Goal: Task Accomplishment & Management: Manage account settings

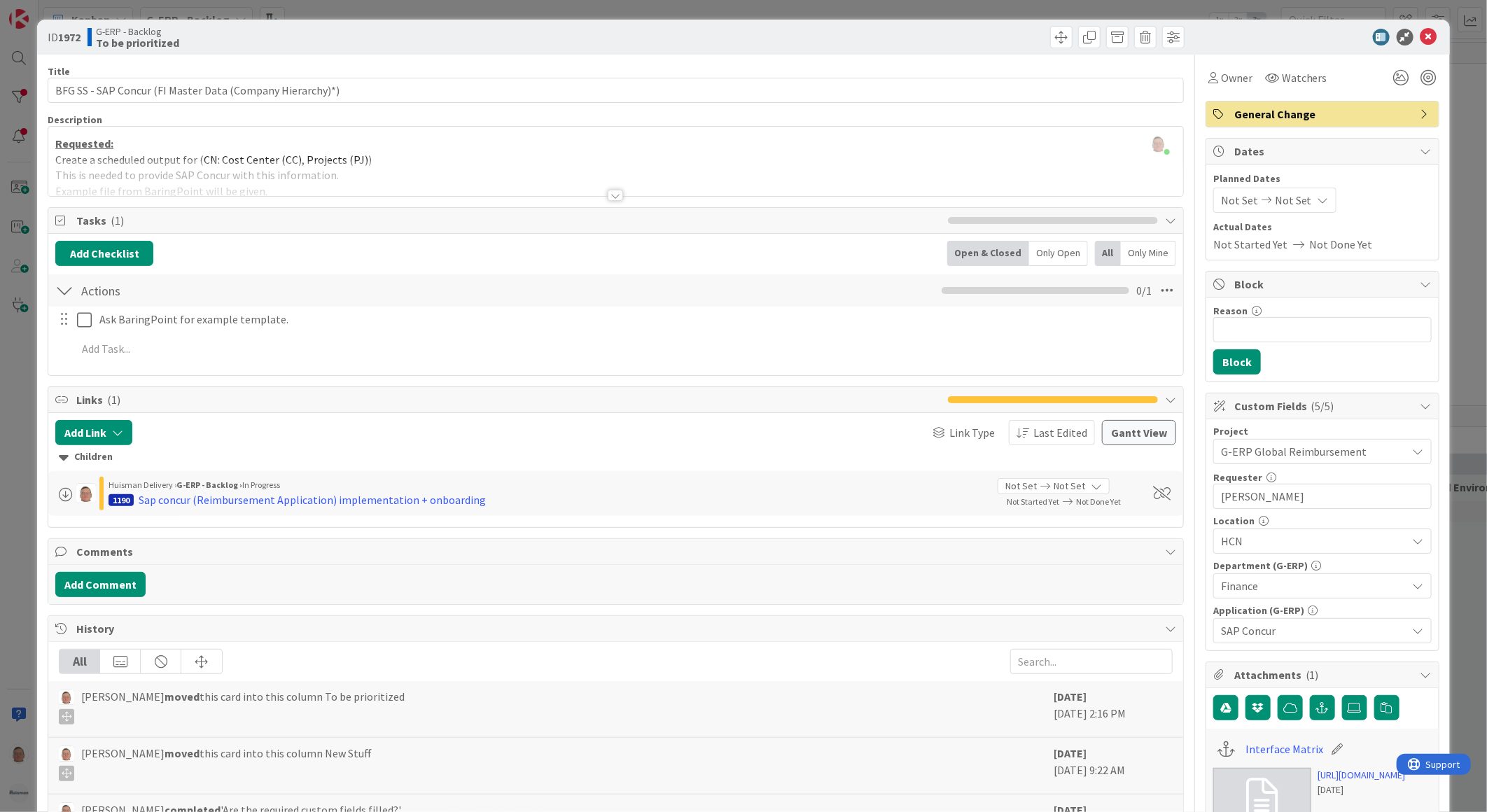
scroll to position [388, 0]
click at [1421, 39] on icon at bounding box center [1429, 36] width 17 height 17
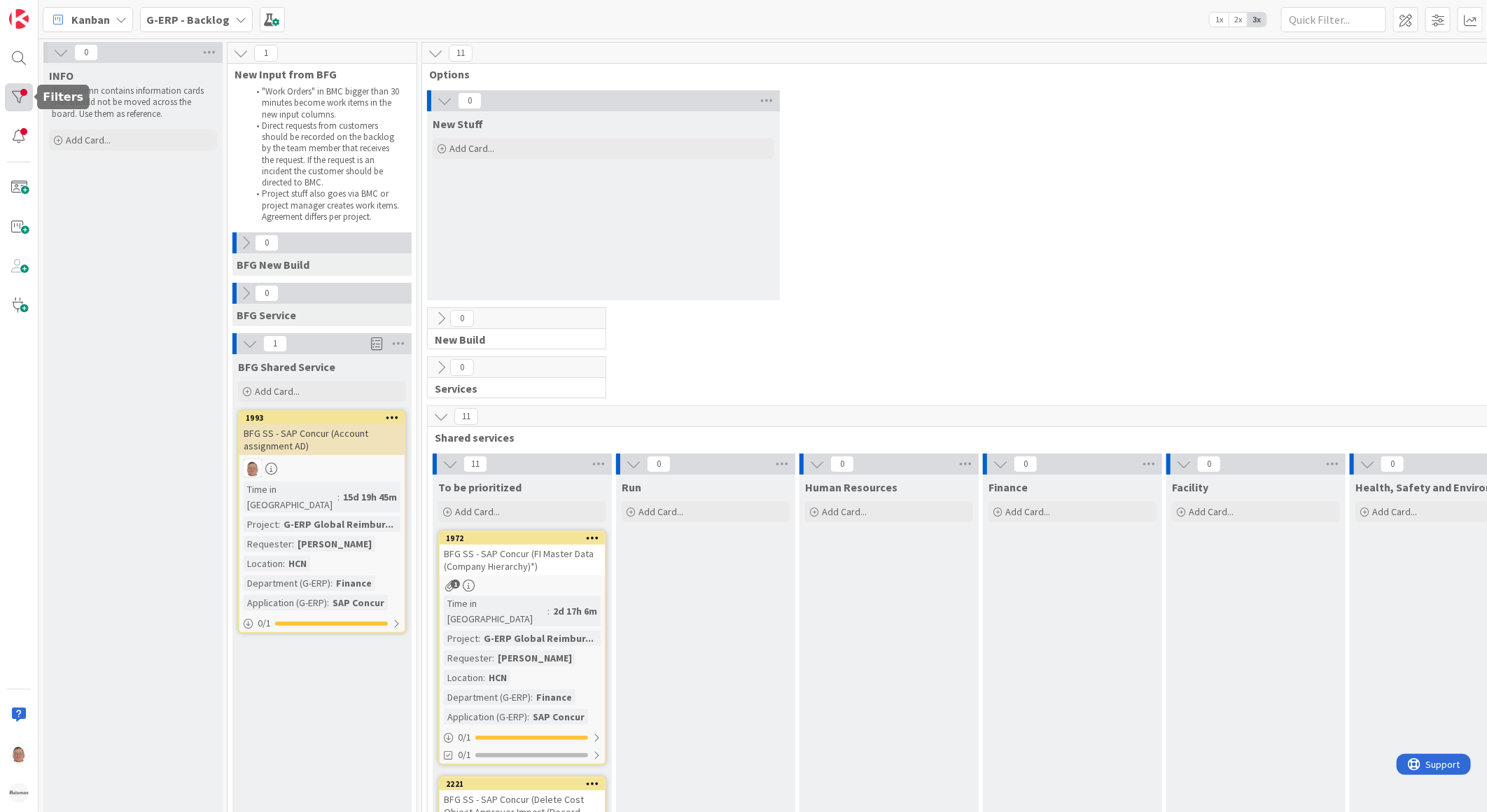
click at [22, 95] on div at bounding box center [19, 97] width 28 height 28
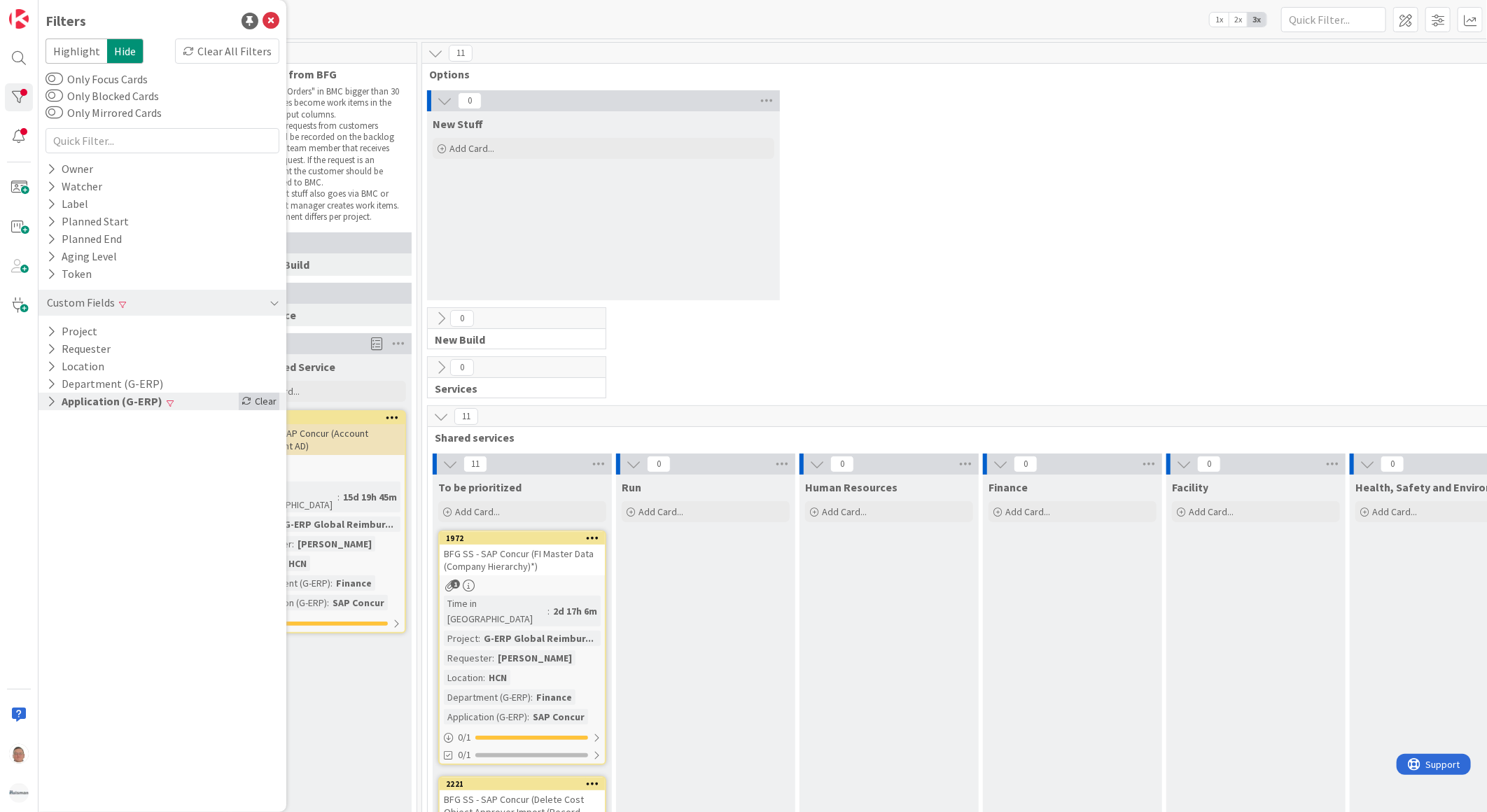
click at [270, 404] on div "Clear" at bounding box center [259, 402] width 41 height 18
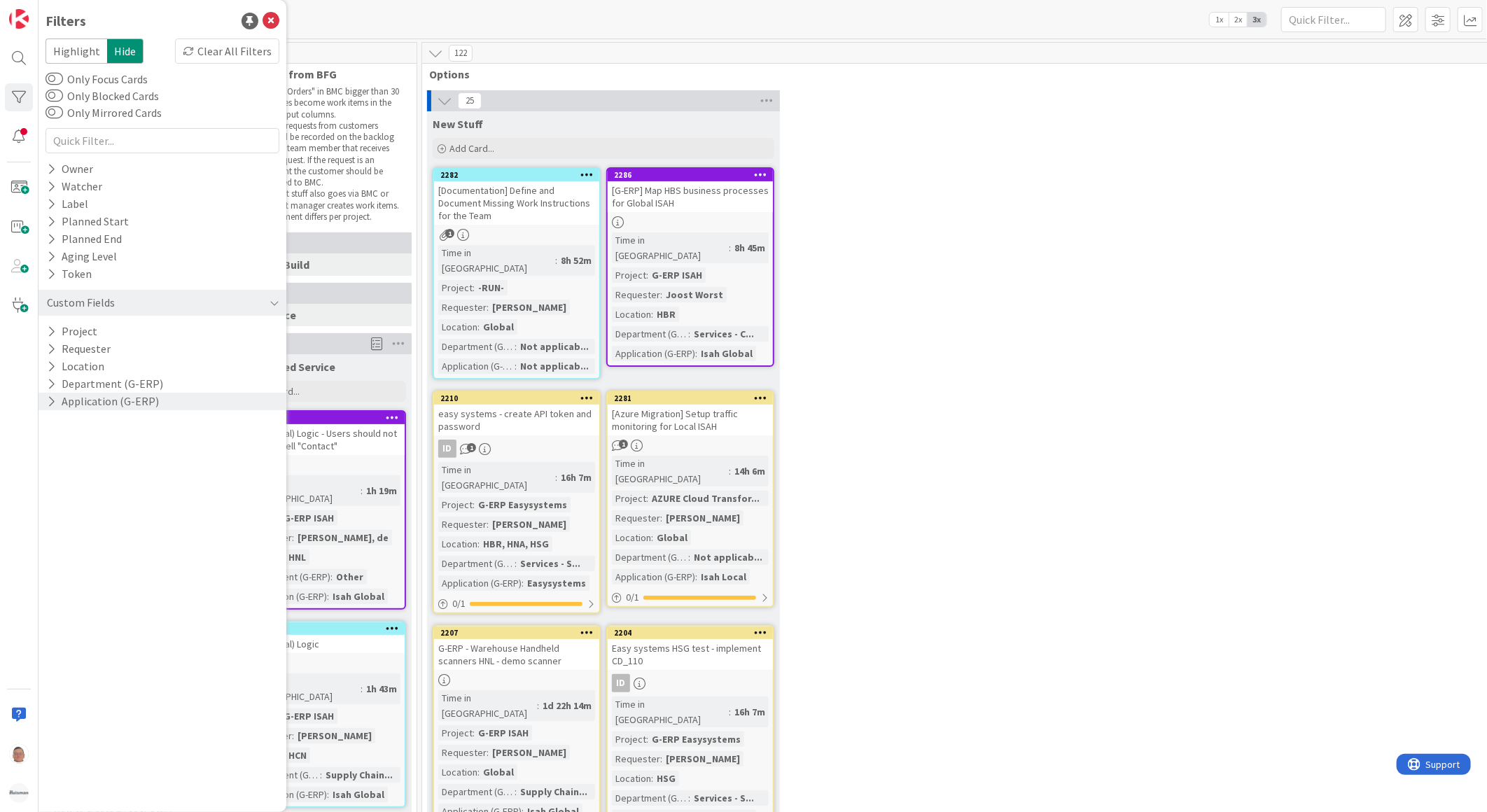
click at [444, 103] on icon at bounding box center [444, 100] width 15 height 15
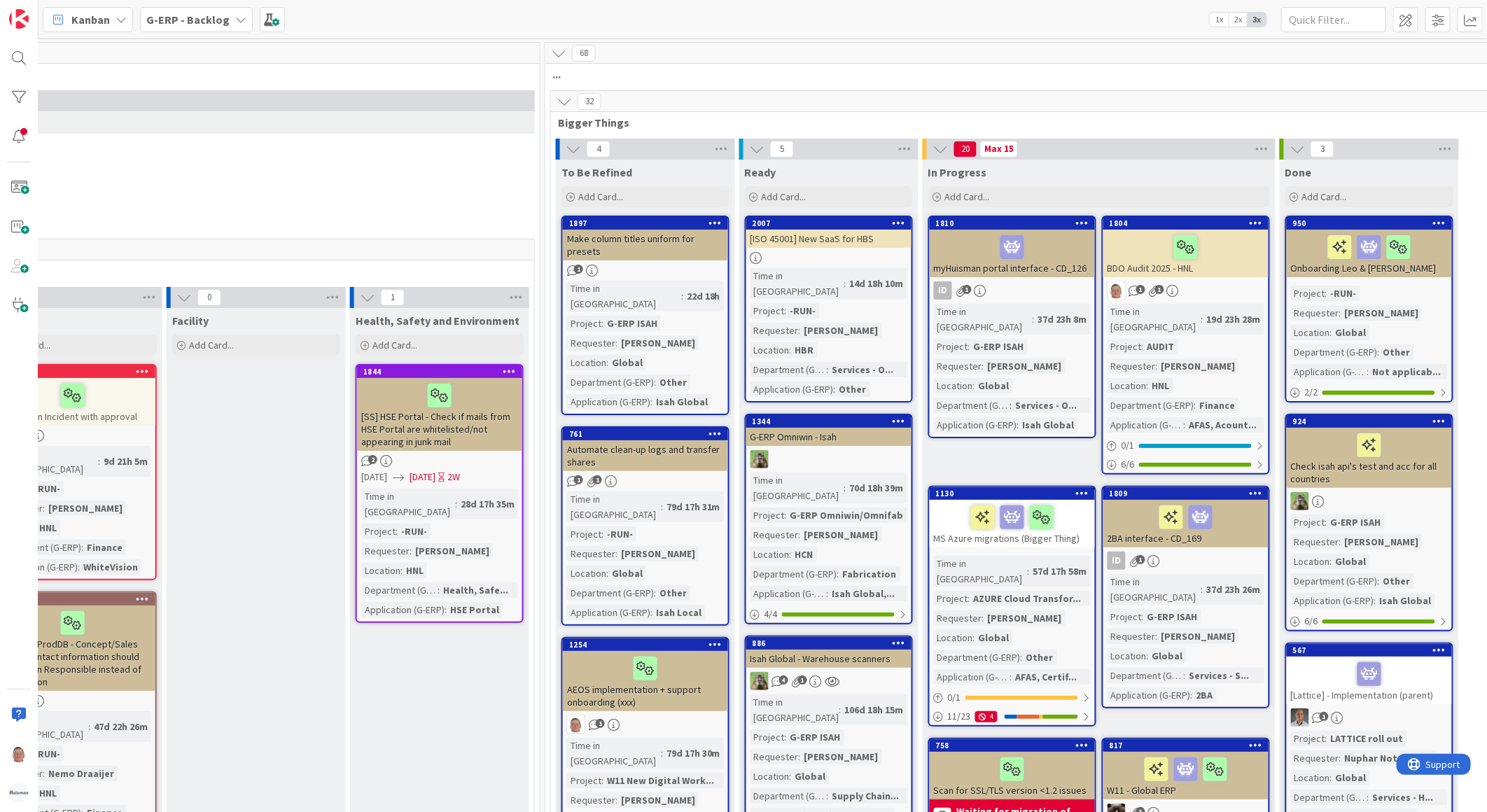
scroll to position [0, 991]
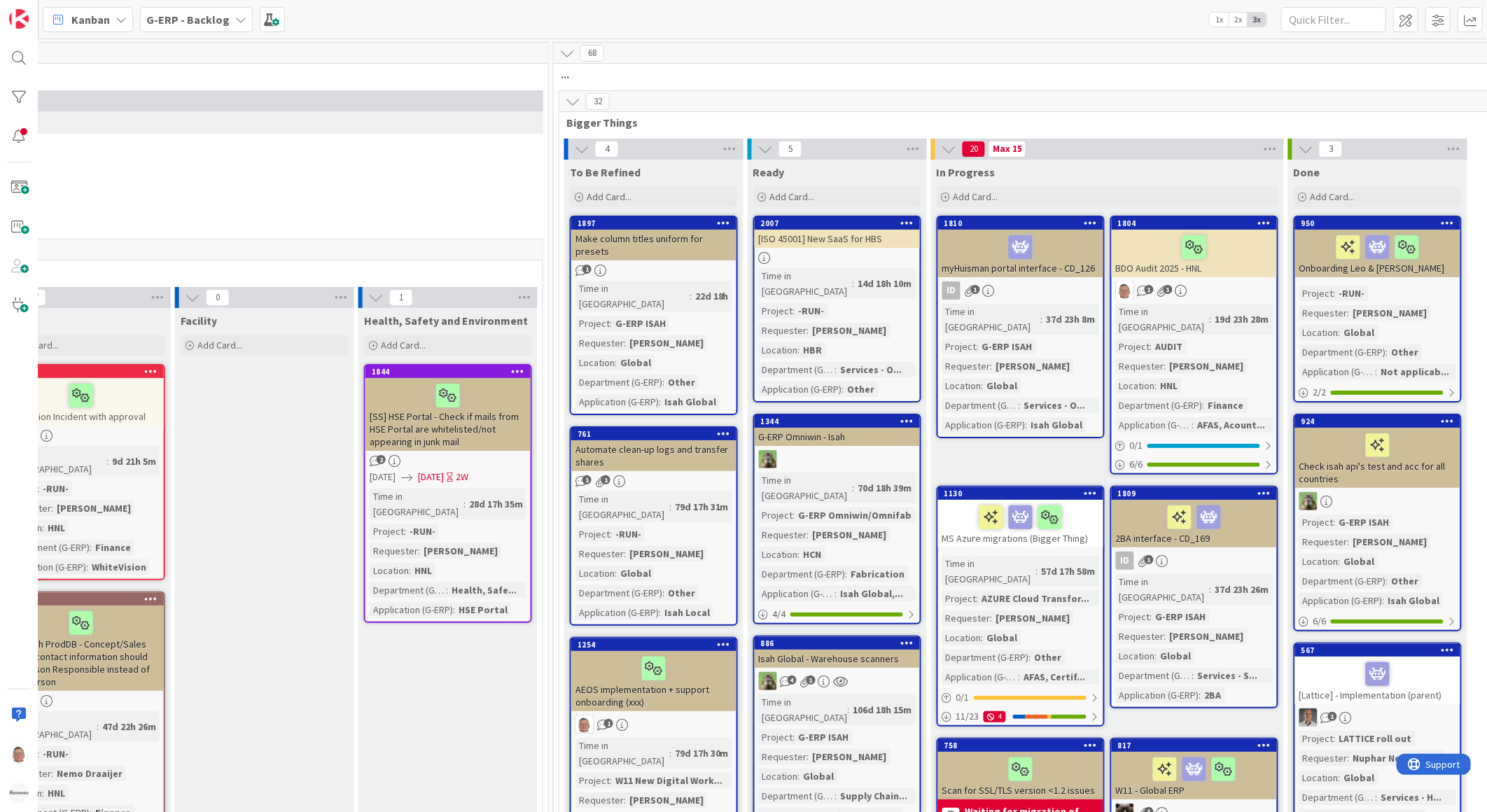
click at [567, 100] on icon at bounding box center [572, 101] width 15 height 15
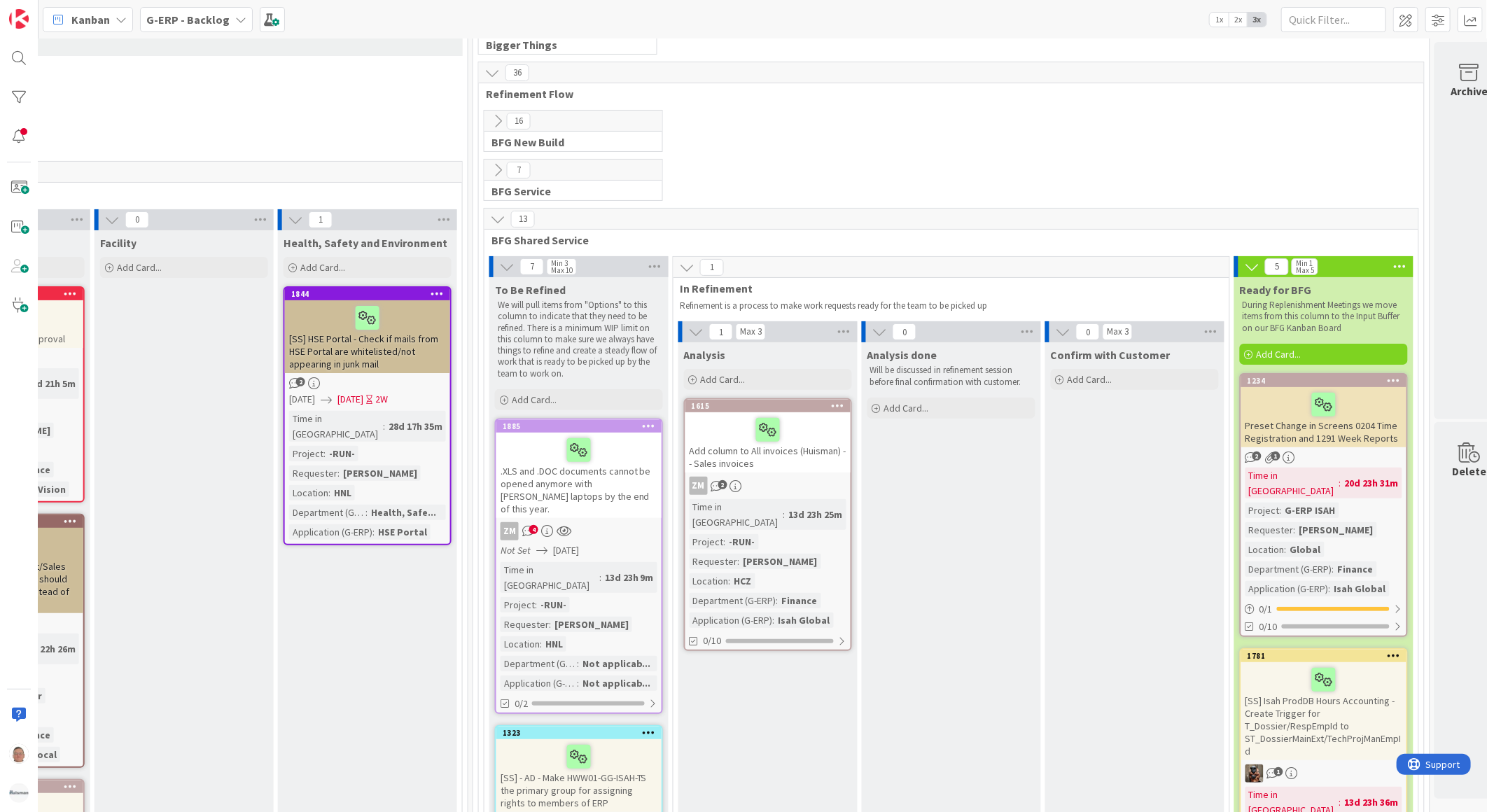
scroll to position [78, 1105]
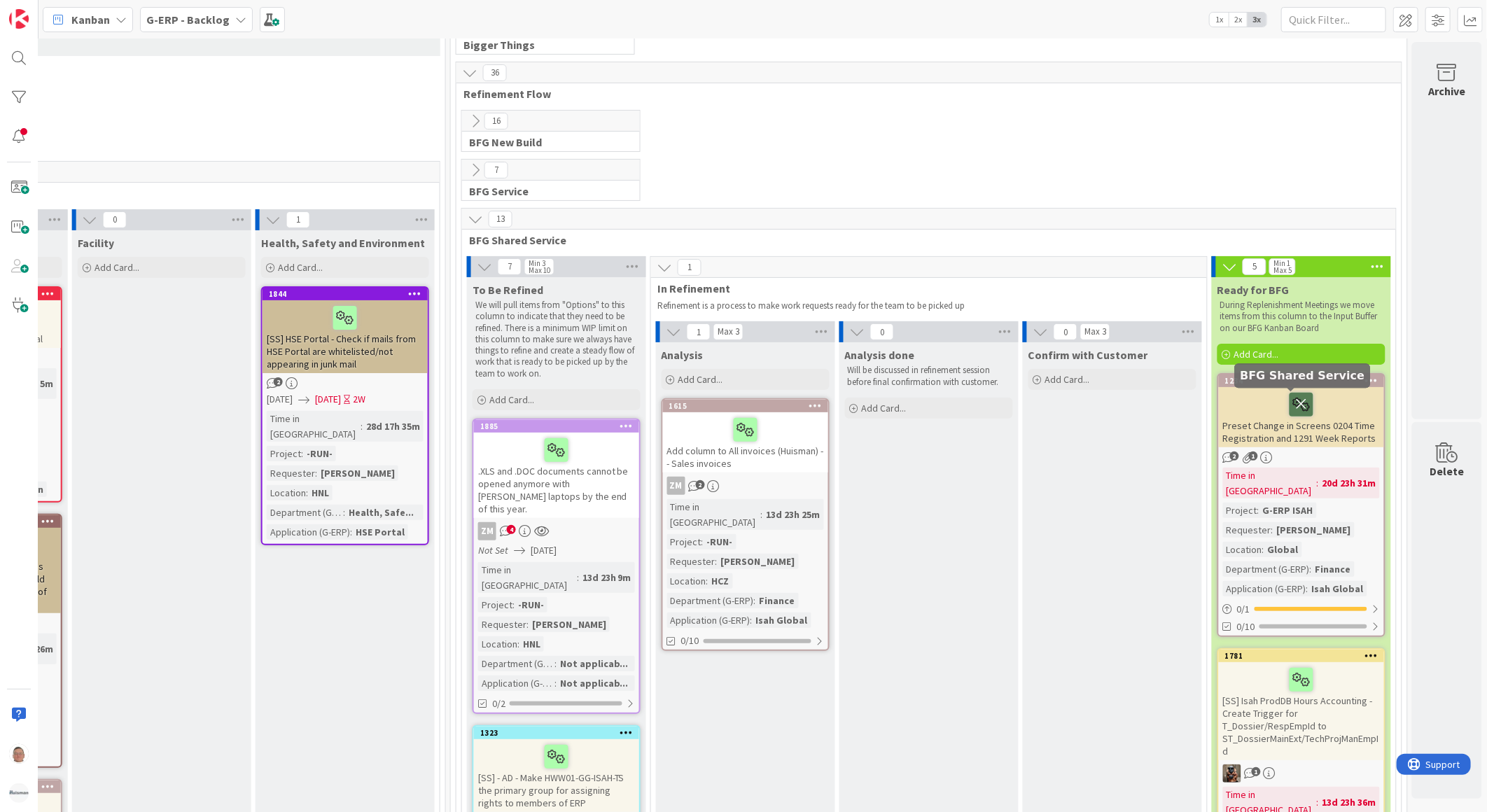
click at [1296, 408] on icon at bounding box center [1301, 403] width 24 height 22
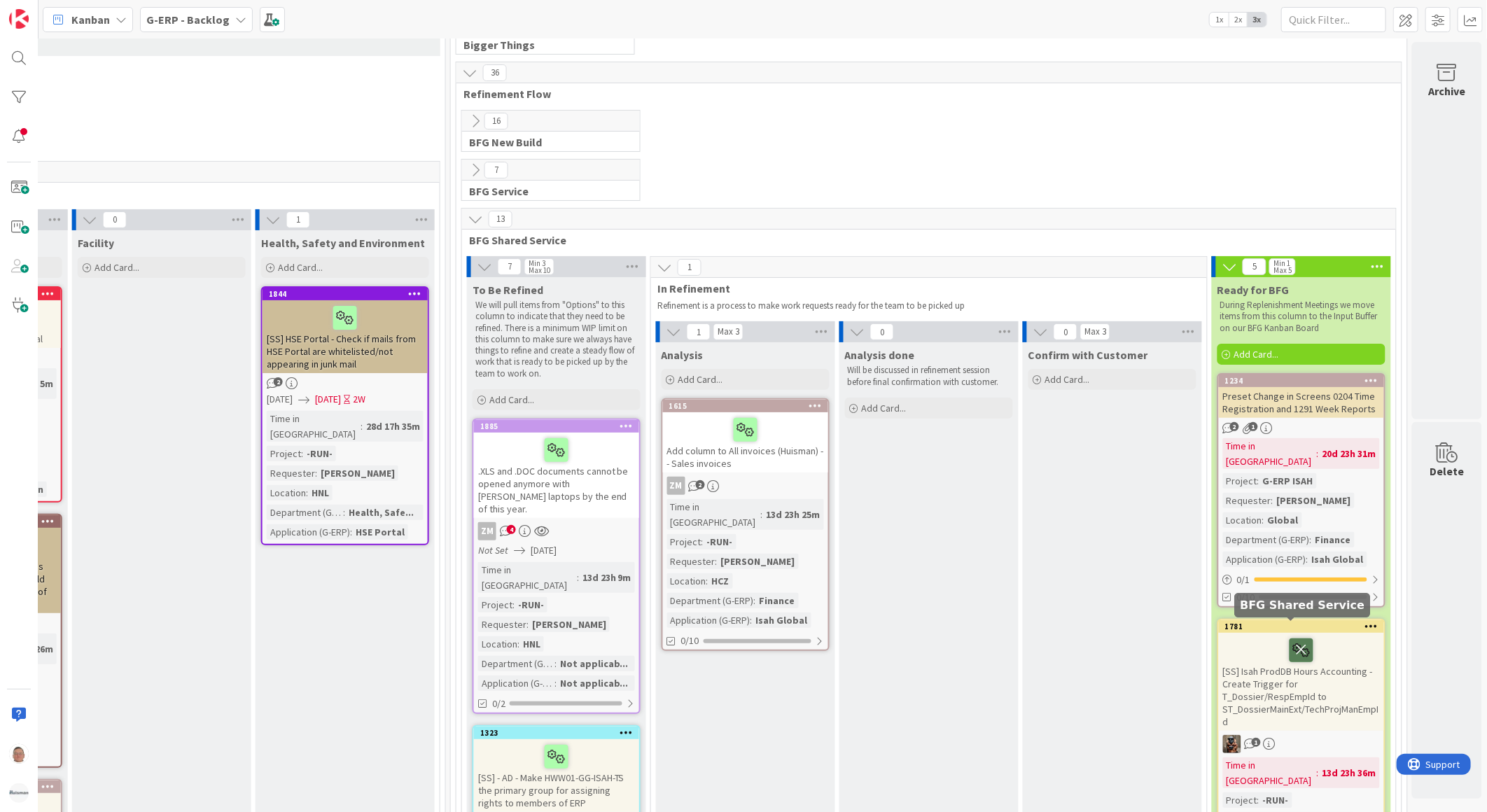
click at [1292, 639] on icon at bounding box center [1301, 649] width 24 height 22
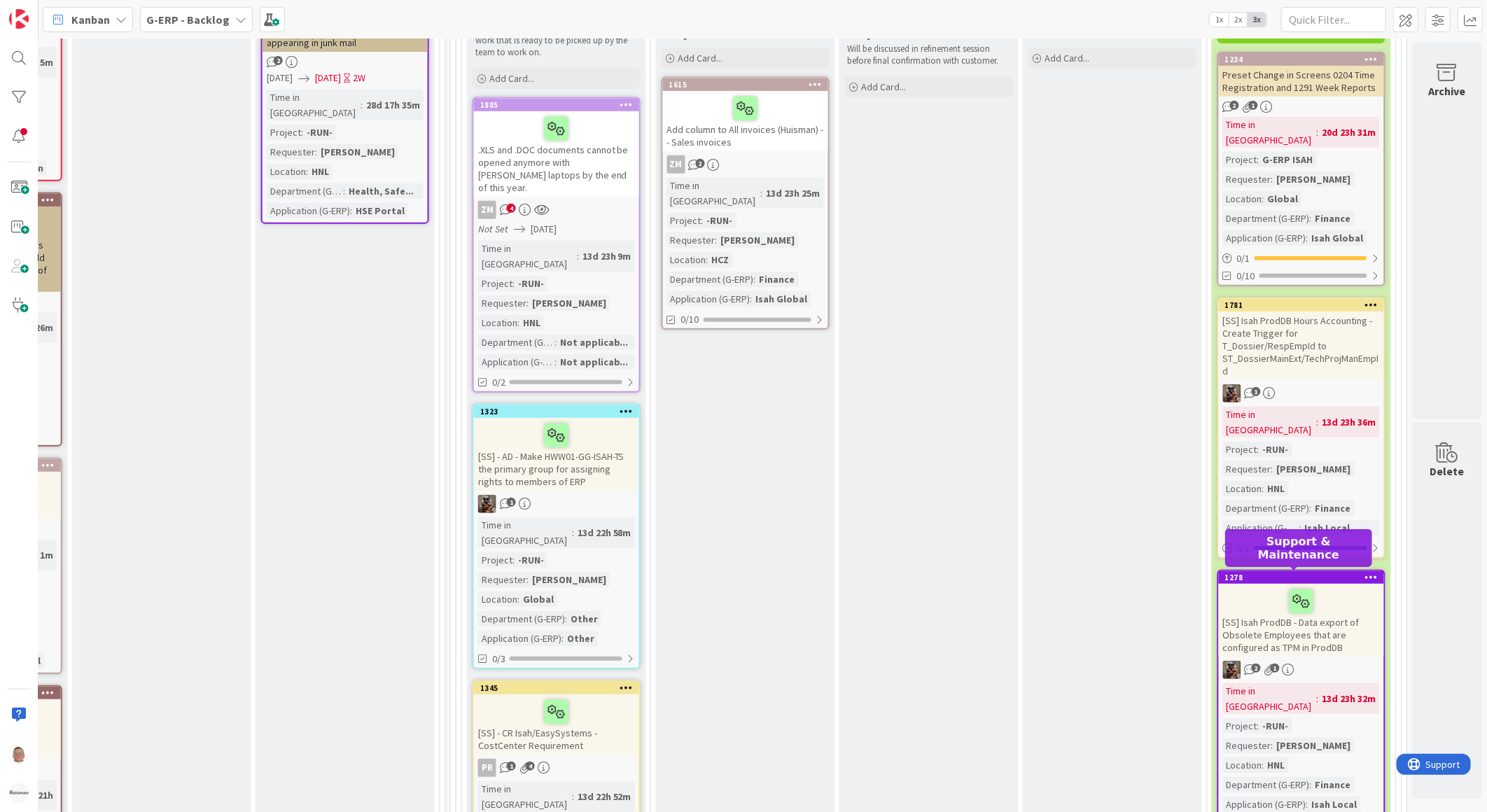
scroll to position [466, 1105]
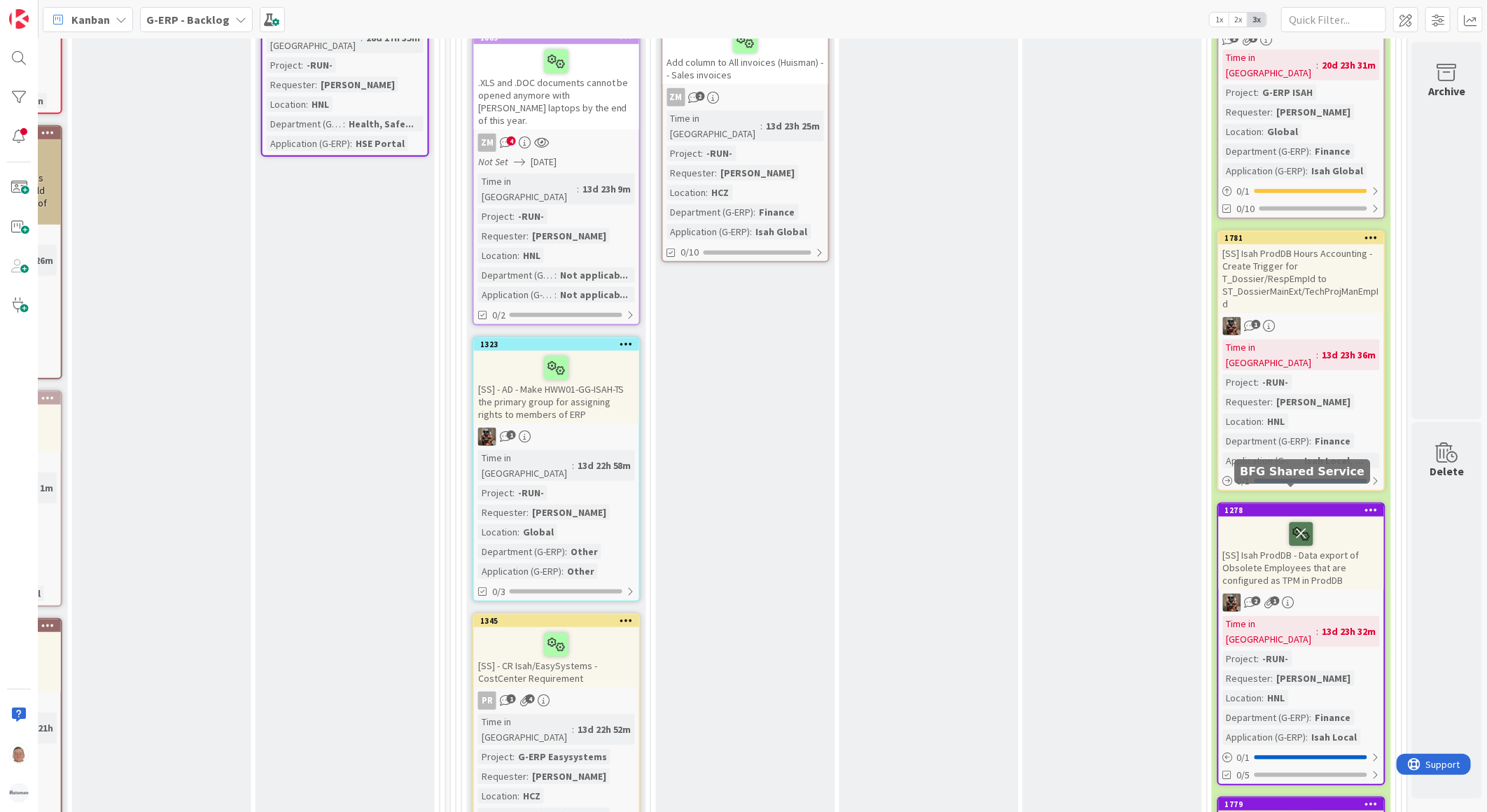
click at [1293, 522] on icon at bounding box center [1301, 532] width 24 height 22
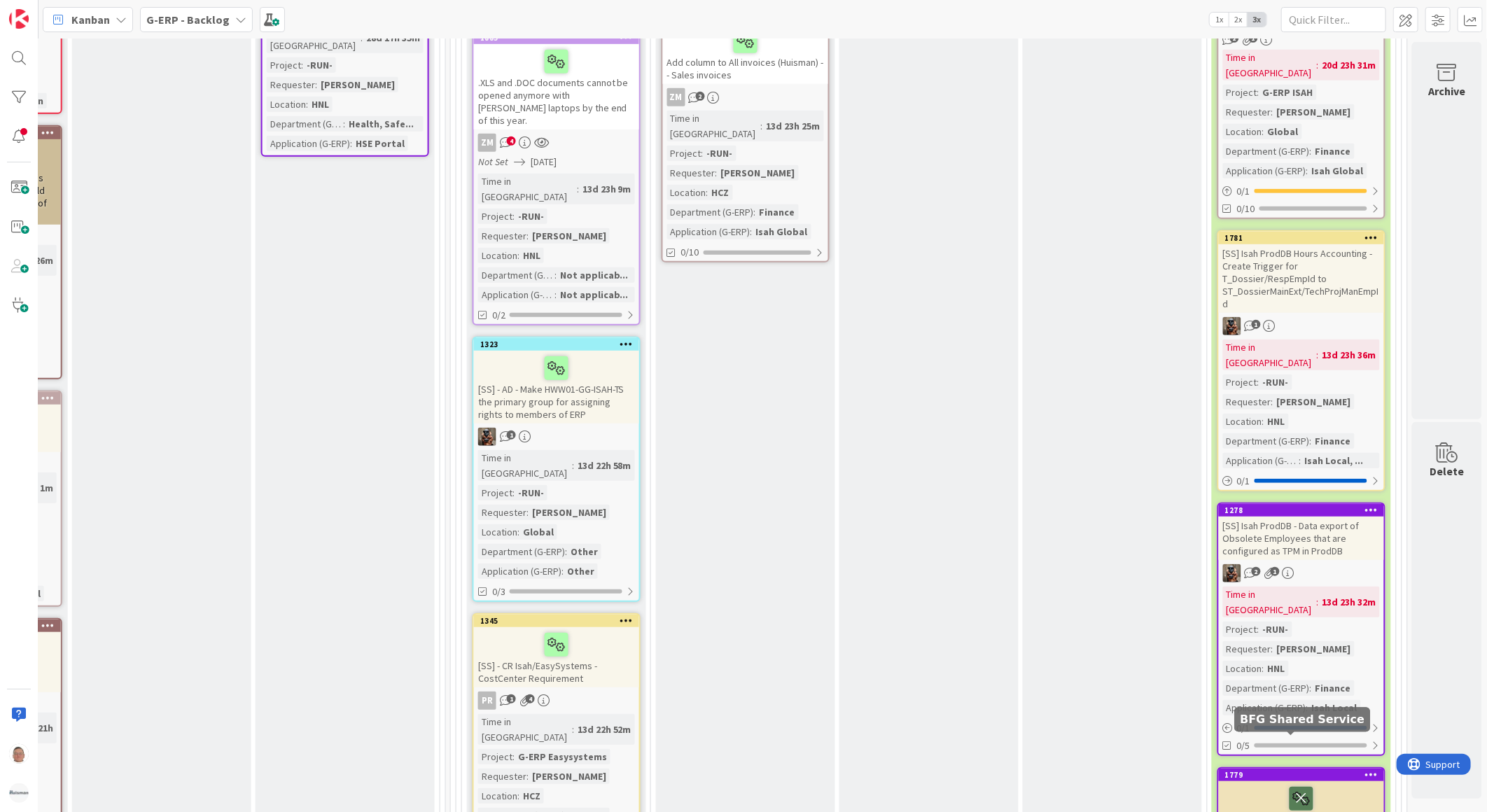
click at [1292, 786] on icon at bounding box center [1301, 797] width 24 height 22
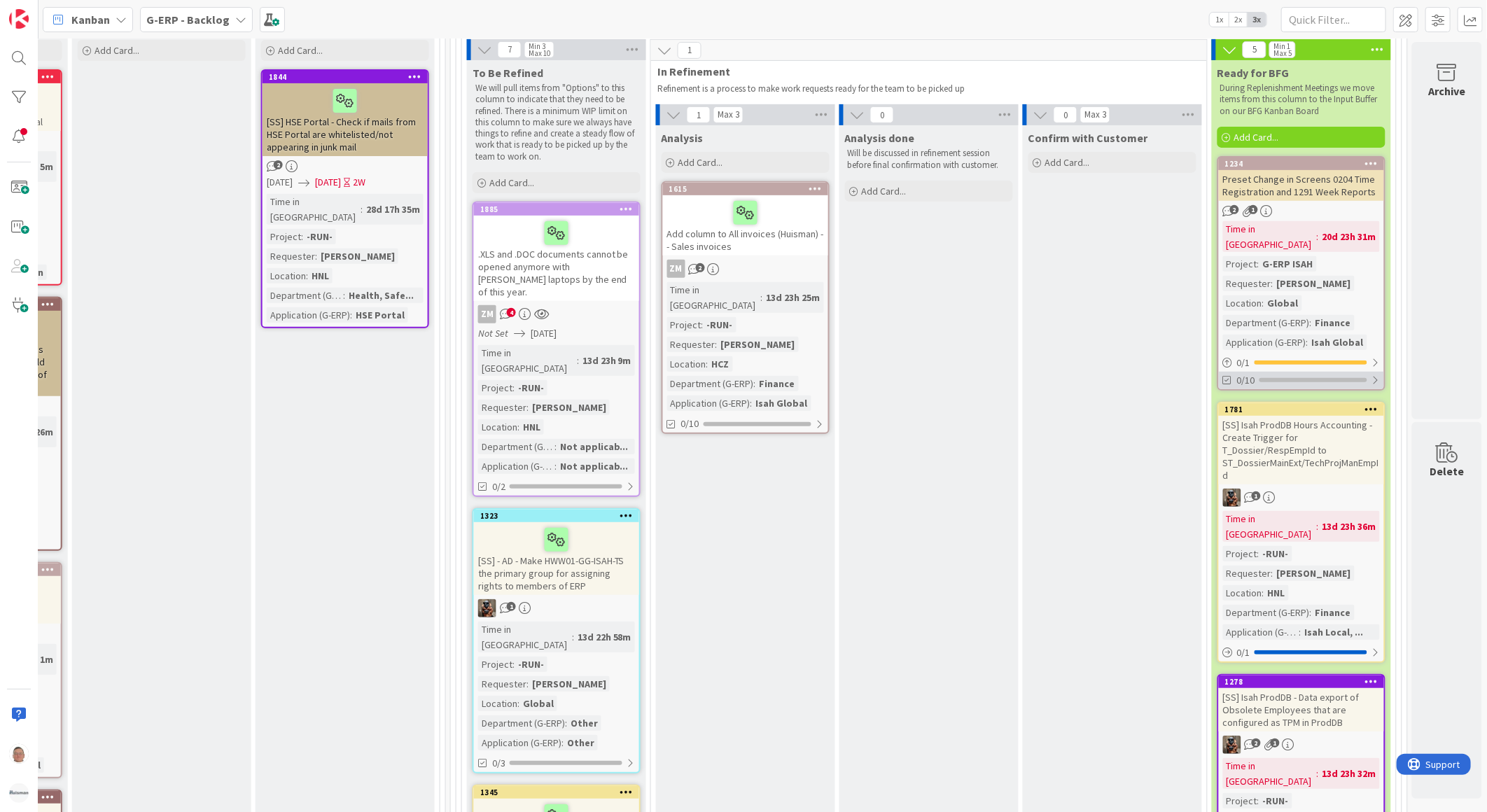
scroll to position [310, 1105]
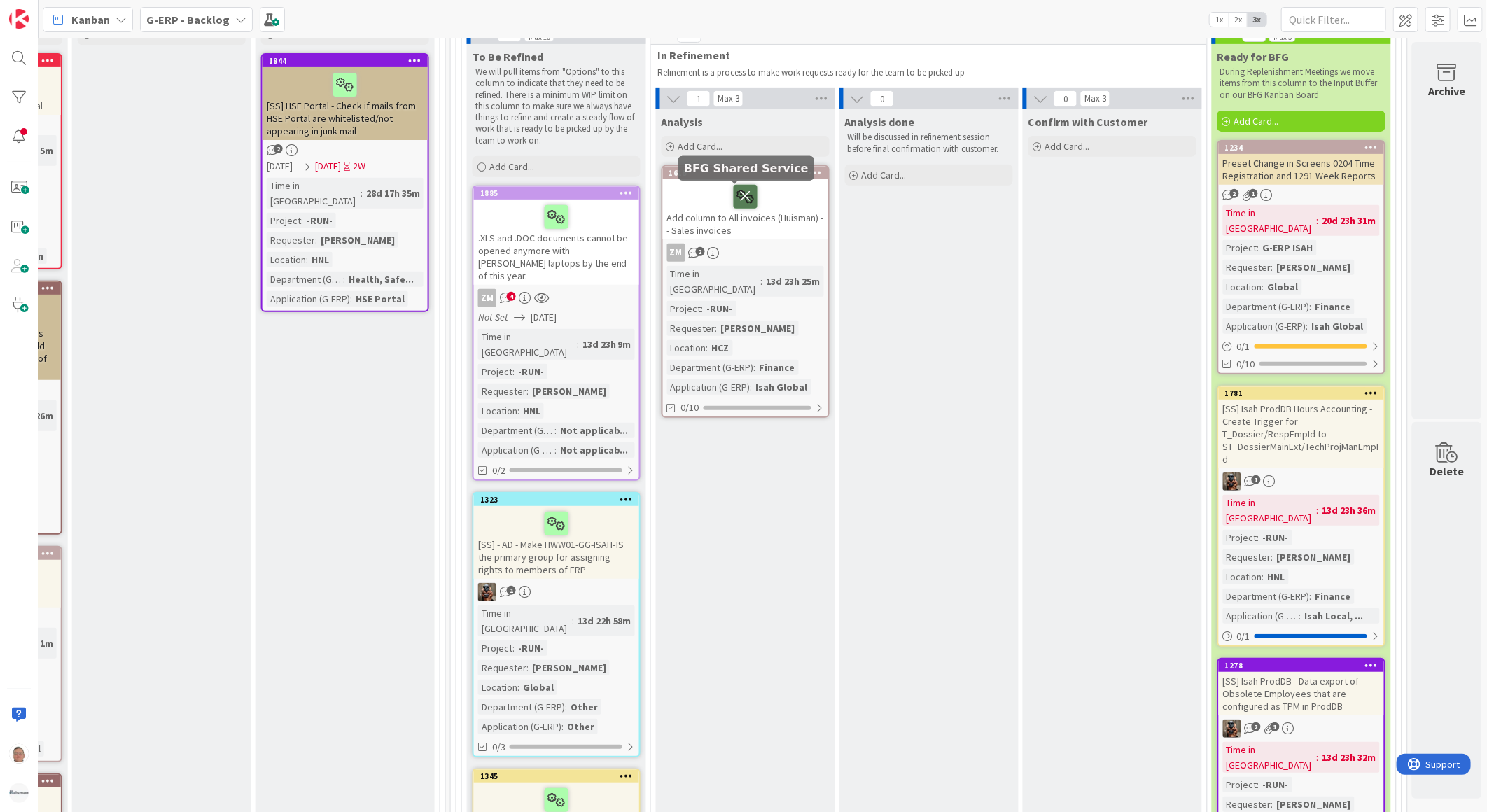
click at [738, 202] on icon at bounding box center [745, 195] width 24 height 22
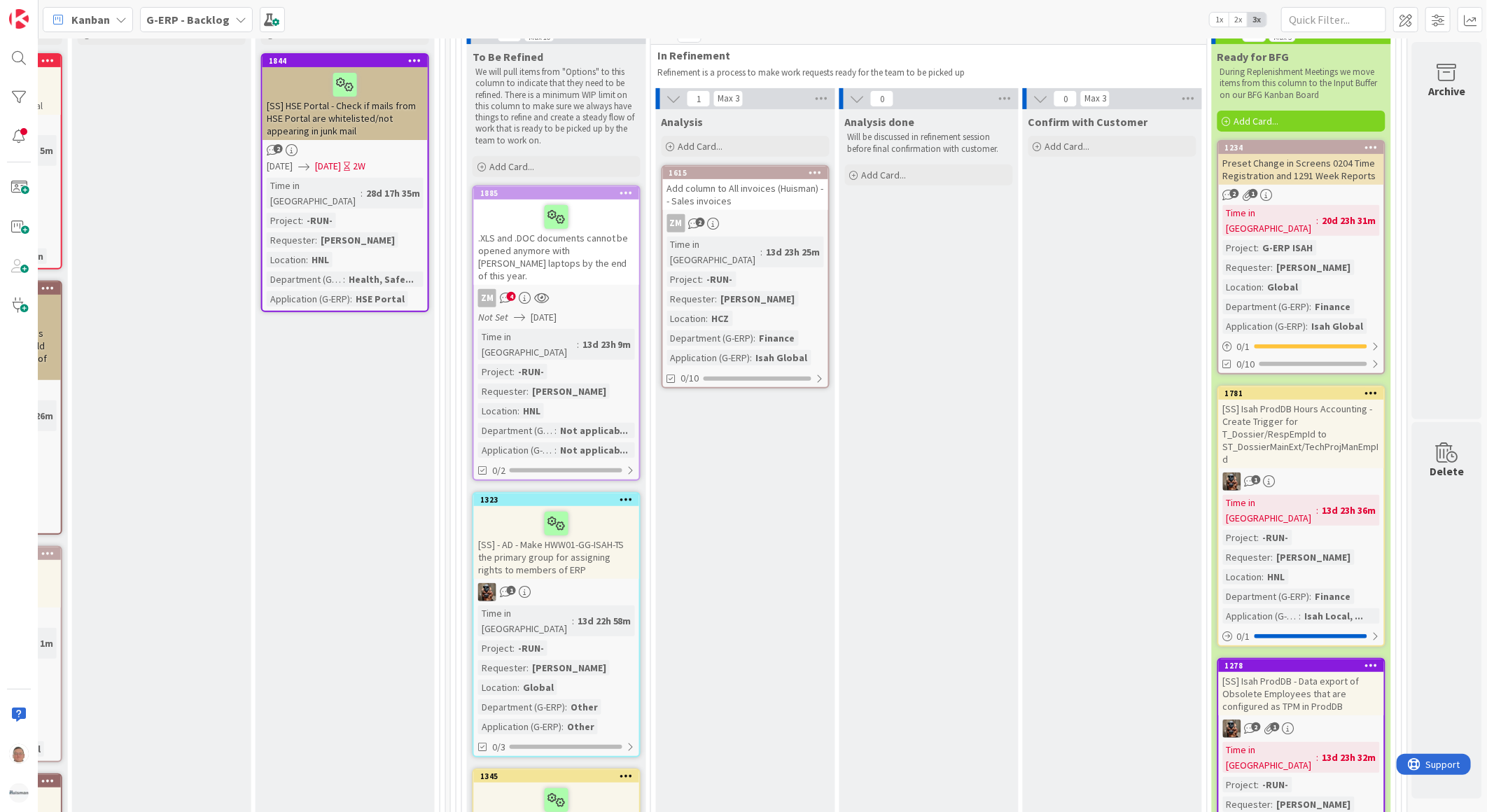
click at [772, 200] on div "Add column to All invoices (Huisman) -- Sales invoices" at bounding box center [745, 195] width 165 height 31
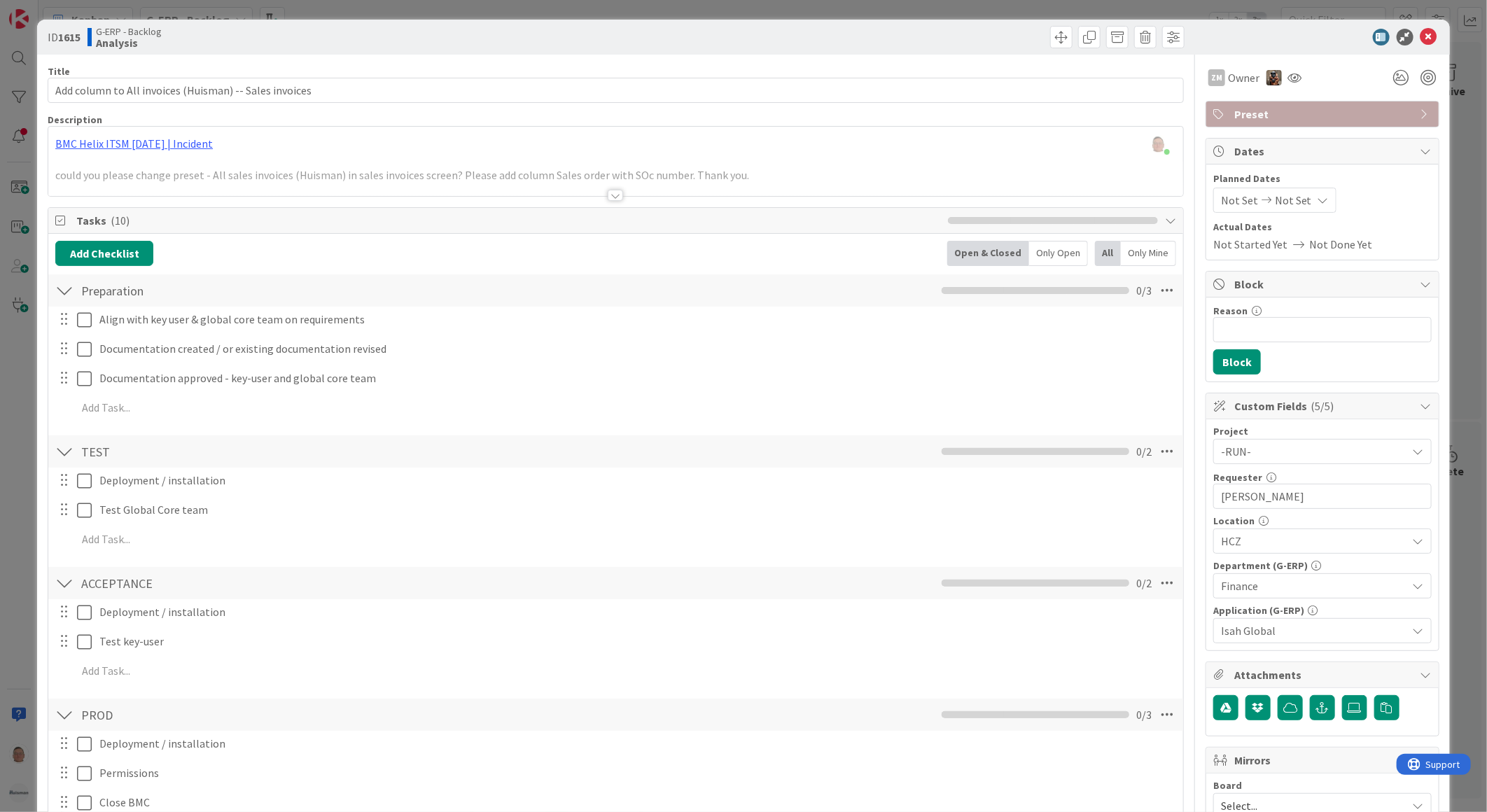
click at [612, 194] on div at bounding box center [615, 195] width 15 height 11
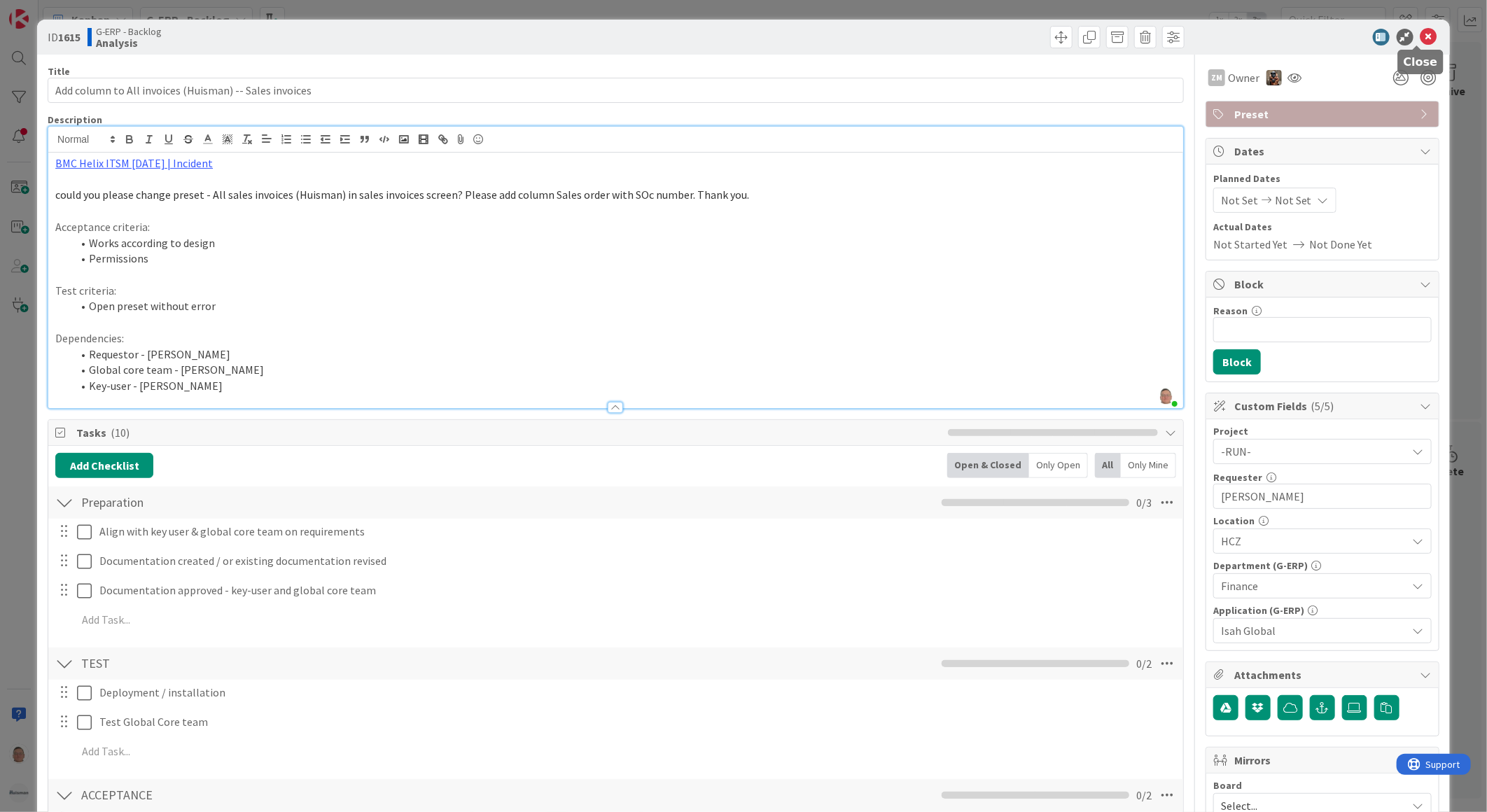
click at [1422, 35] on icon at bounding box center [1429, 36] width 17 height 17
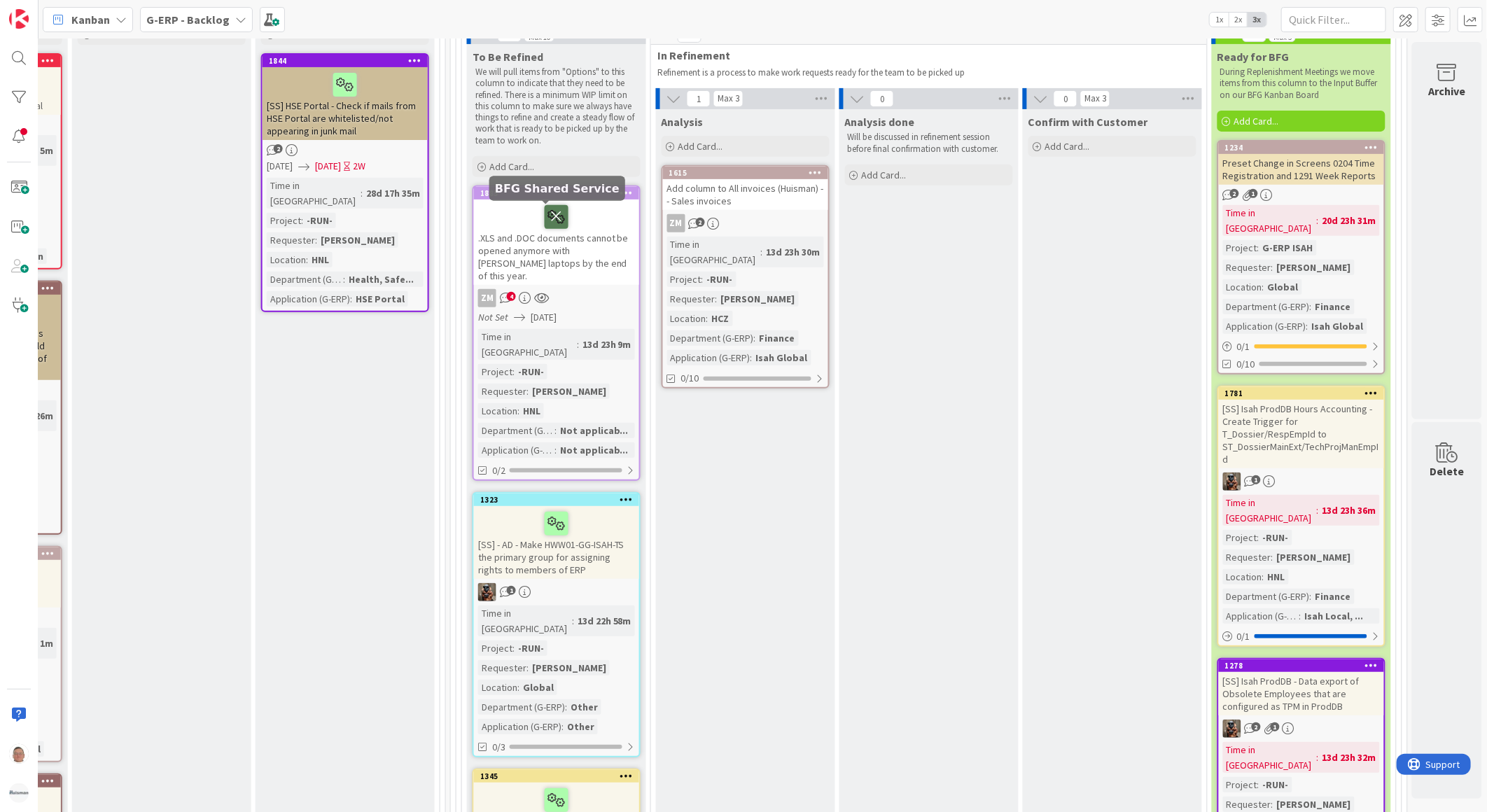
click at [545, 218] on icon at bounding box center [556, 216] width 24 height 22
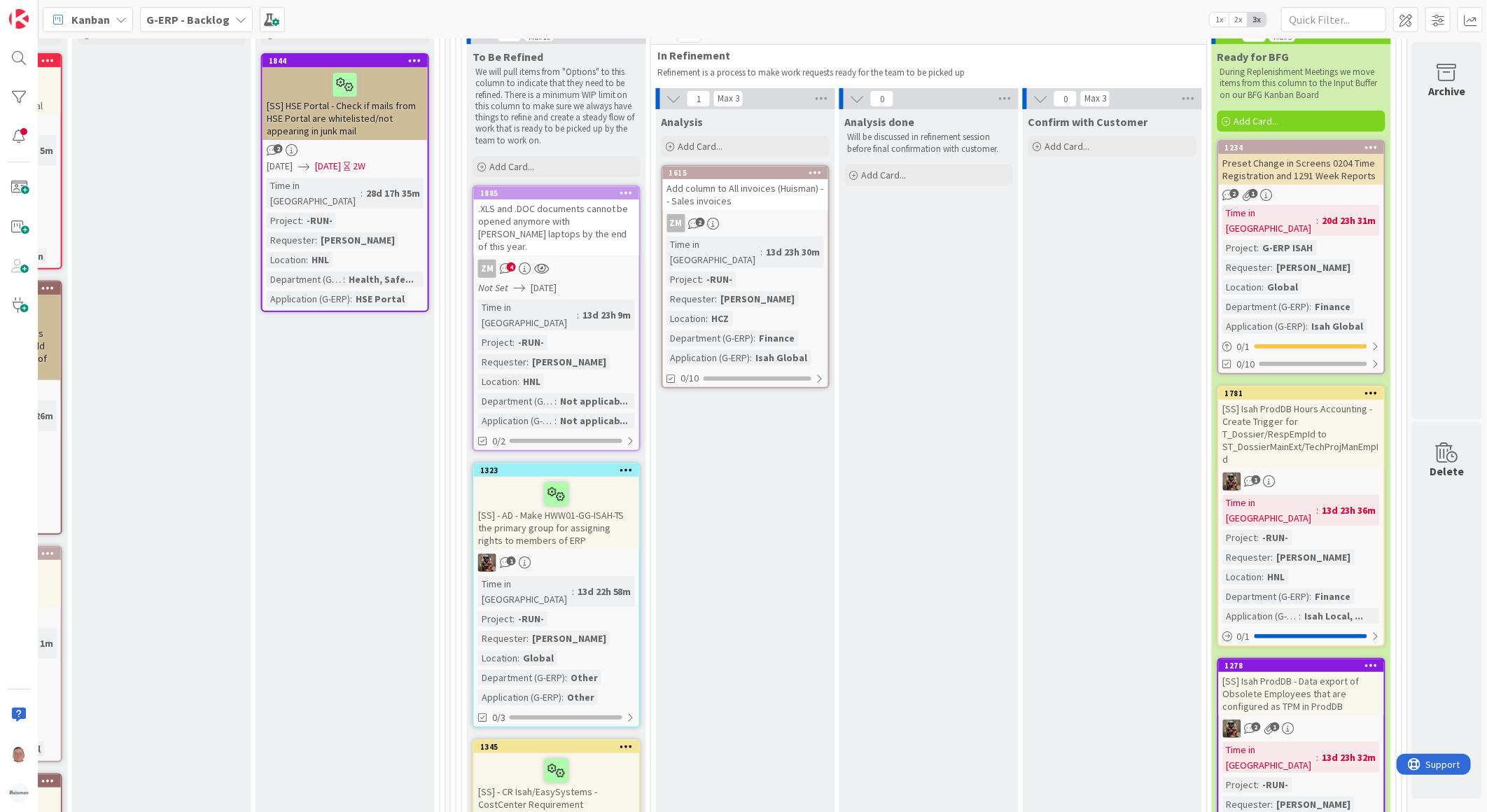
click at [551, 215] on div ".XLS and .DOC documents cannot be opened anymore with [PERSON_NAME] laptops by …" at bounding box center [556, 227] width 165 height 56
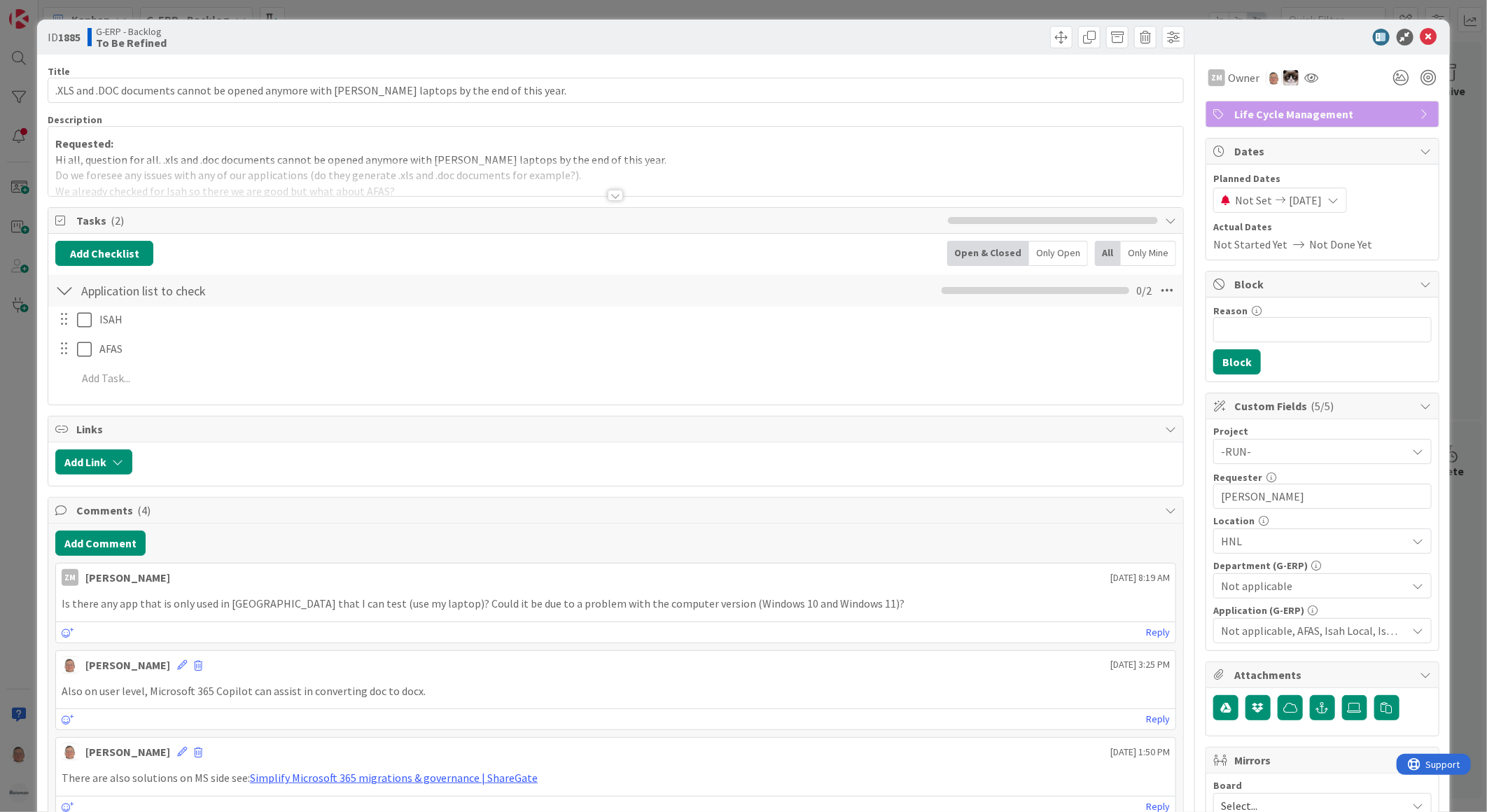
click at [611, 198] on div at bounding box center [615, 195] width 15 height 11
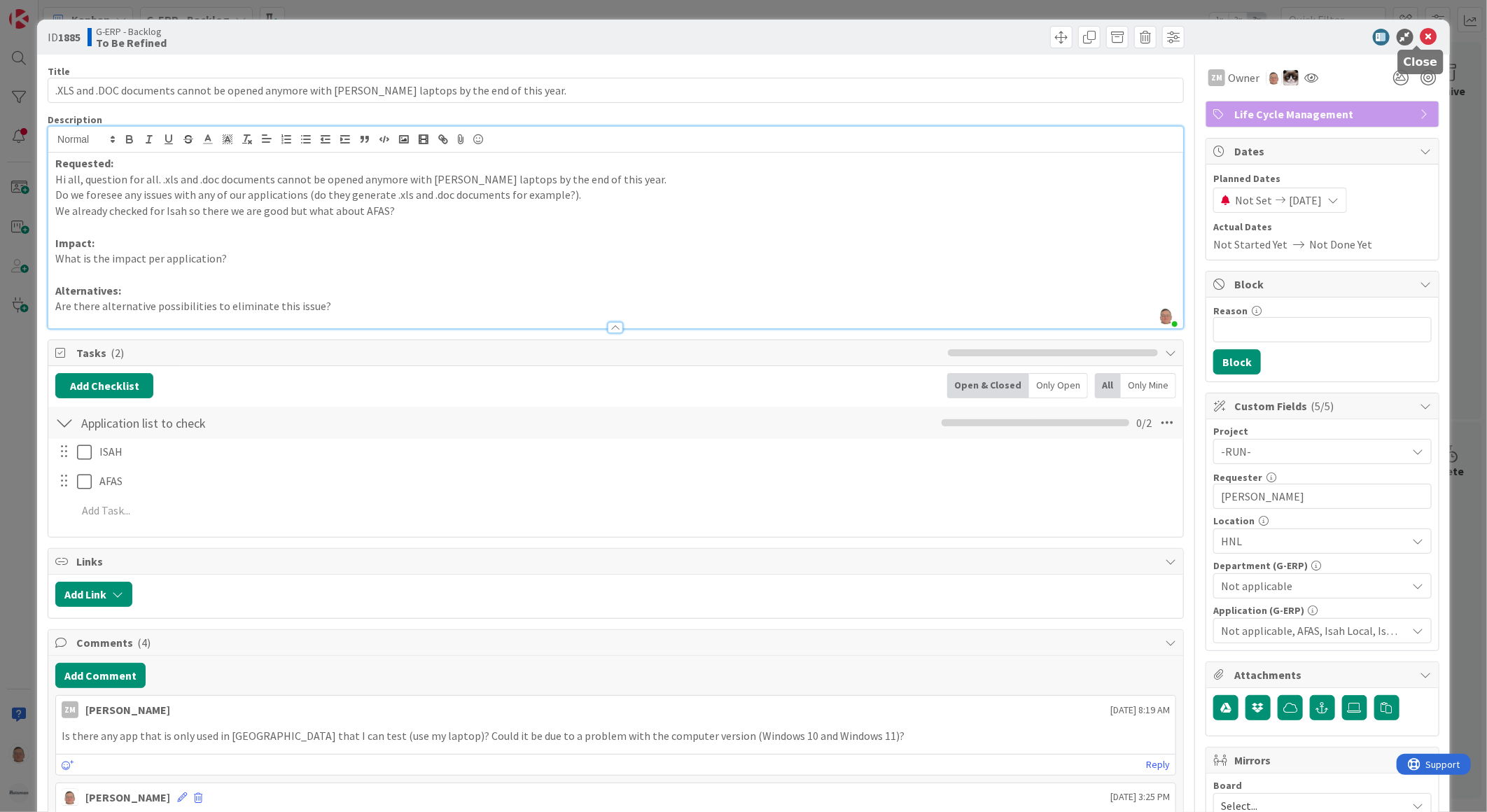
click at [1421, 33] on icon at bounding box center [1429, 36] width 17 height 17
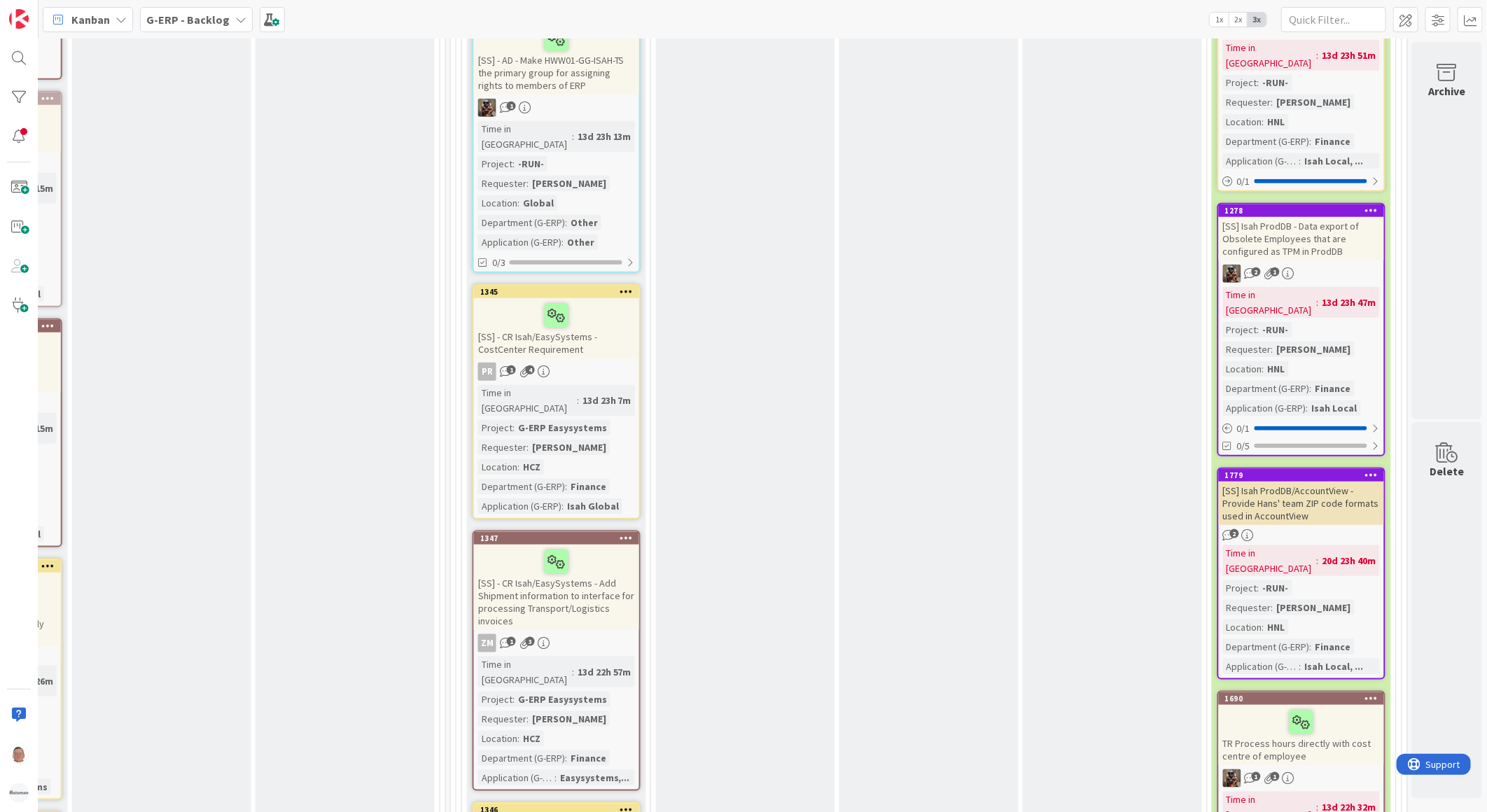
scroll to position [855, 1105]
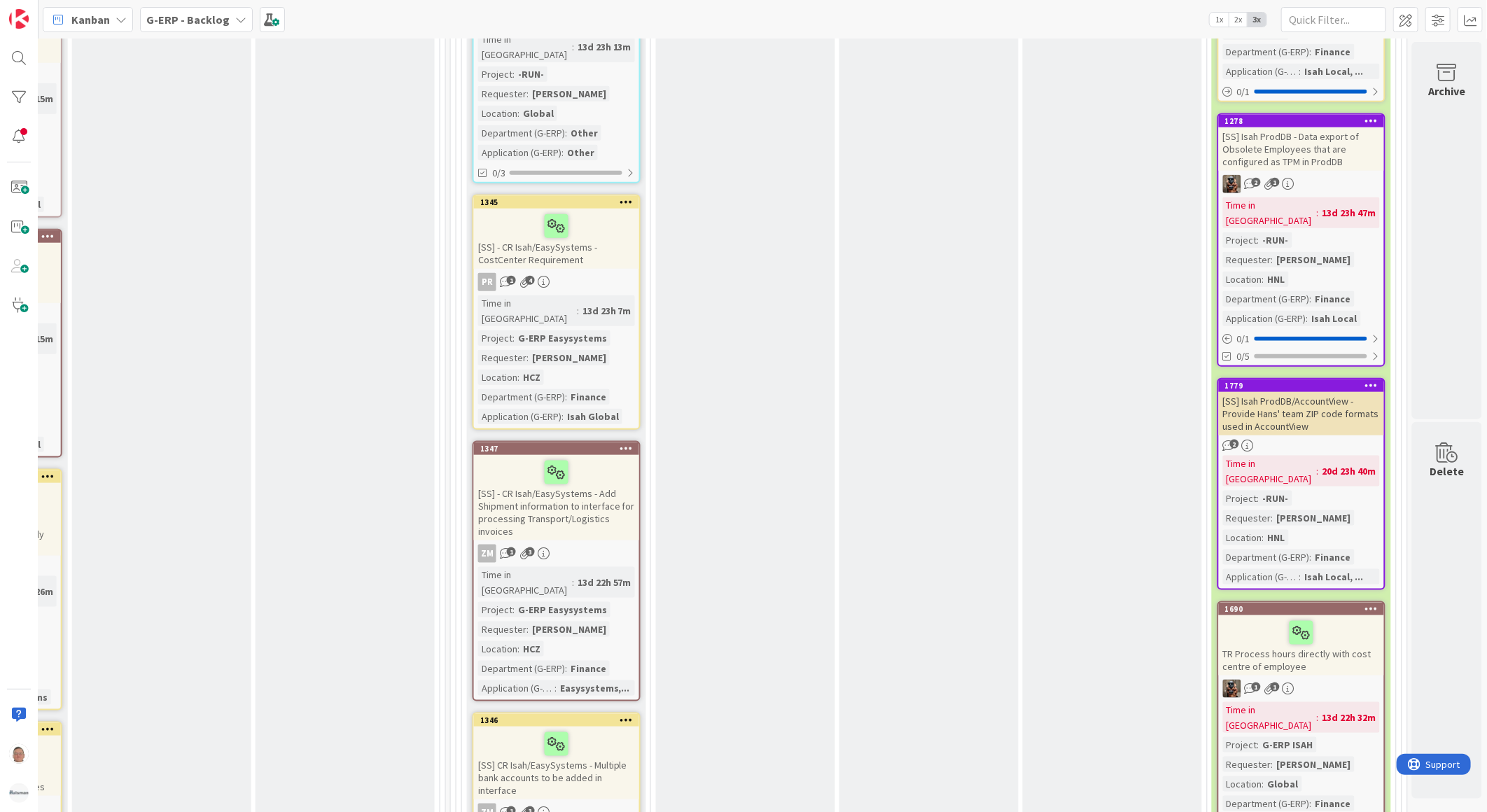
click at [1305, 392] on div "[SS] Isah ProdDB/AccountView - Provide Hans' team ZIP code formats used in Acco…" at bounding box center [1301, 413] width 165 height 43
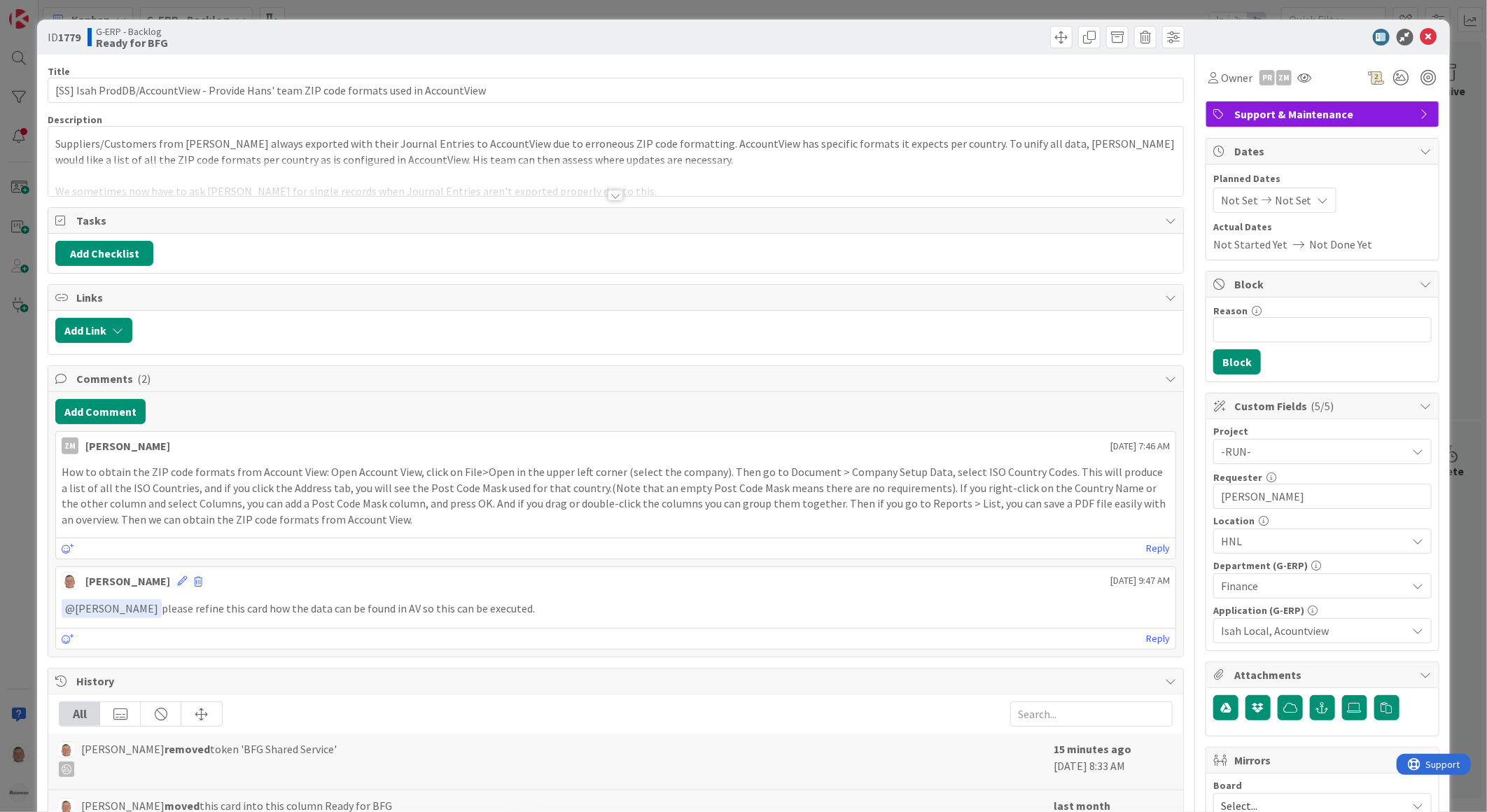
click at [611, 198] on div at bounding box center [615, 195] width 15 height 11
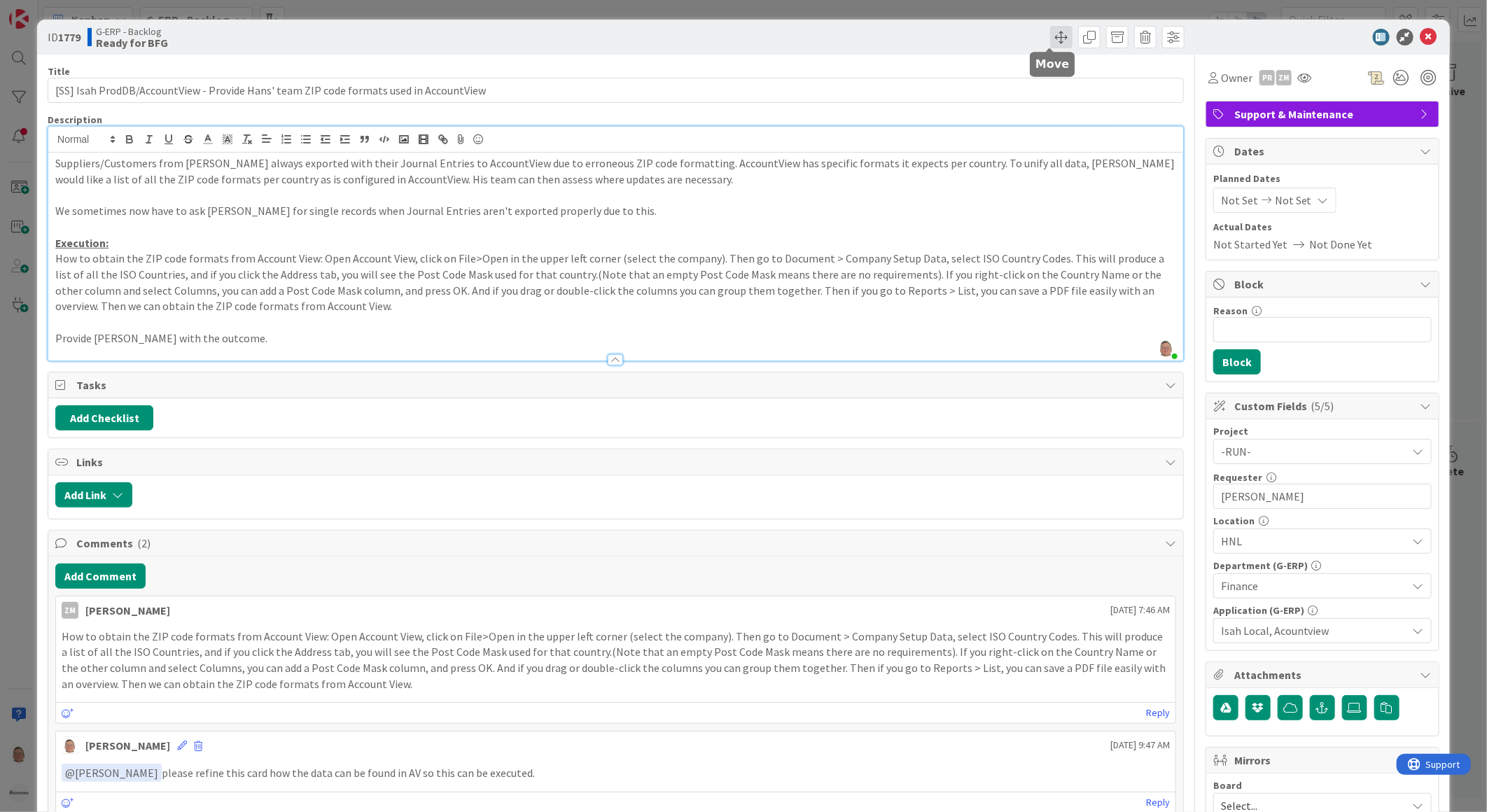
click at [1051, 38] on span at bounding box center [1061, 36] width 22 height 22
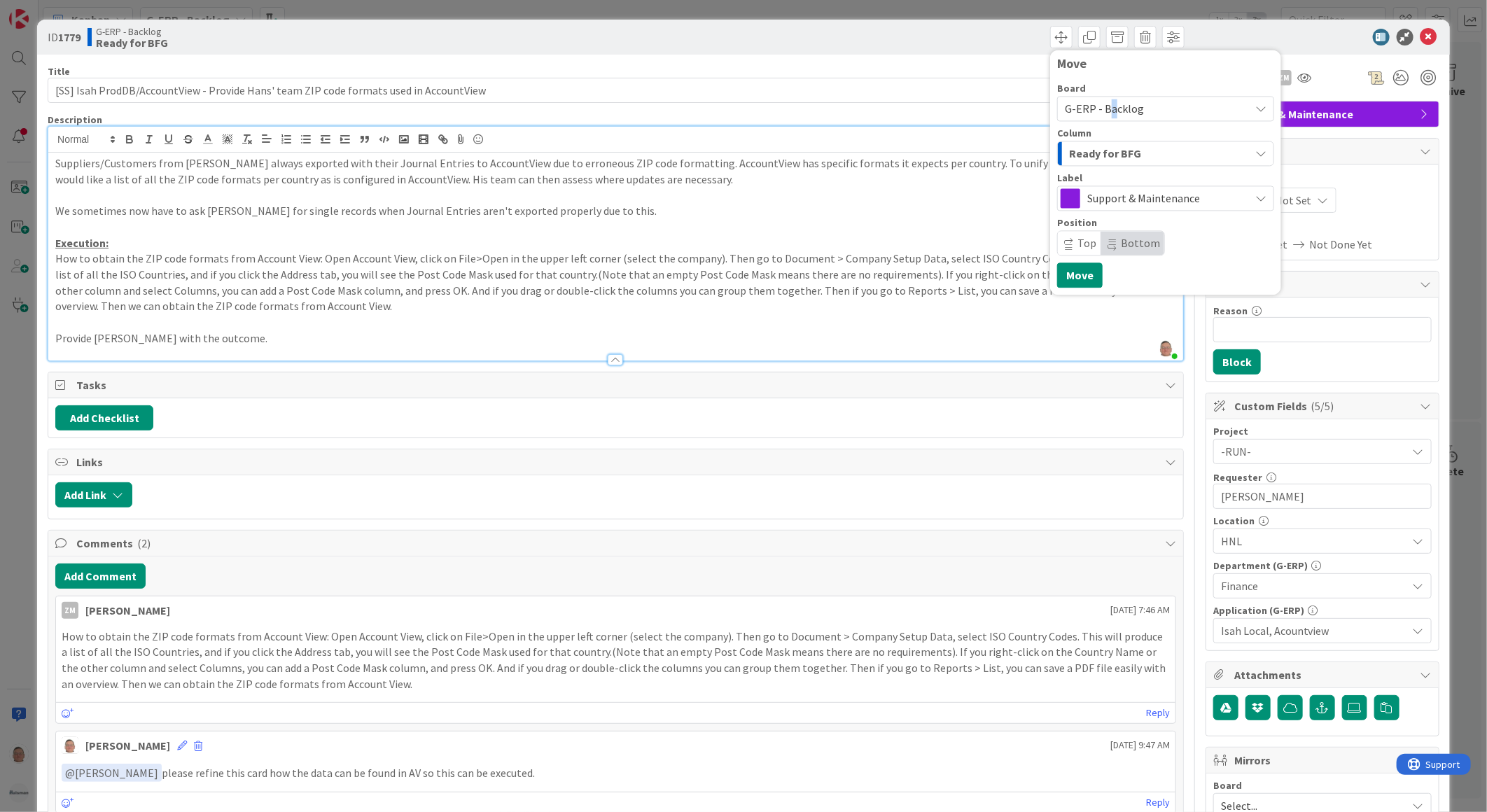
click at [1100, 112] on span "G-ERP - Backlog" at bounding box center [1104, 109] width 79 height 14
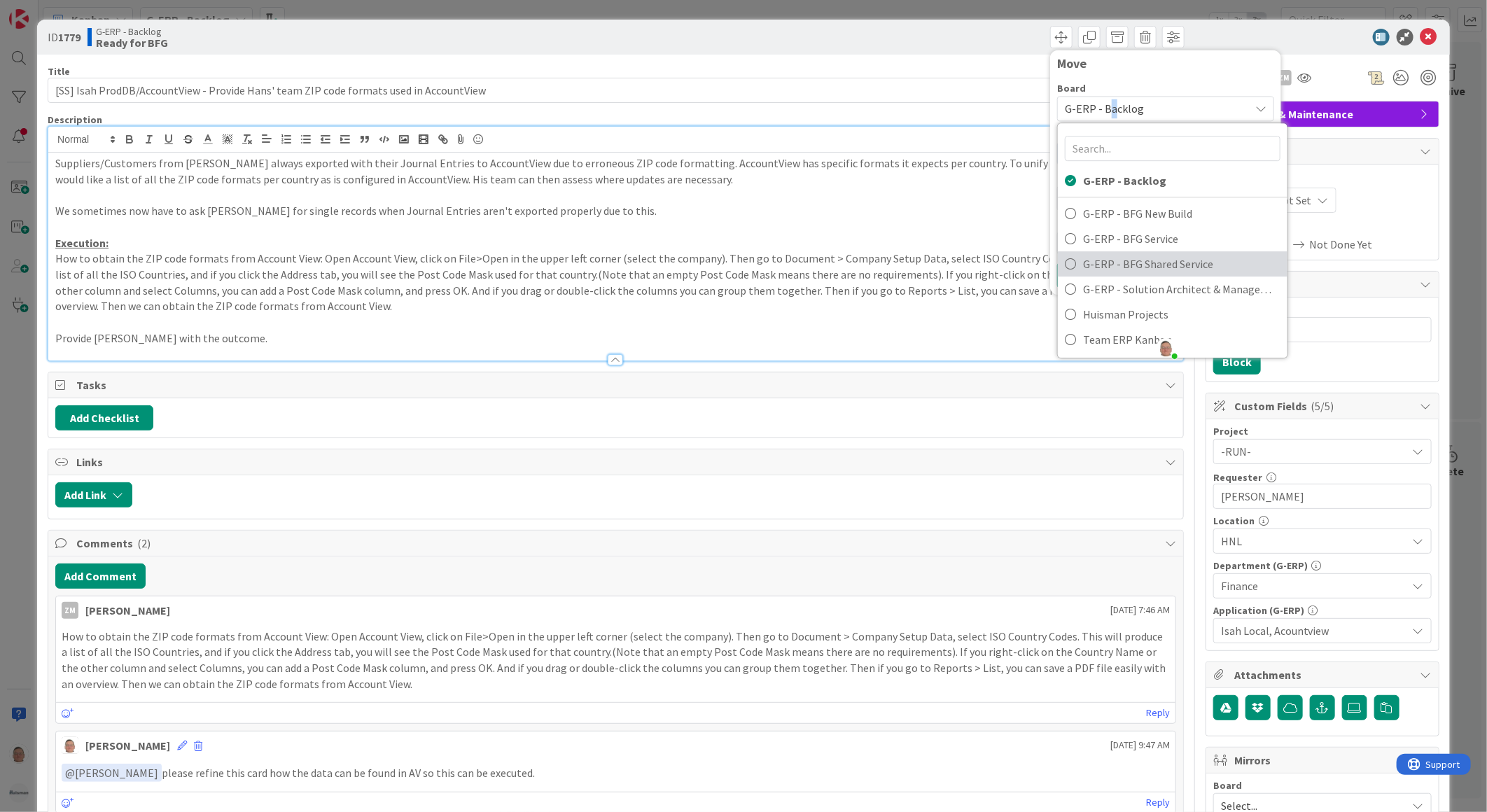
click at [1115, 270] on span "G-ERP - BFG Shared Service" at bounding box center [1181, 264] width 197 height 21
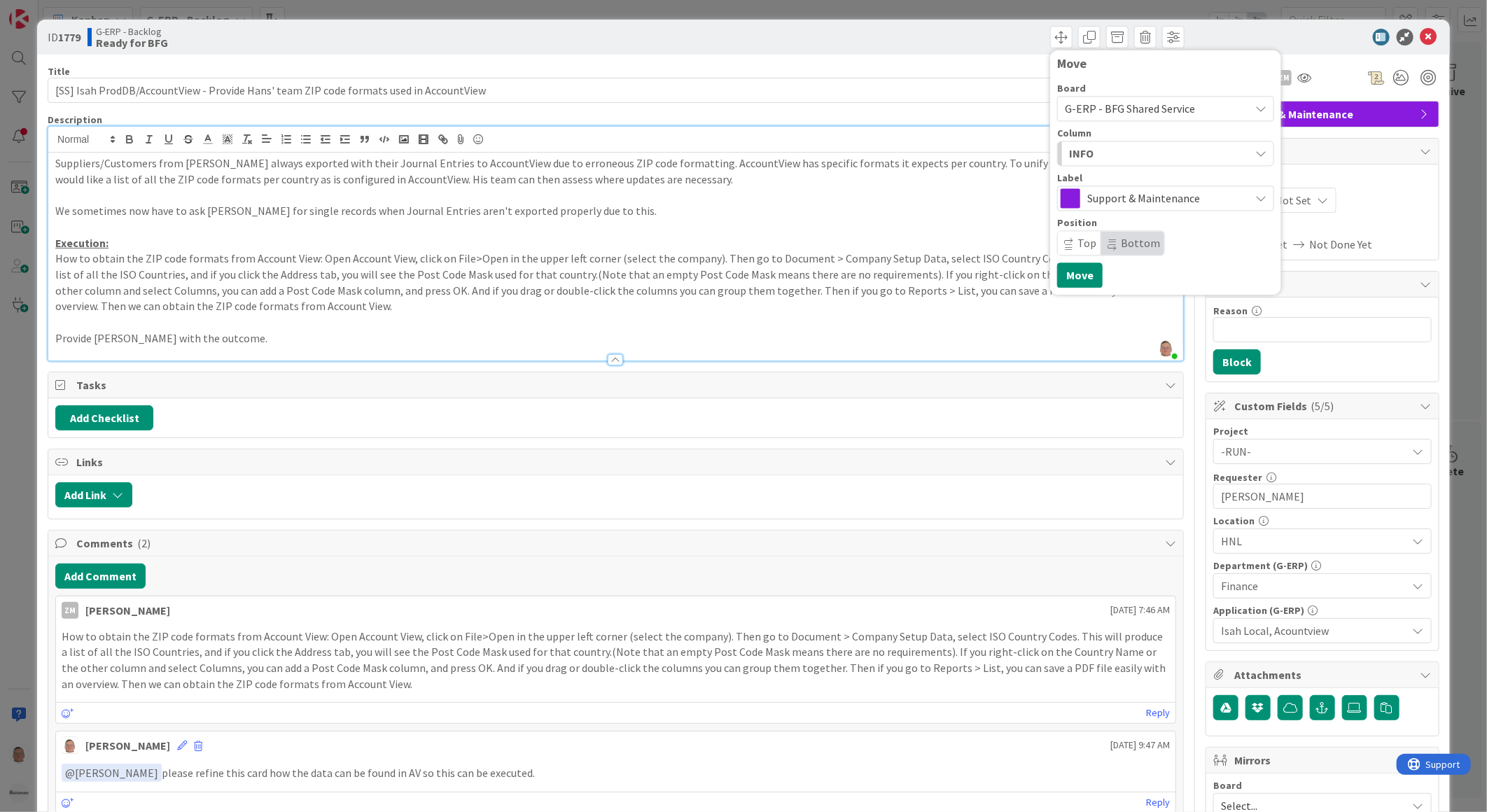
click at [1100, 154] on div "INFO" at bounding box center [1157, 153] width 184 height 22
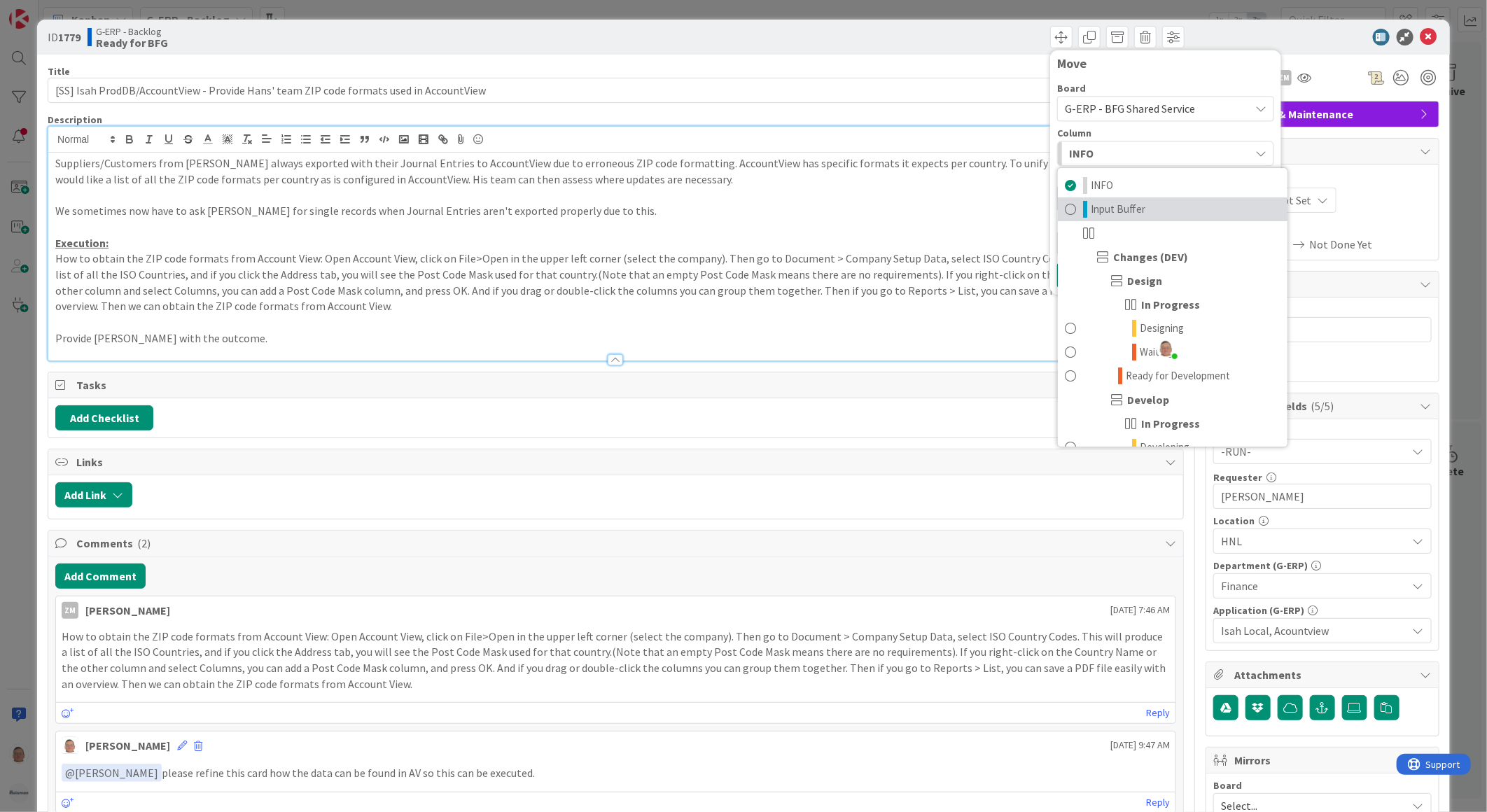
click at [1095, 206] on span "Input Buffer" at bounding box center [1118, 209] width 55 height 17
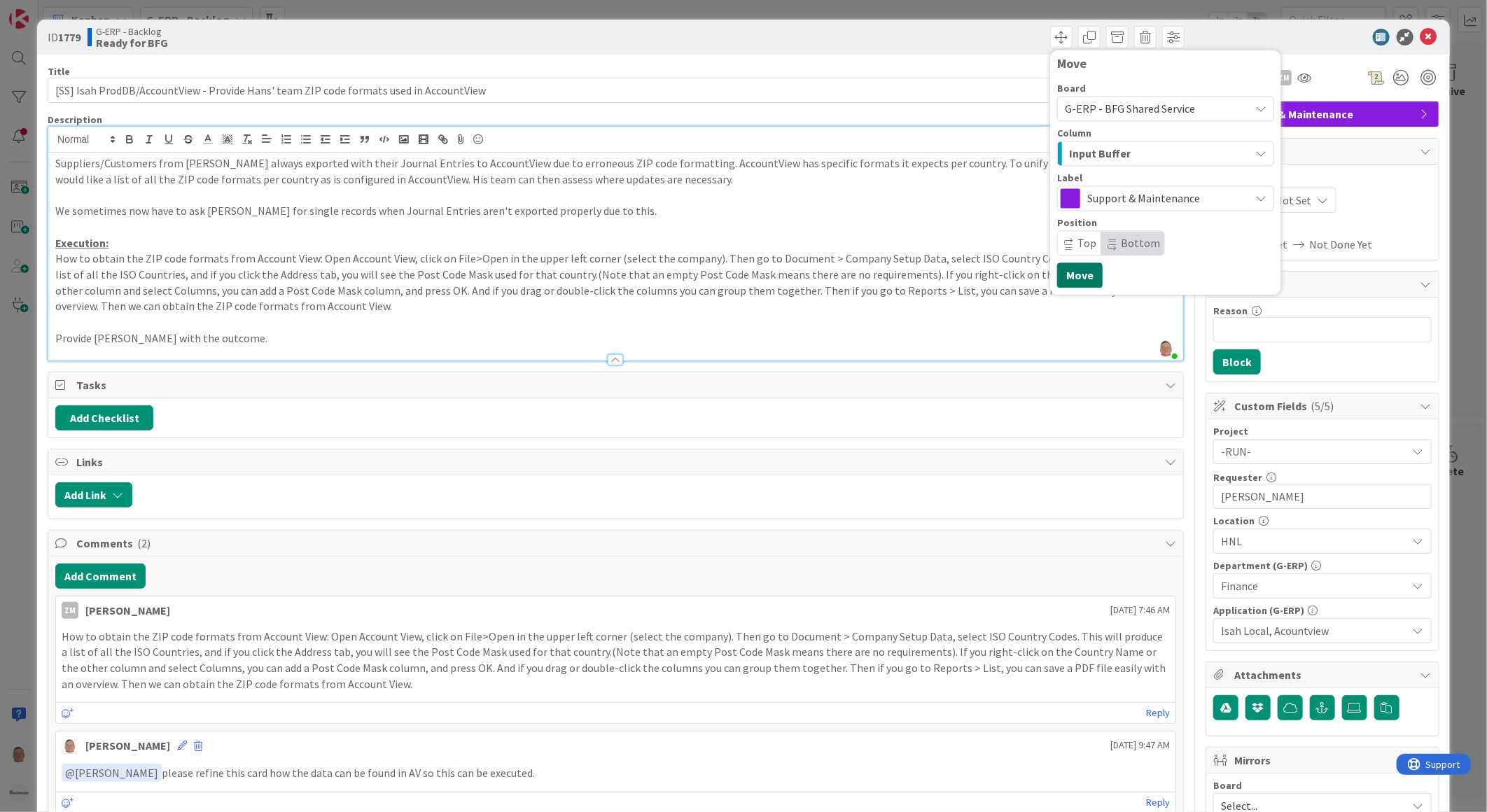
click at [1071, 278] on button "Move" at bounding box center [1079, 275] width 45 height 25
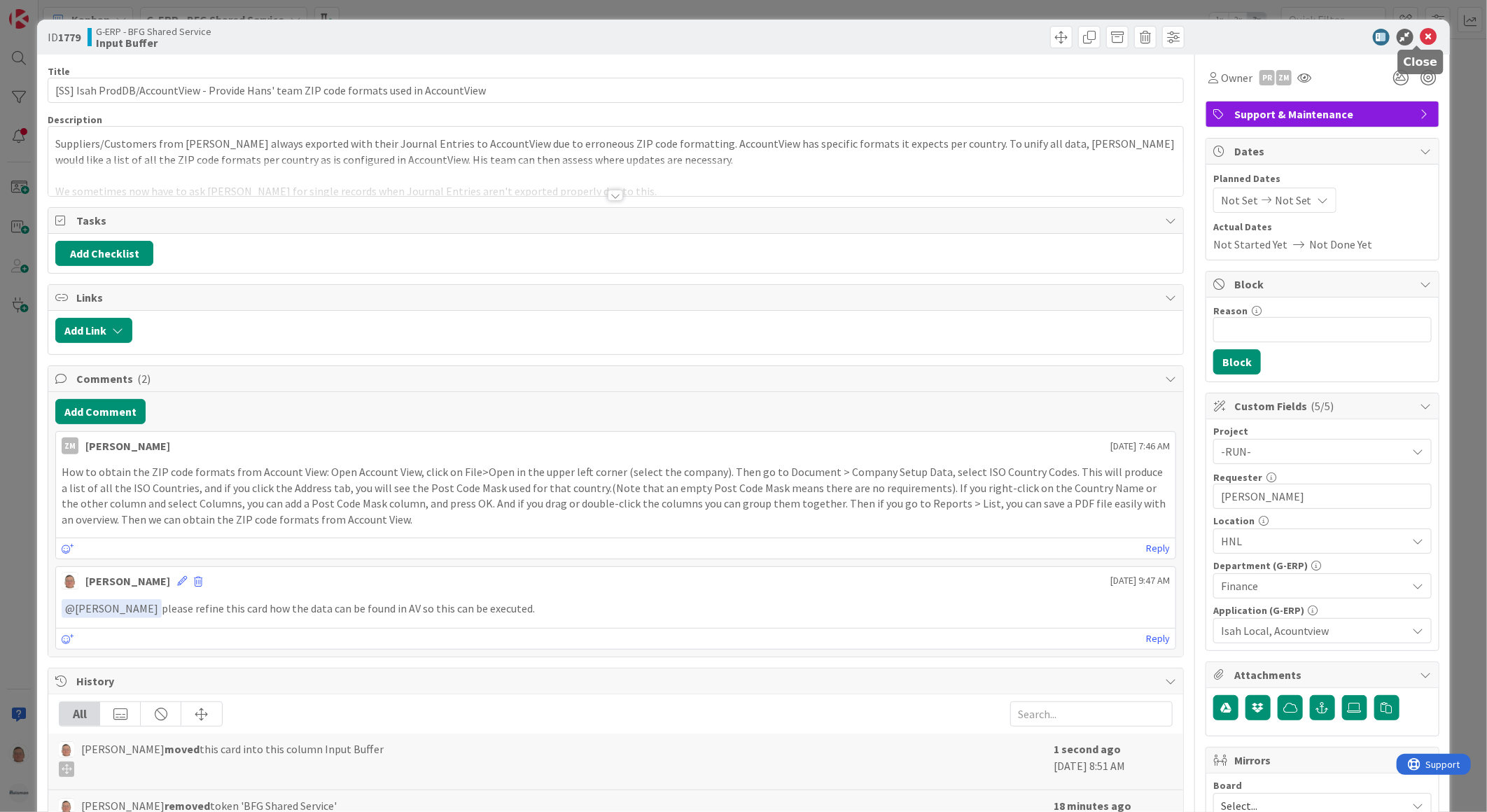
click at [1422, 32] on icon at bounding box center [1429, 36] width 17 height 17
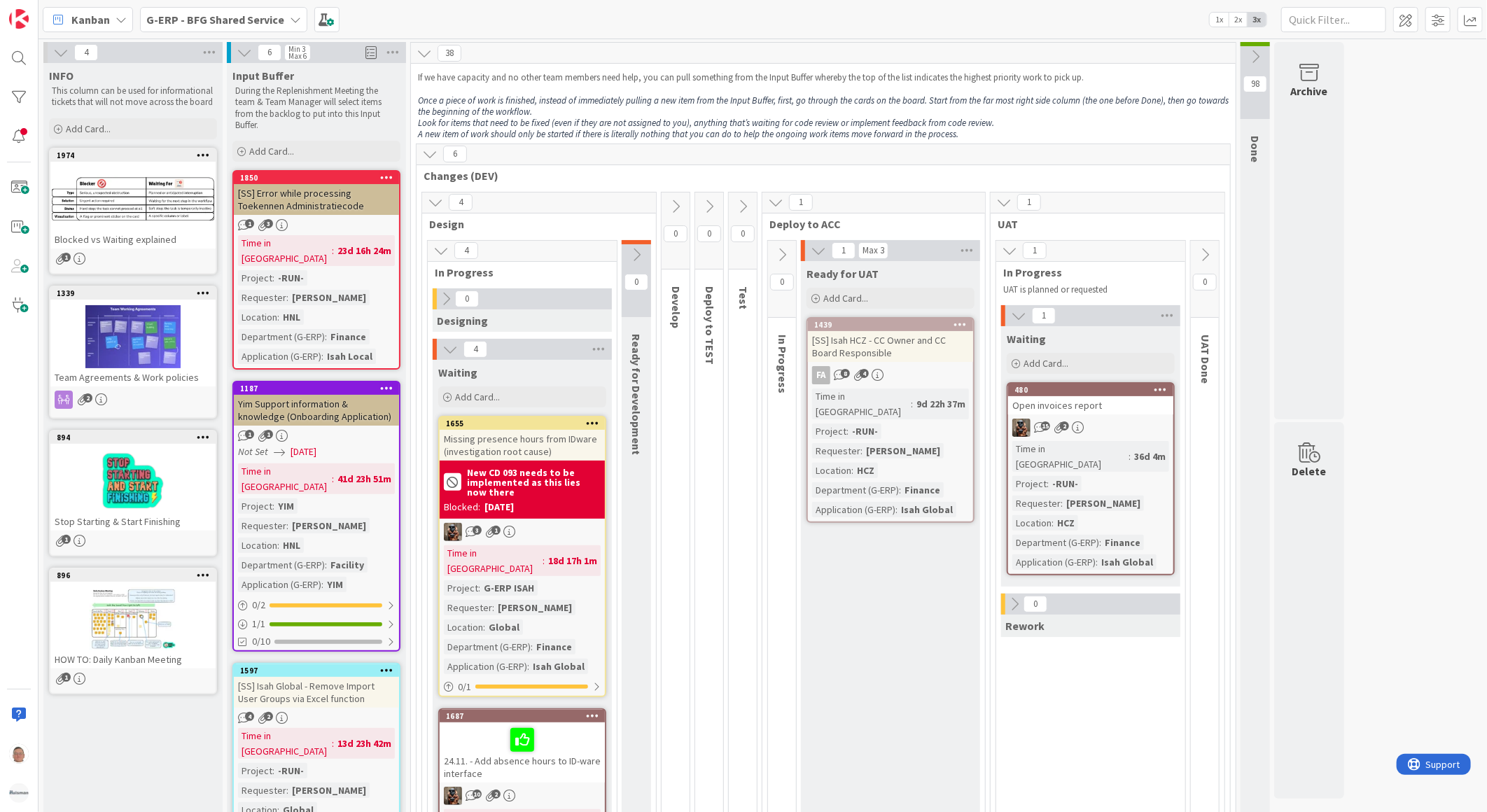
click at [234, 15] on b "G-ERP - BFG Shared Service" at bounding box center [215, 19] width 138 height 14
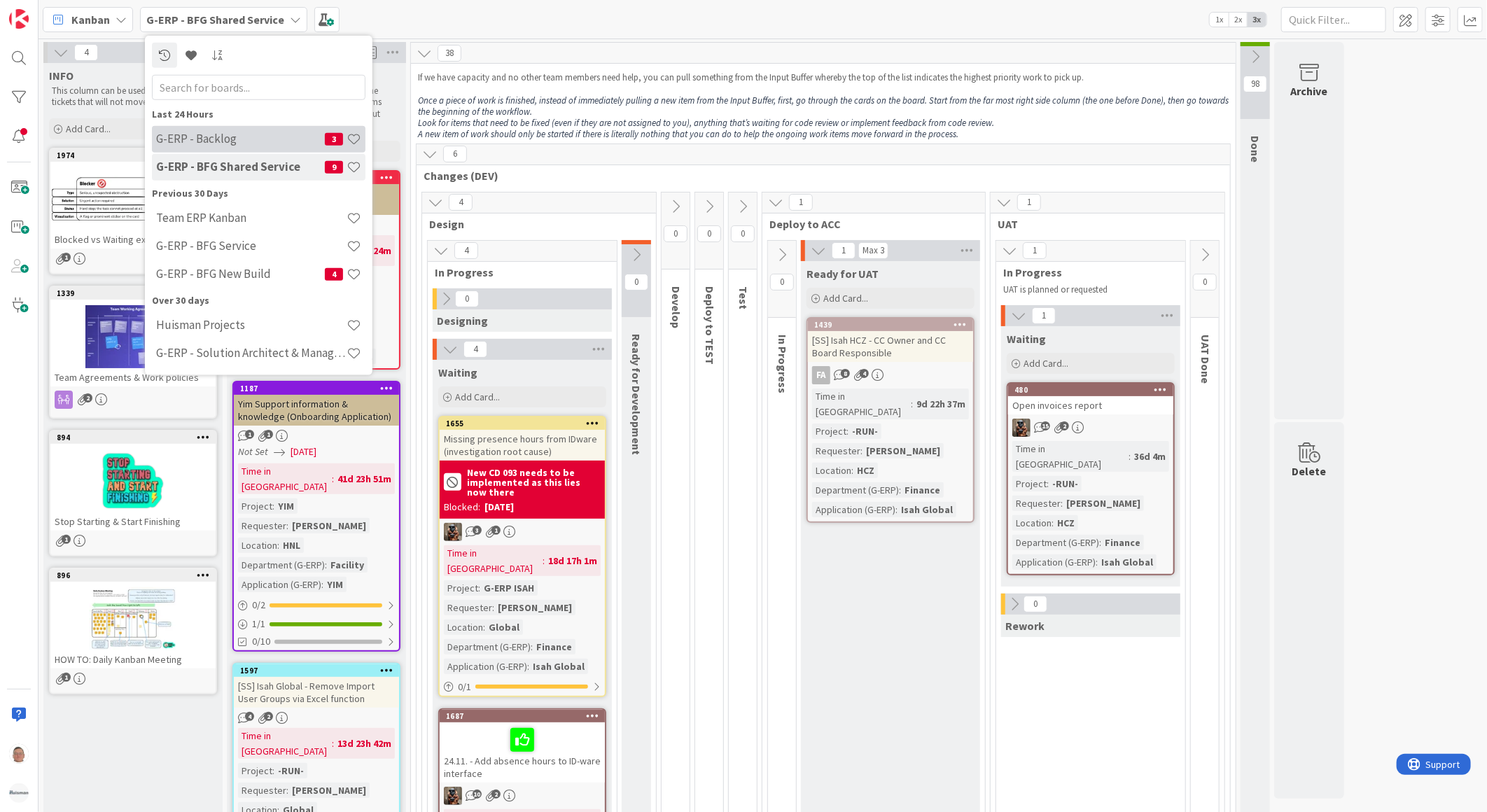
click at [209, 142] on h4 "G-ERP - Backlog" at bounding box center [240, 139] width 169 height 14
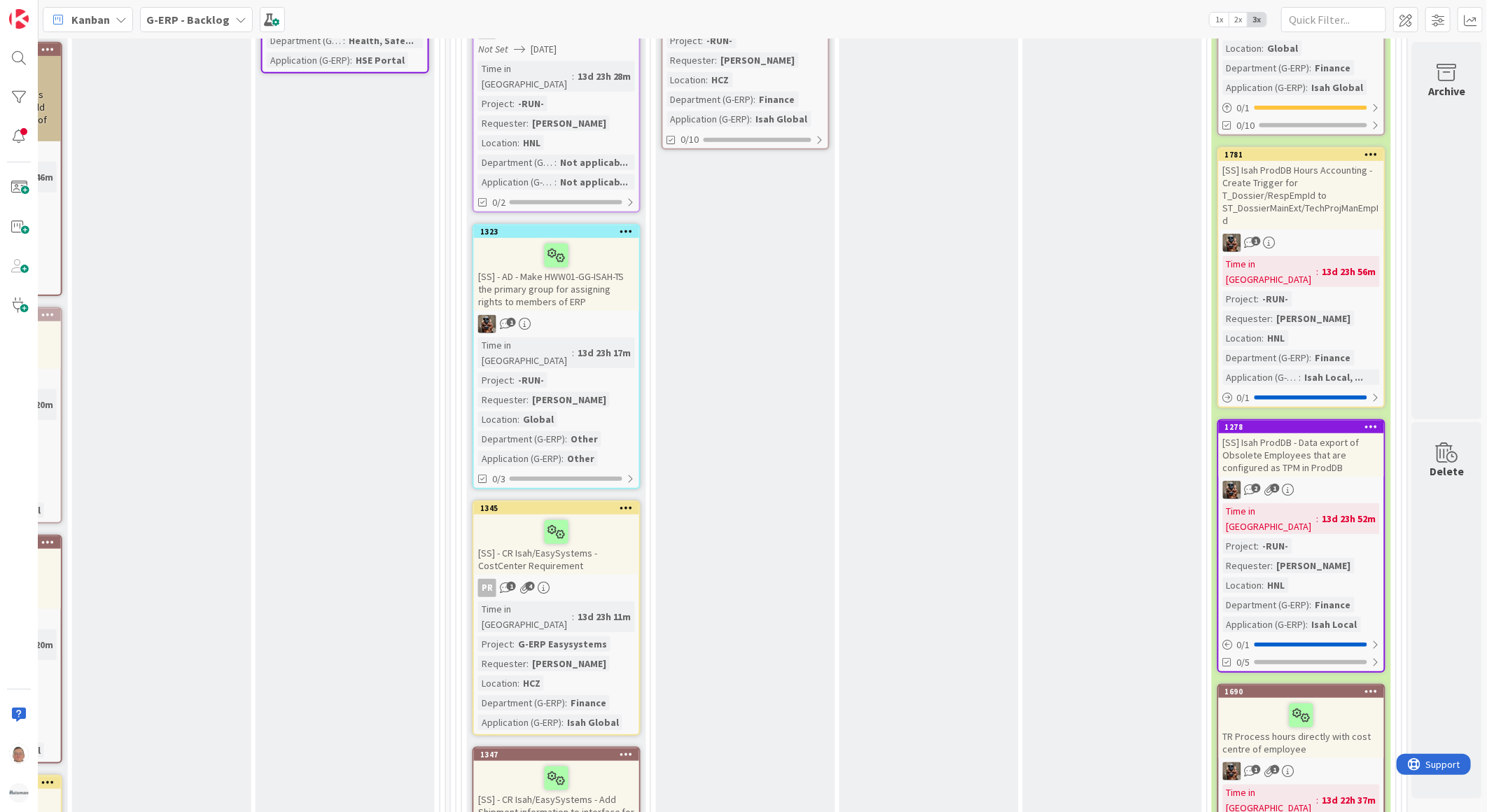
scroll to position [622, 1102]
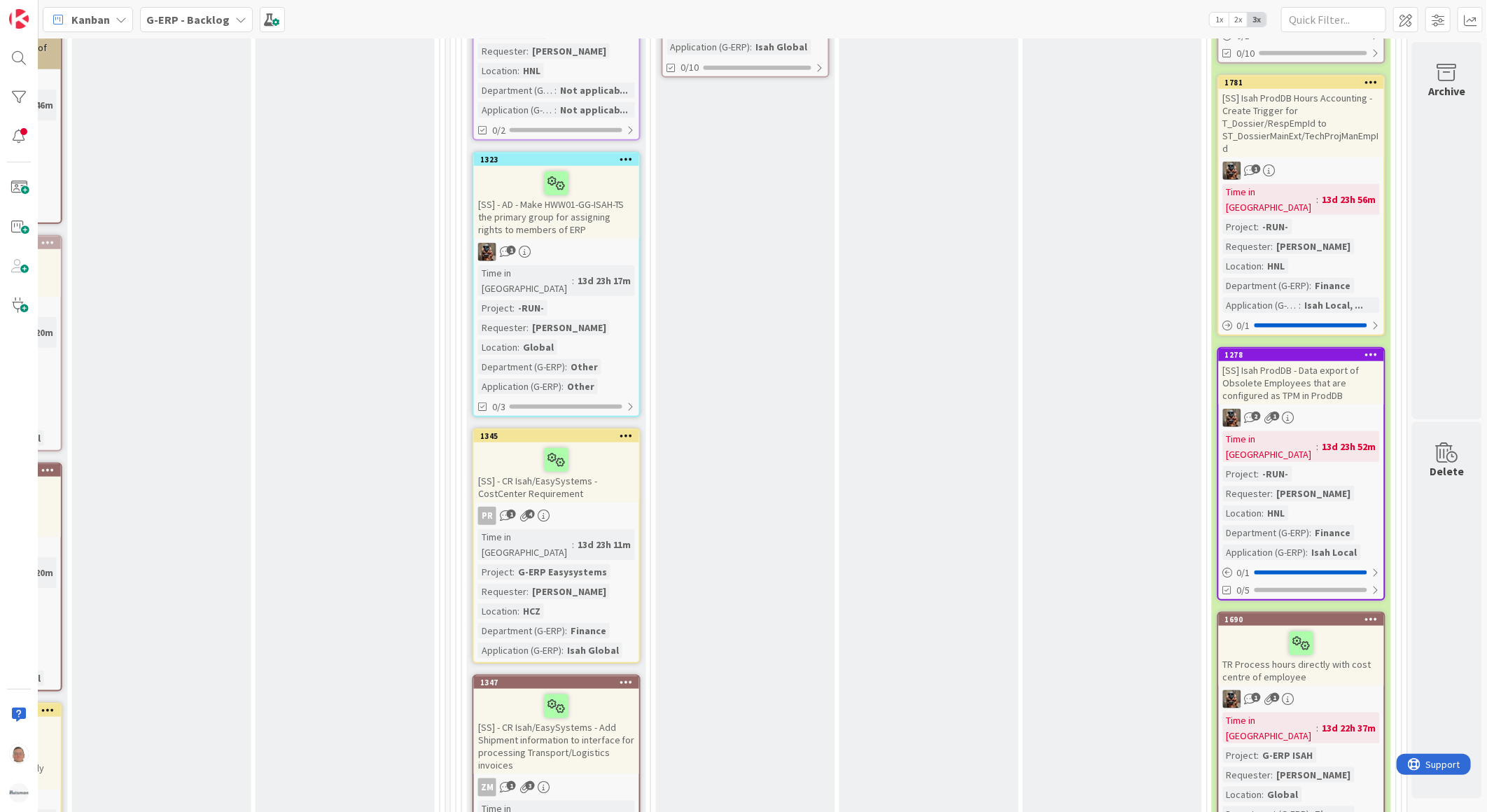
click at [1298, 361] on div "[SS] Isah ProdDB - Data export of Obsolete Employees that are configured as TPM…" at bounding box center [1301, 382] width 165 height 43
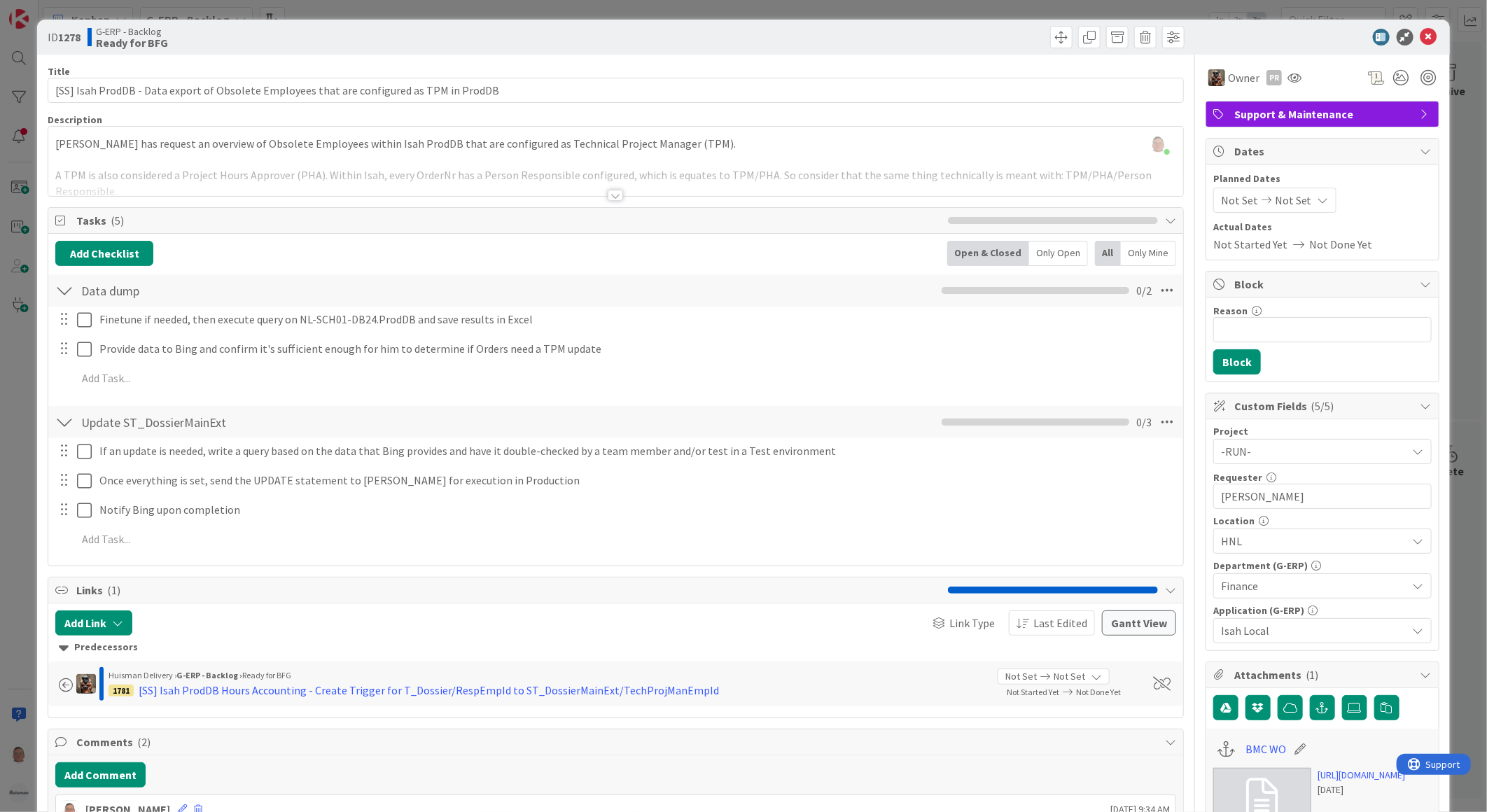
click at [618, 197] on div "Title 89 / 128 [SS] Isah ProdDB - Data export of Obsolete Employees that are co…" at bounding box center [616, 739] width 1136 height 1367
click at [609, 193] on div at bounding box center [615, 195] width 15 height 11
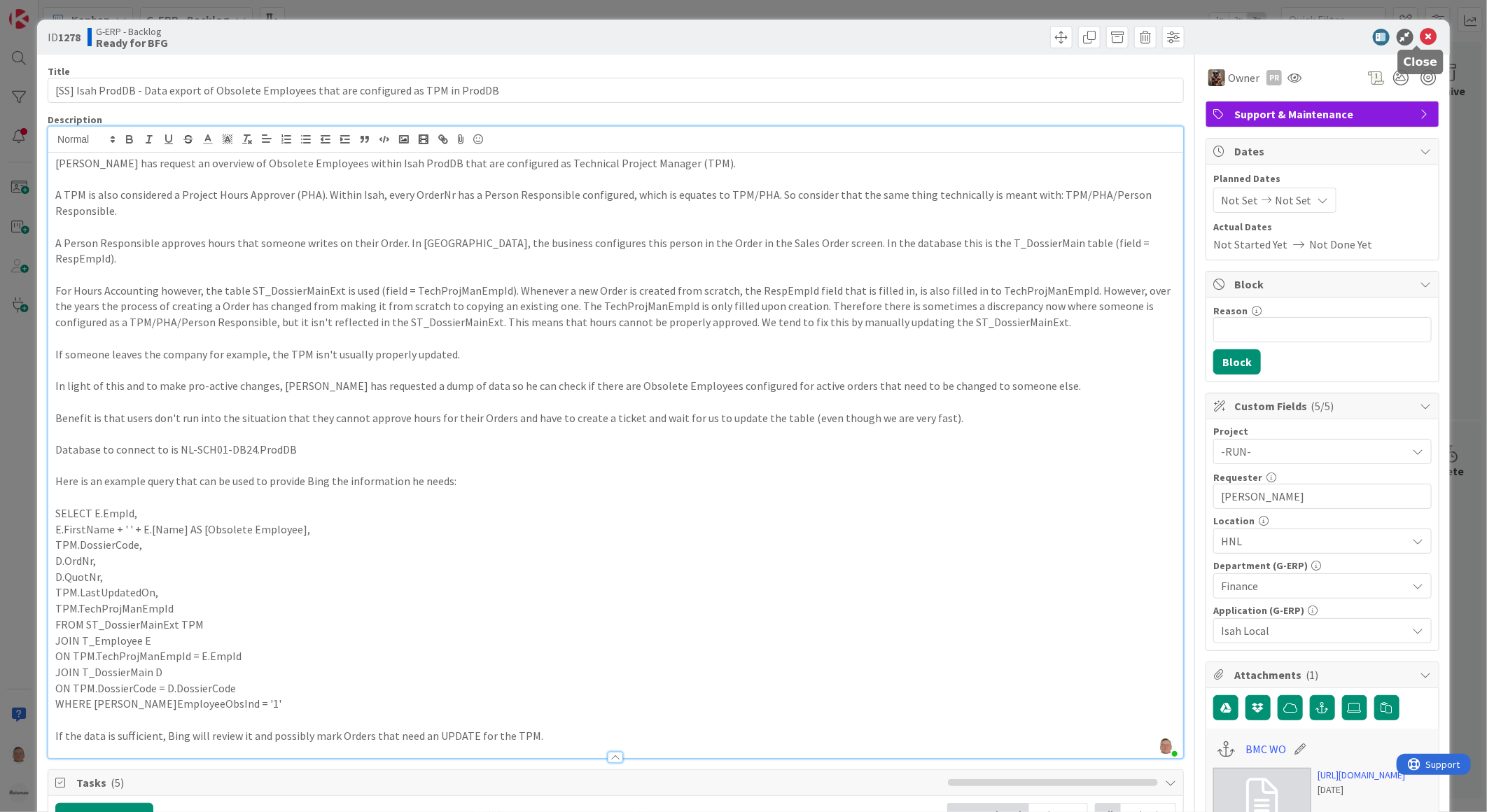
click at [1421, 32] on icon at bounding box center [1429, 36] width 17 height 17
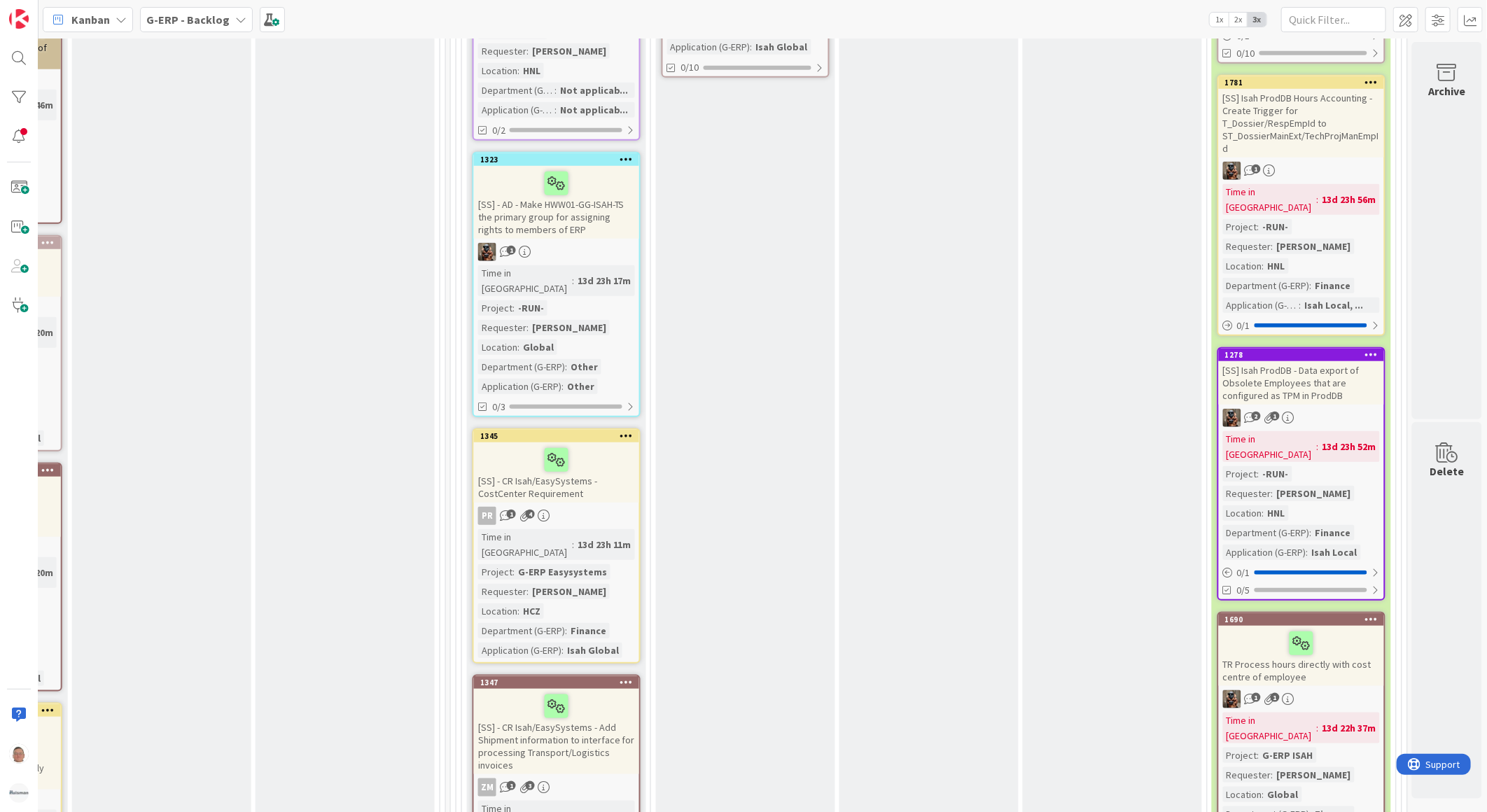
click at [1365, 349] on icon at bounding box center [1371, 354] width 13 height 10
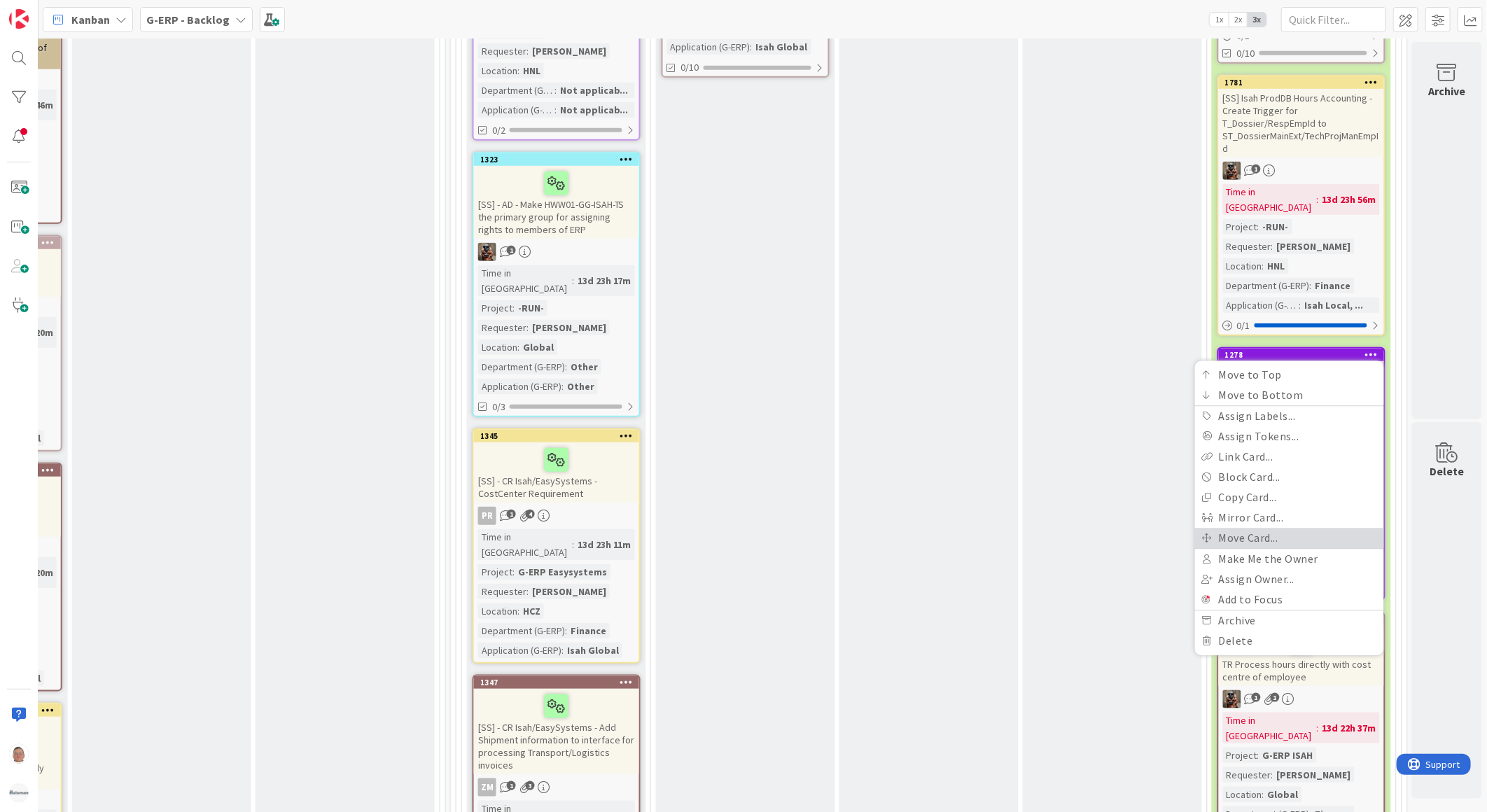
click at [1242, 528] on link "Move Card..." at bounding box center [1290, 538] width 189 height 20
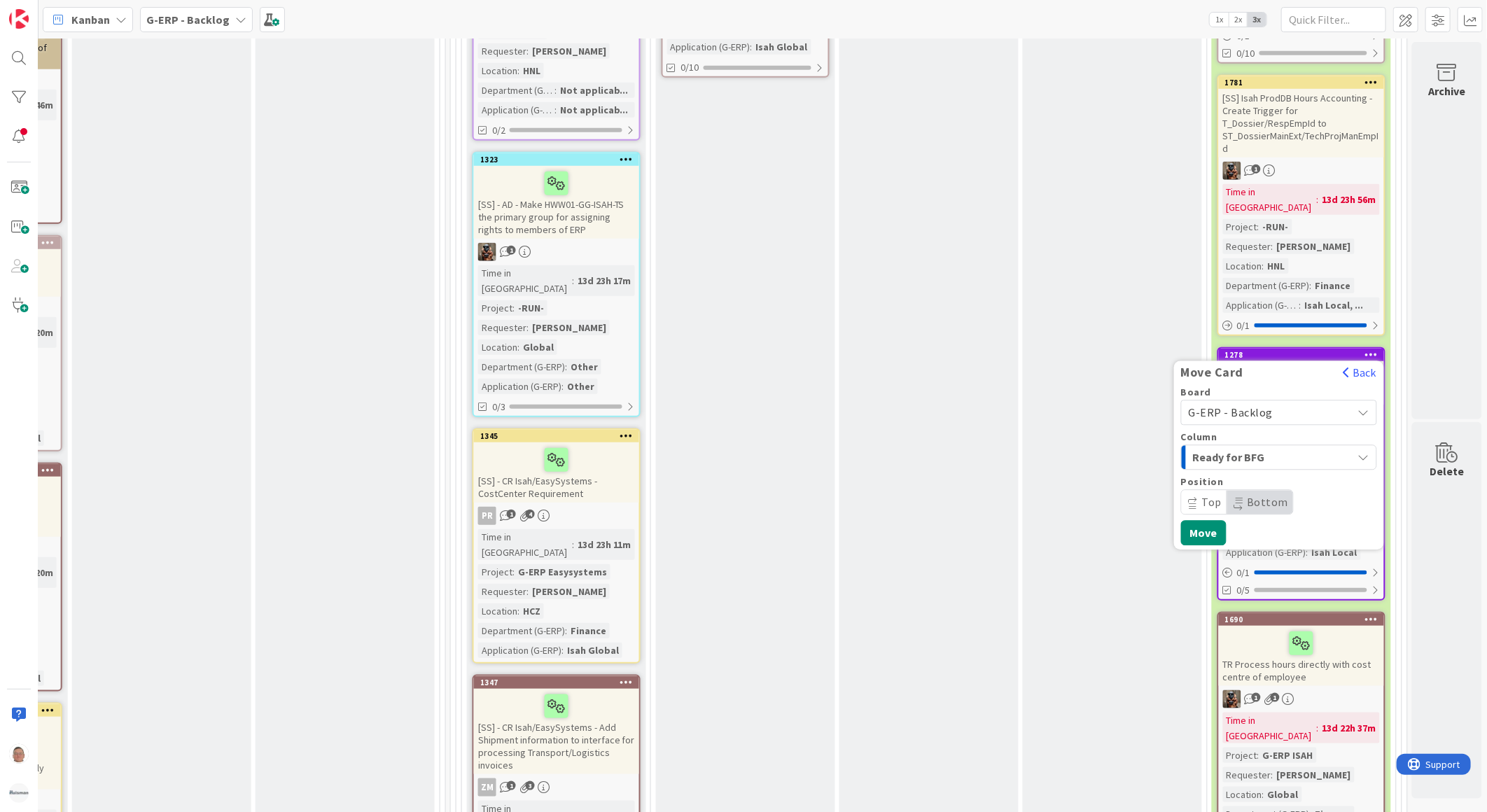
click at [1235, 405] on span "G-ERP - Backlog" at bounding box center [1231, 412] width 85 height 14
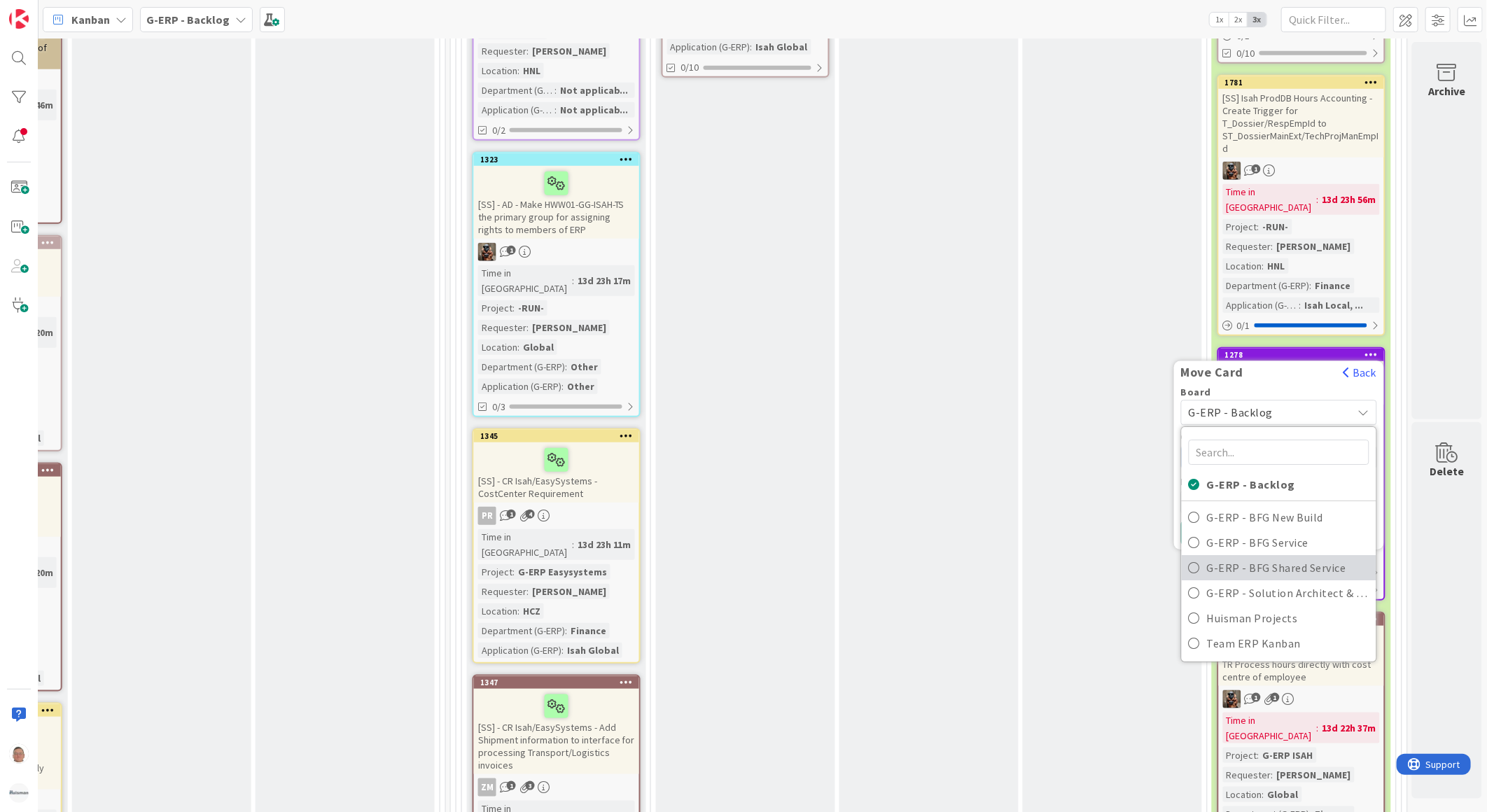
click at [1240, 557] on span "G-ERP - BFG Shared Service" at bounding box center [1288, 568] width 163 height 21
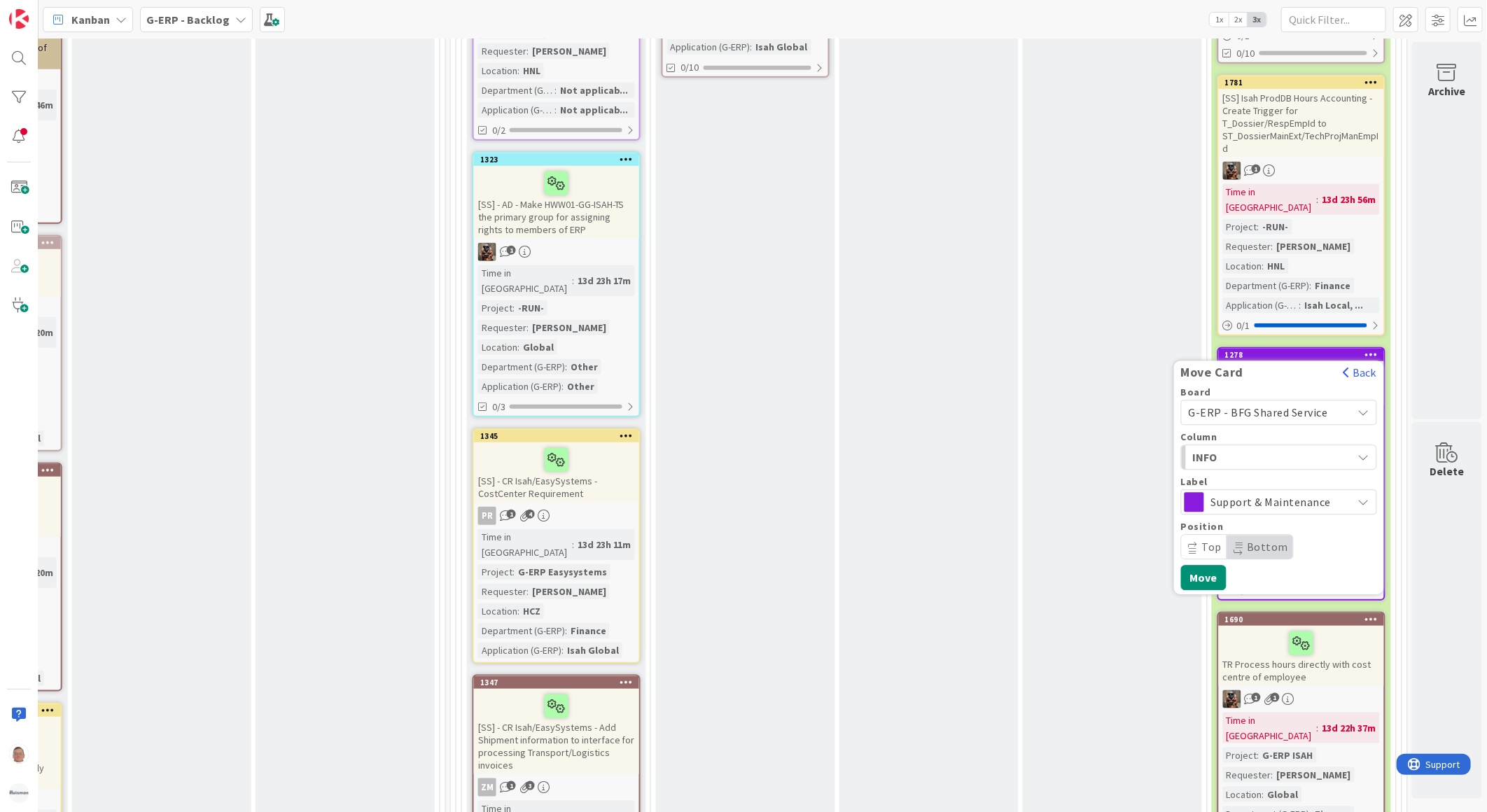
click at [1219, 448] on span "INFO" at bounding box center [1245, 456] width 105 height 19
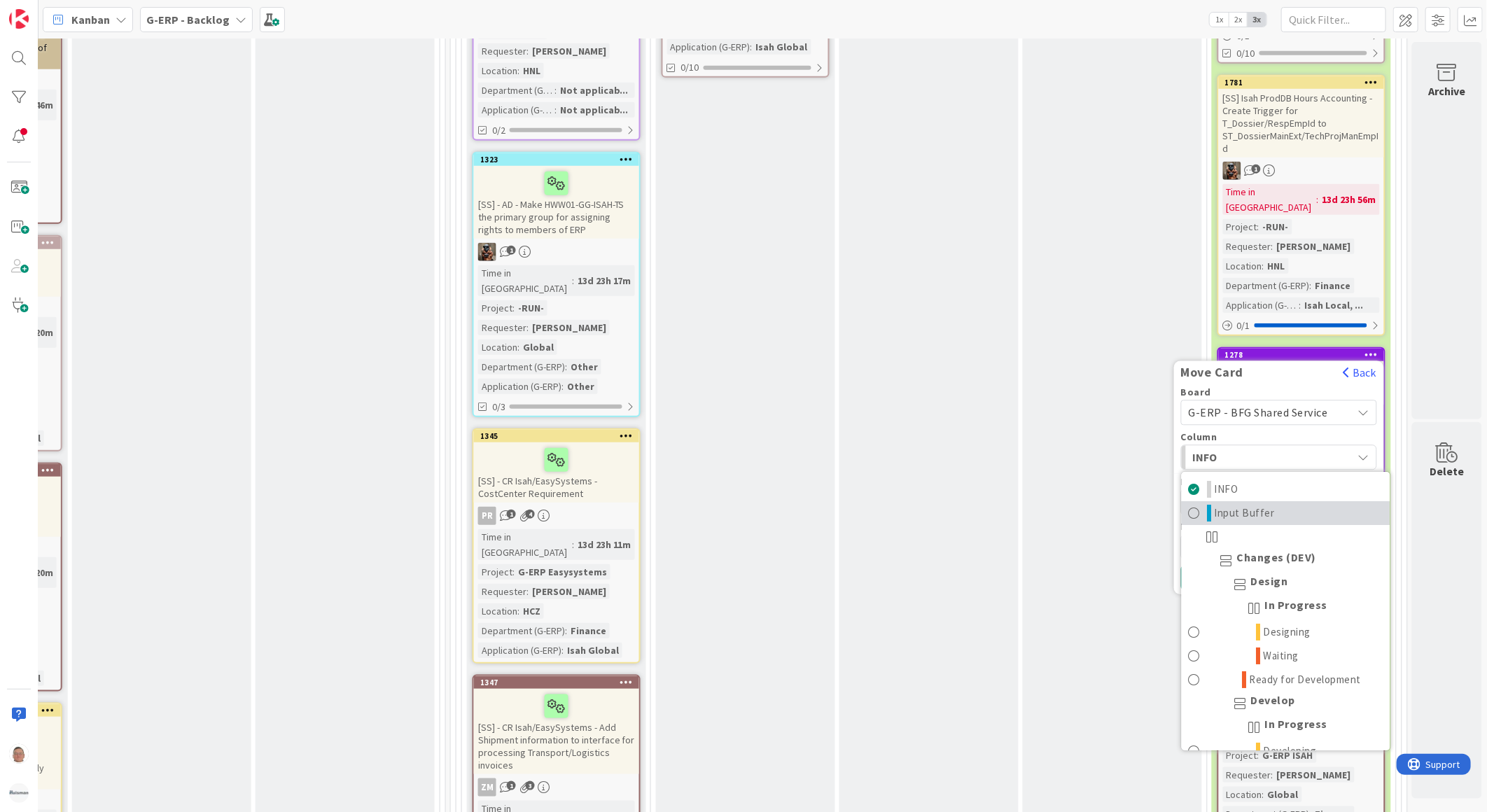
click at [1223, 505] on span "Input Buffer" at bounding box center [1246, 513] width 60 height 17
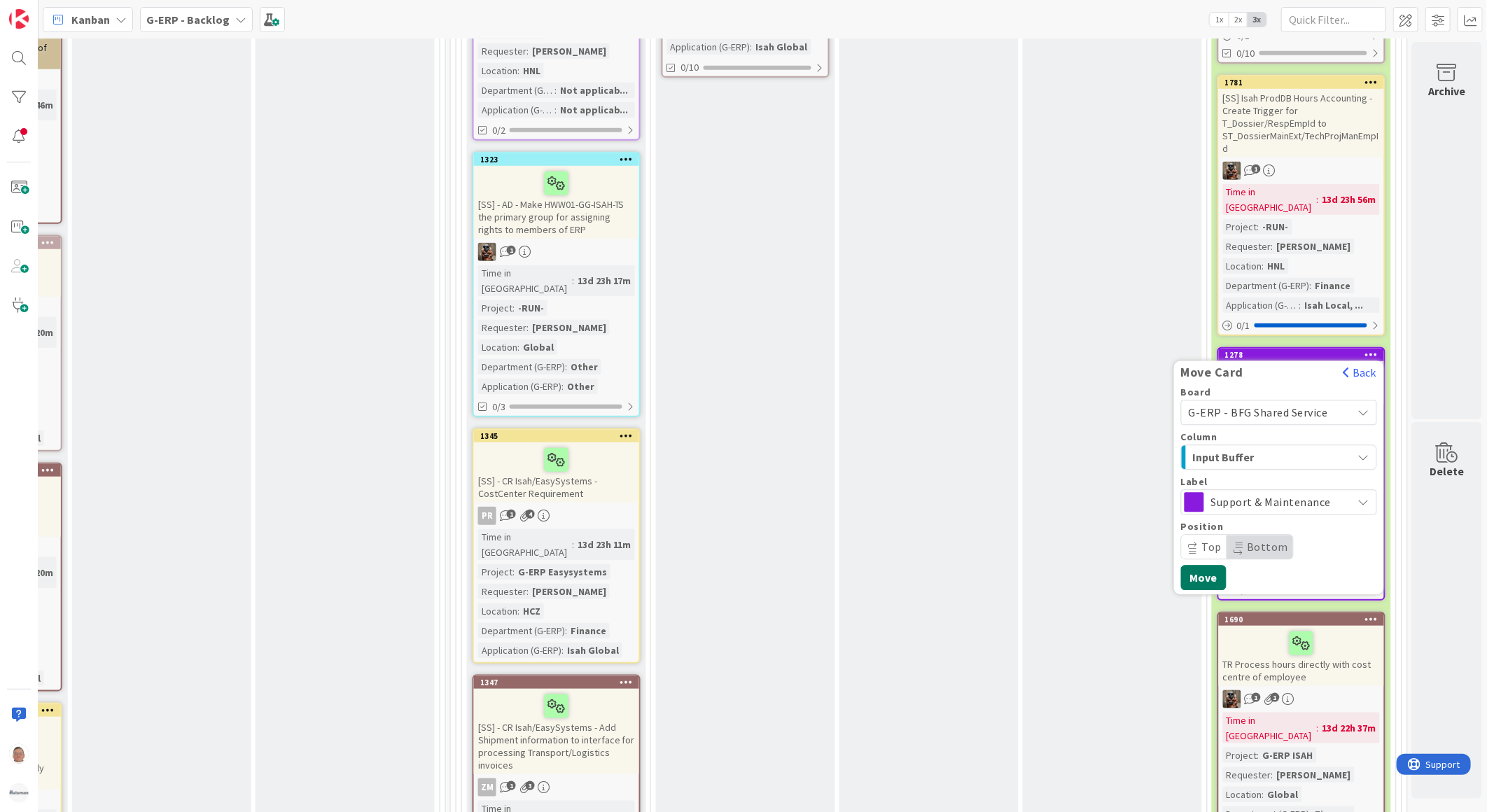
click at [1198, 565] on button "Move" at bounding box center [1203, 578] width 45 height 25
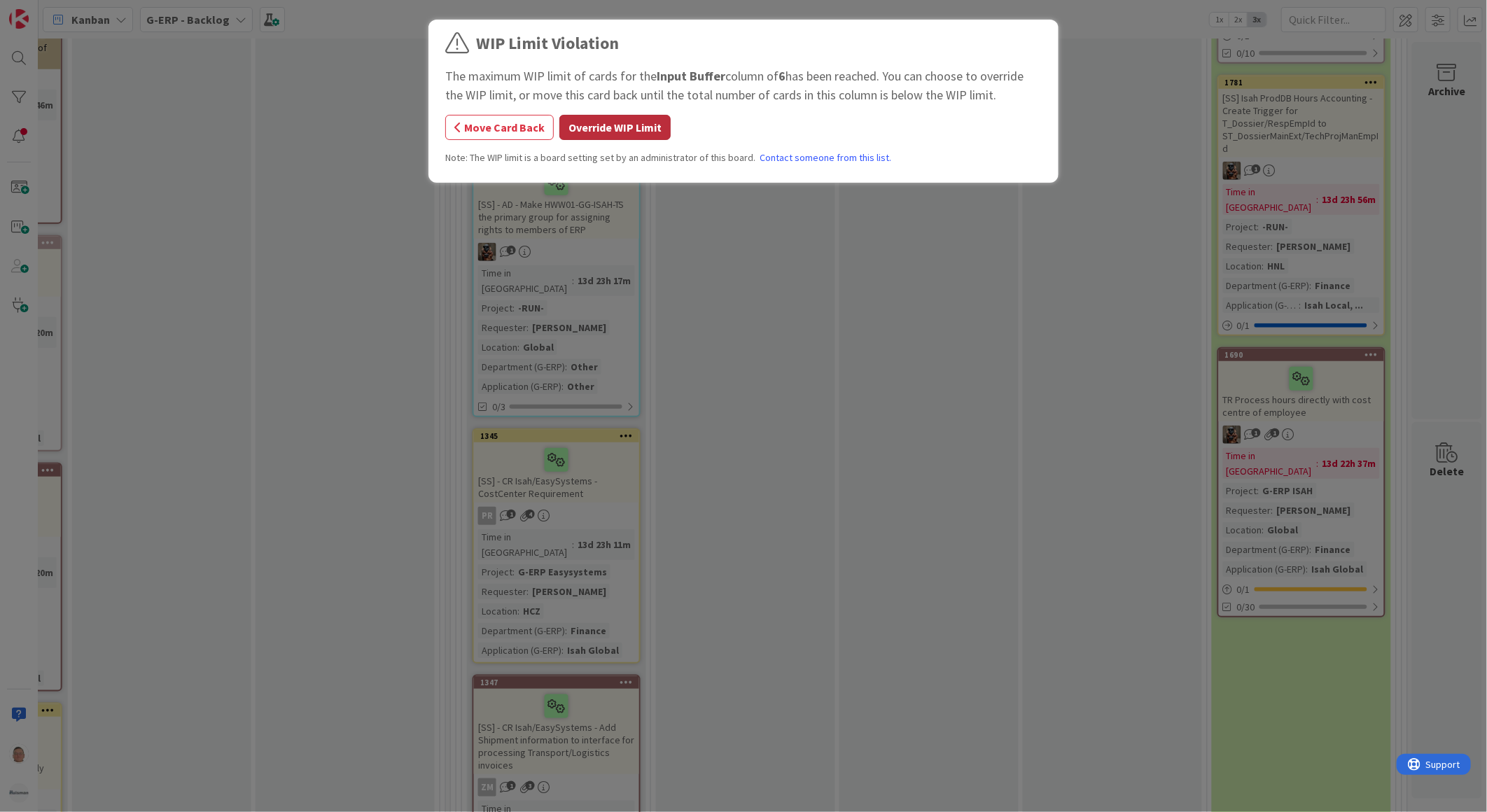
click at [627, 129] on button "Override WIP Limit" at bounding box center [615, 127] width 111 height 25
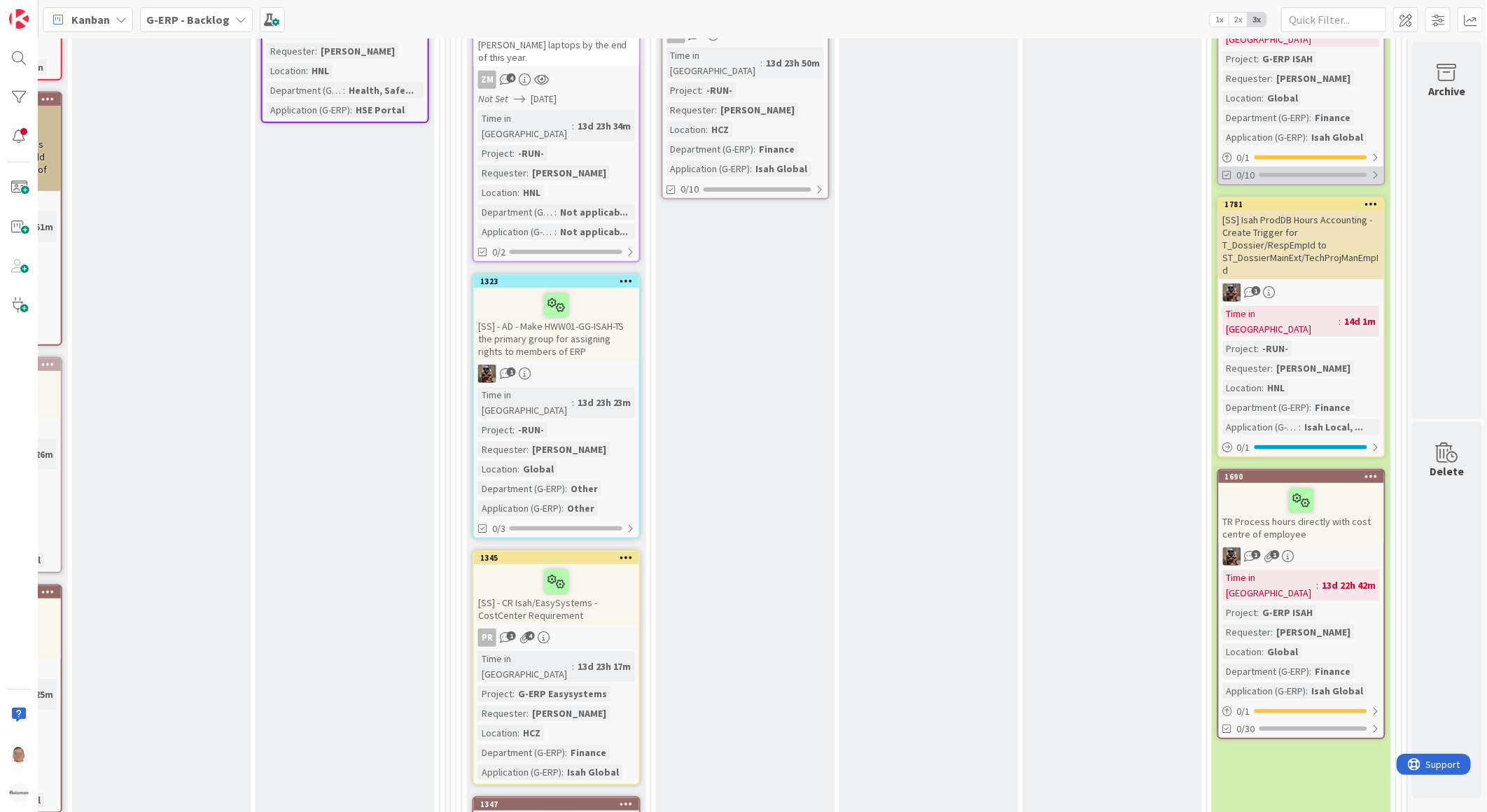
scroll to position [310, 1102]
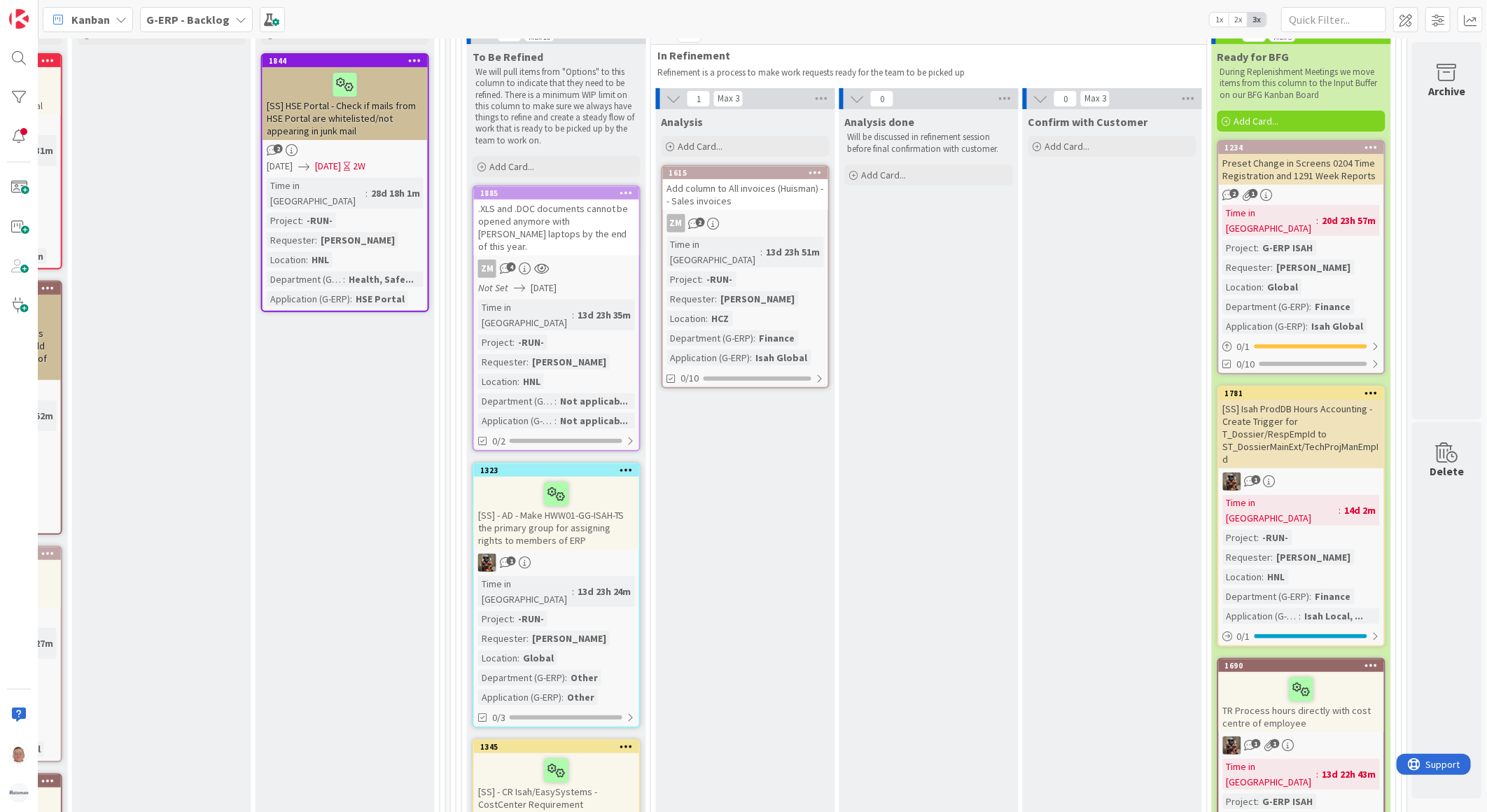
click at [747, 189] on div "Add column to All invoices (Huisman) -- Sales invoices" at bounding box center [745, 195] width 165 height 31
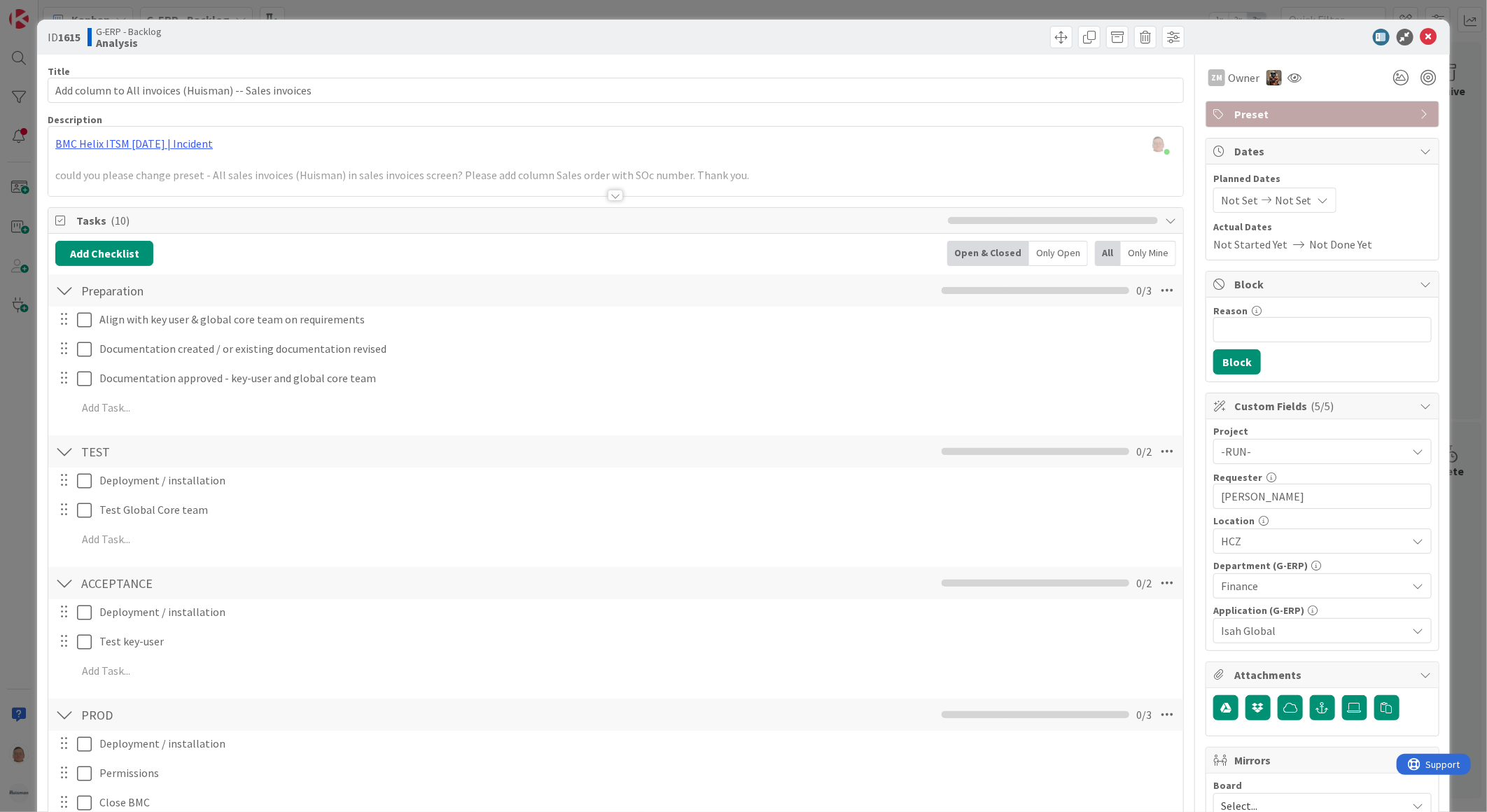
click at [610, 194] on div at bounding box center [615, 195] width 15 height 11
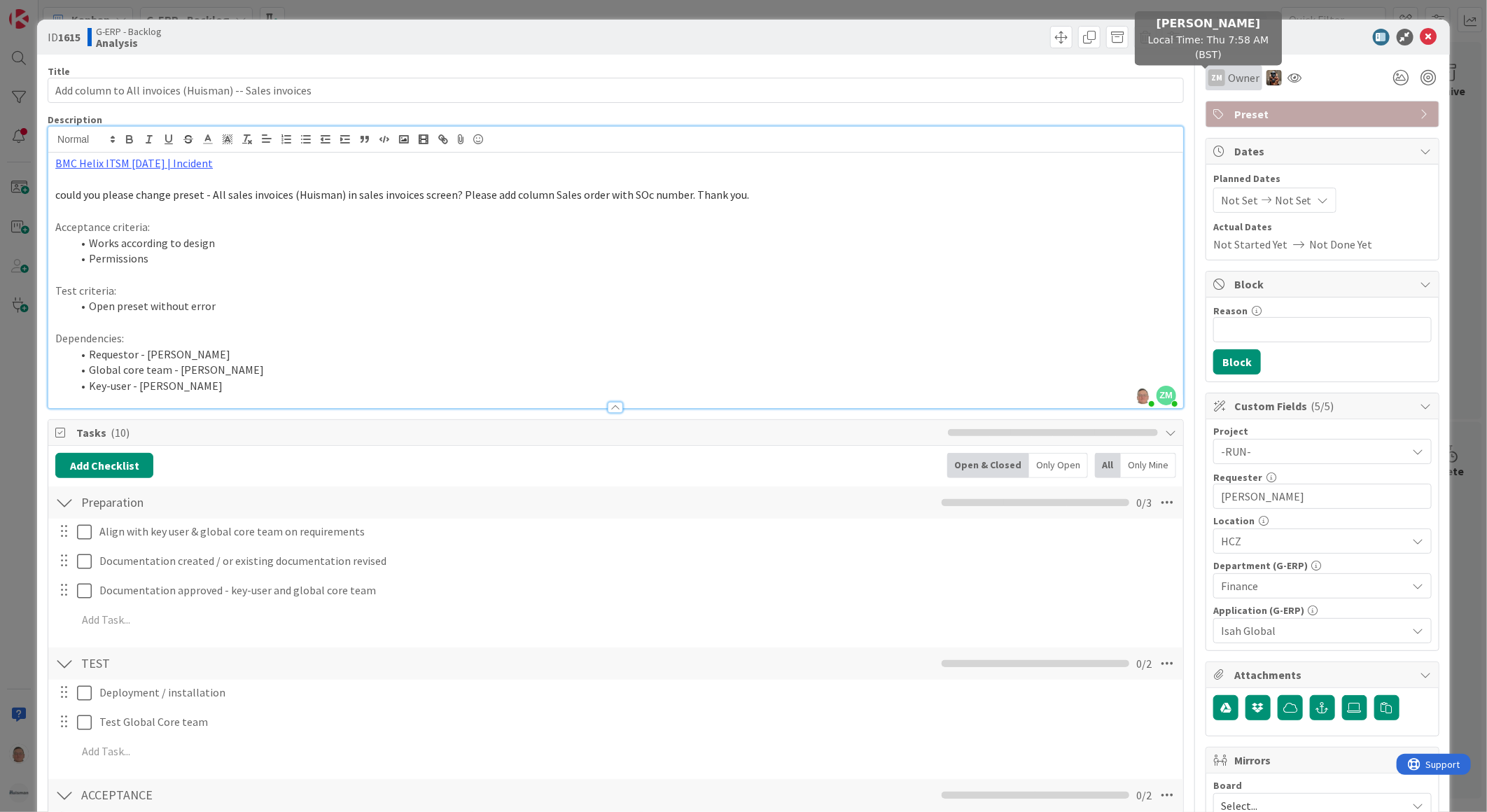
click at [1208, 75] on div "ZM" at bounding box center [1216, 77] width 17 height 17
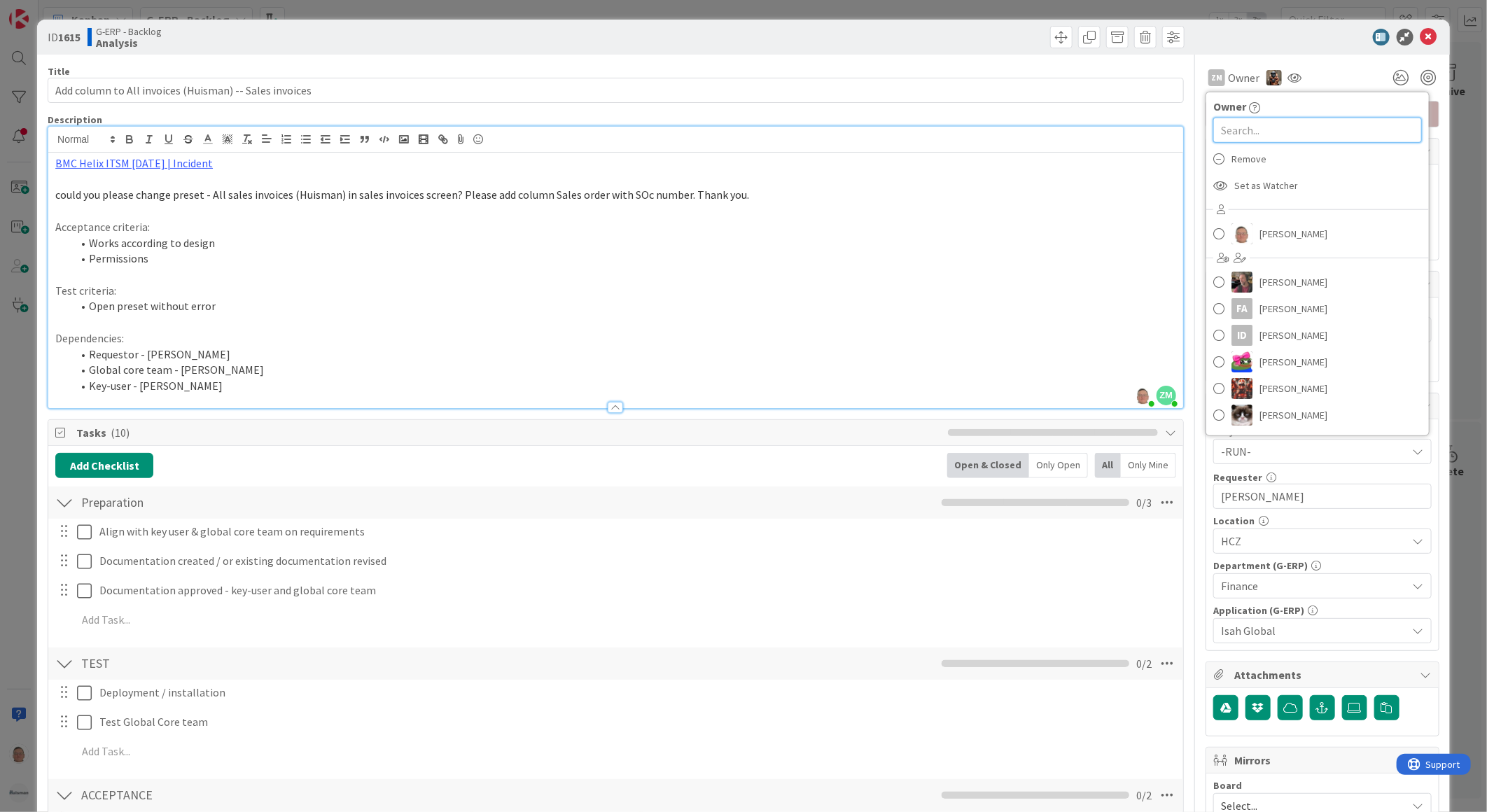
click at [1230, 125] on input "text" at bounding box center [1317, 130] width 209 height 25
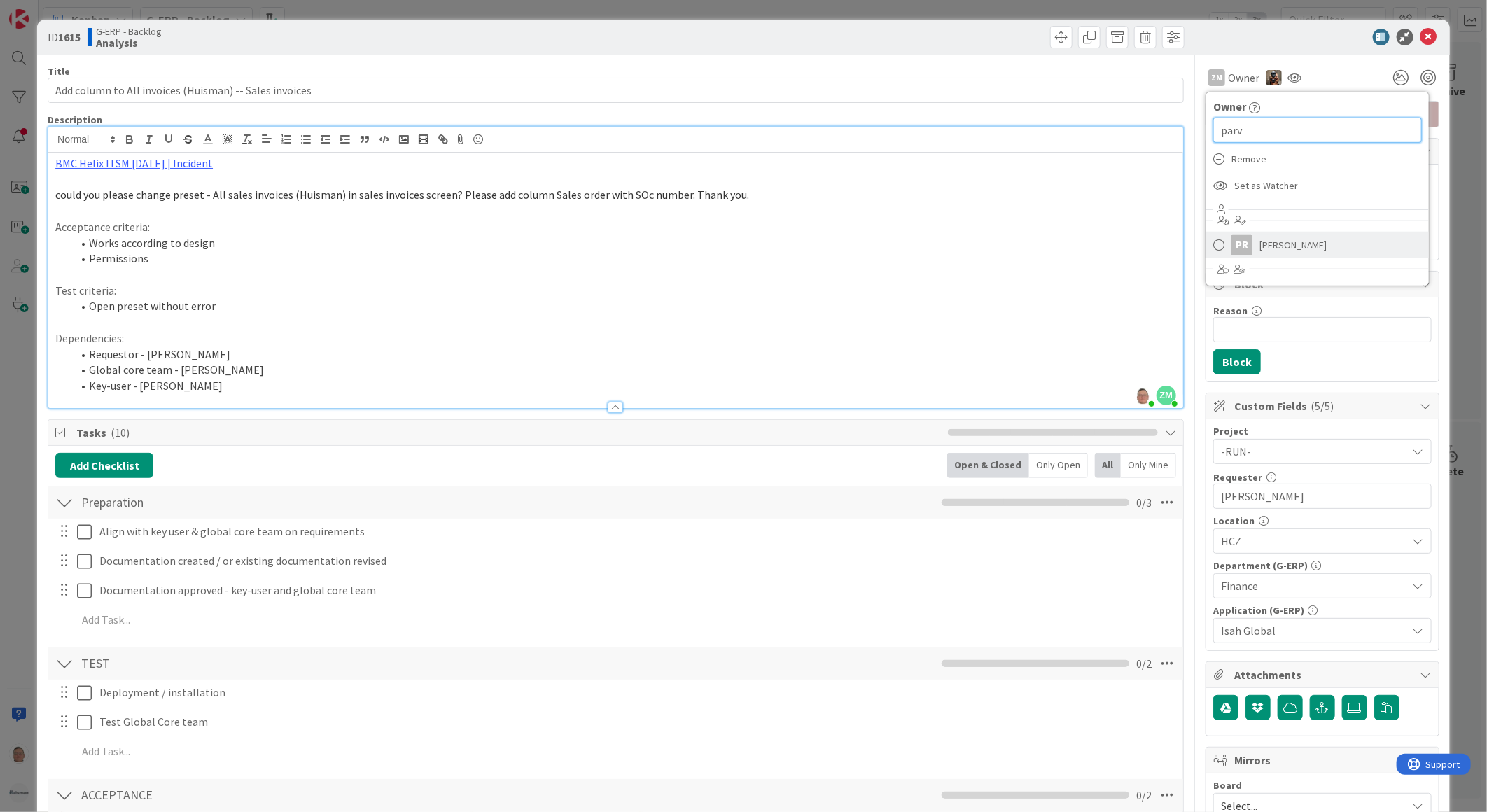
type input "parv"
click at [1260, 253] on span "[PERSON_NAME]" at bounding box center [1293, 245] width 68 height 21
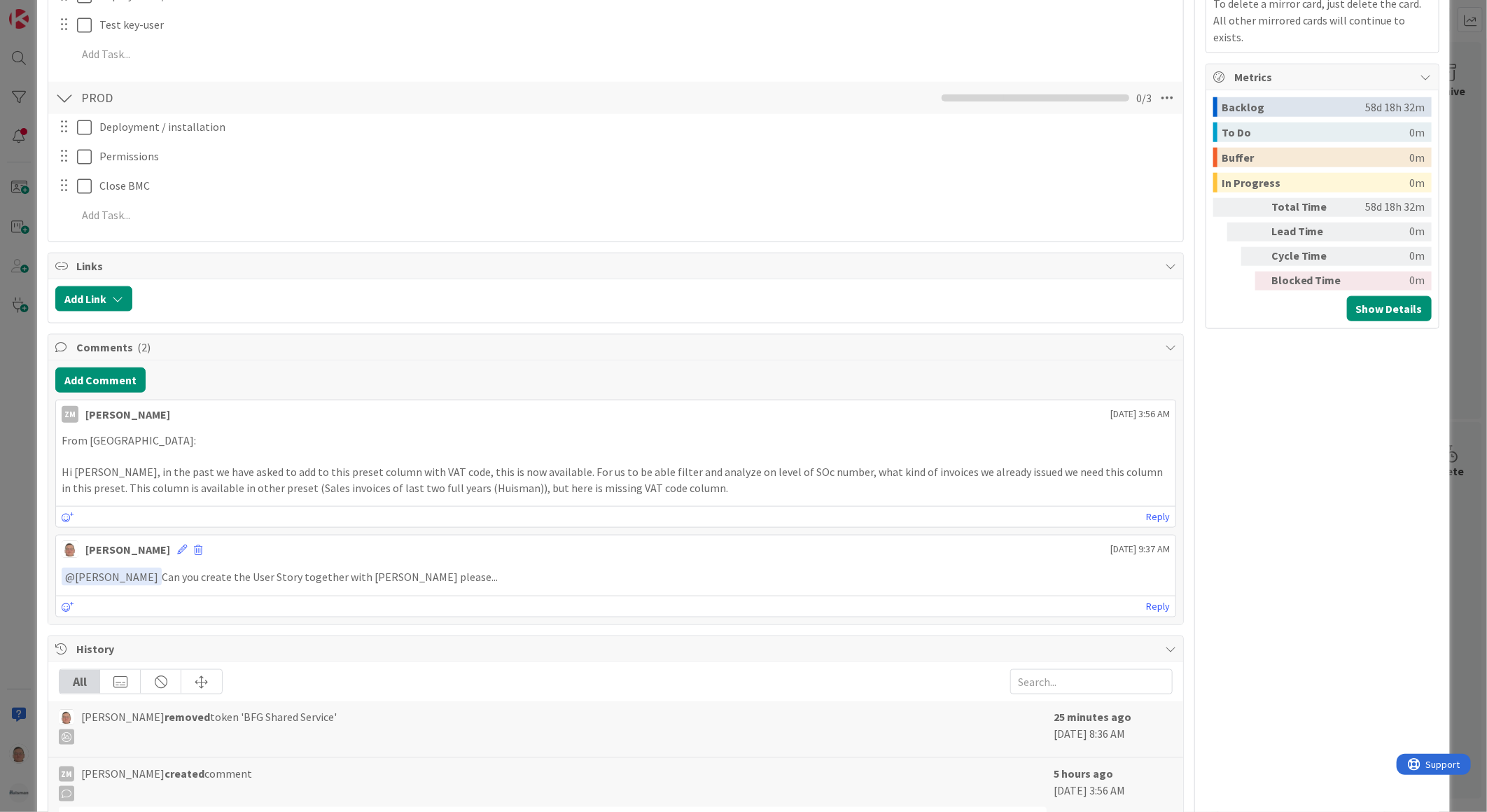
scroll to position [855, 0]
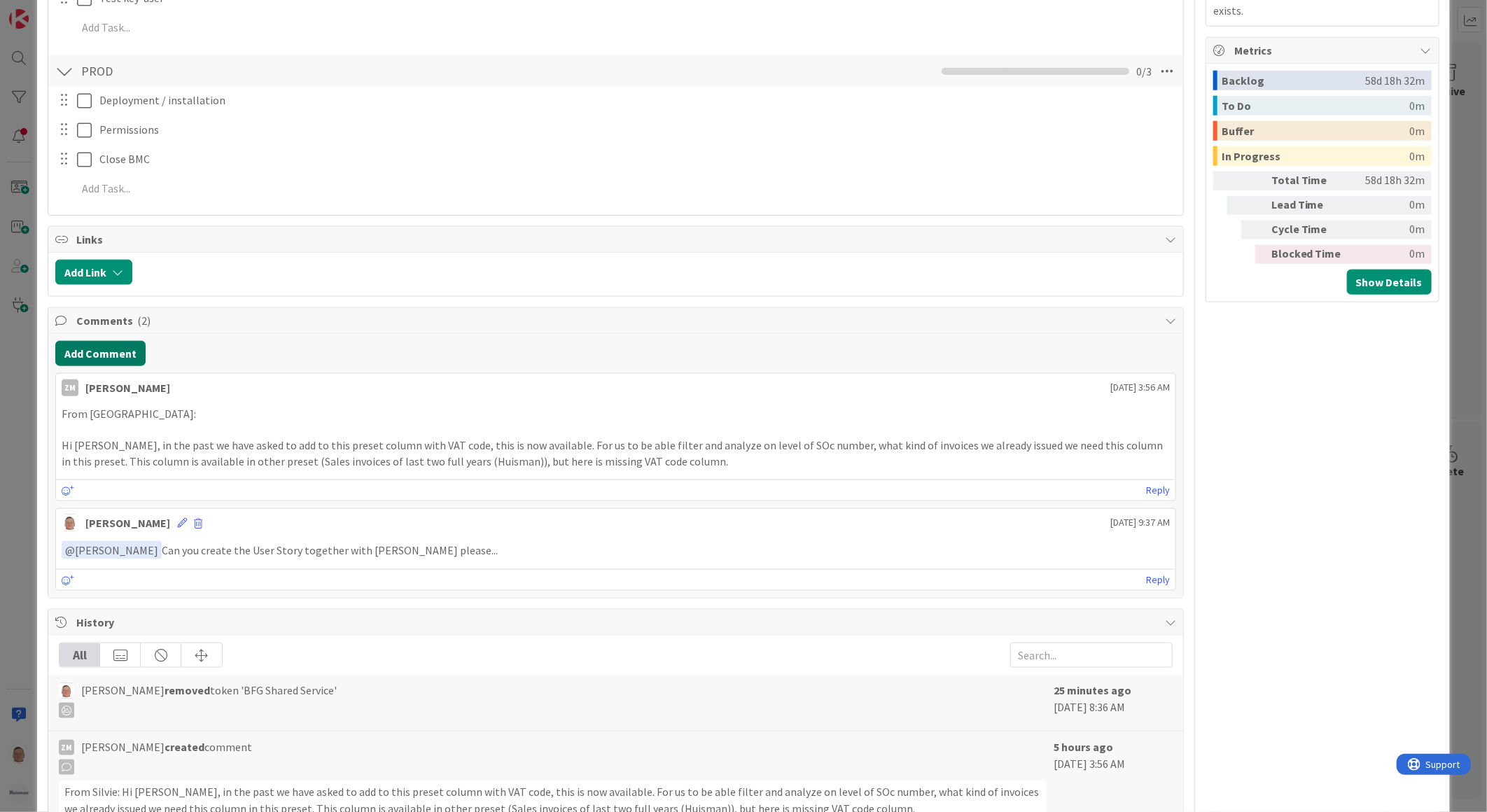
click at [103, 350] on button "Add Comment" at bounding box center [101, 353] width 90 height 25
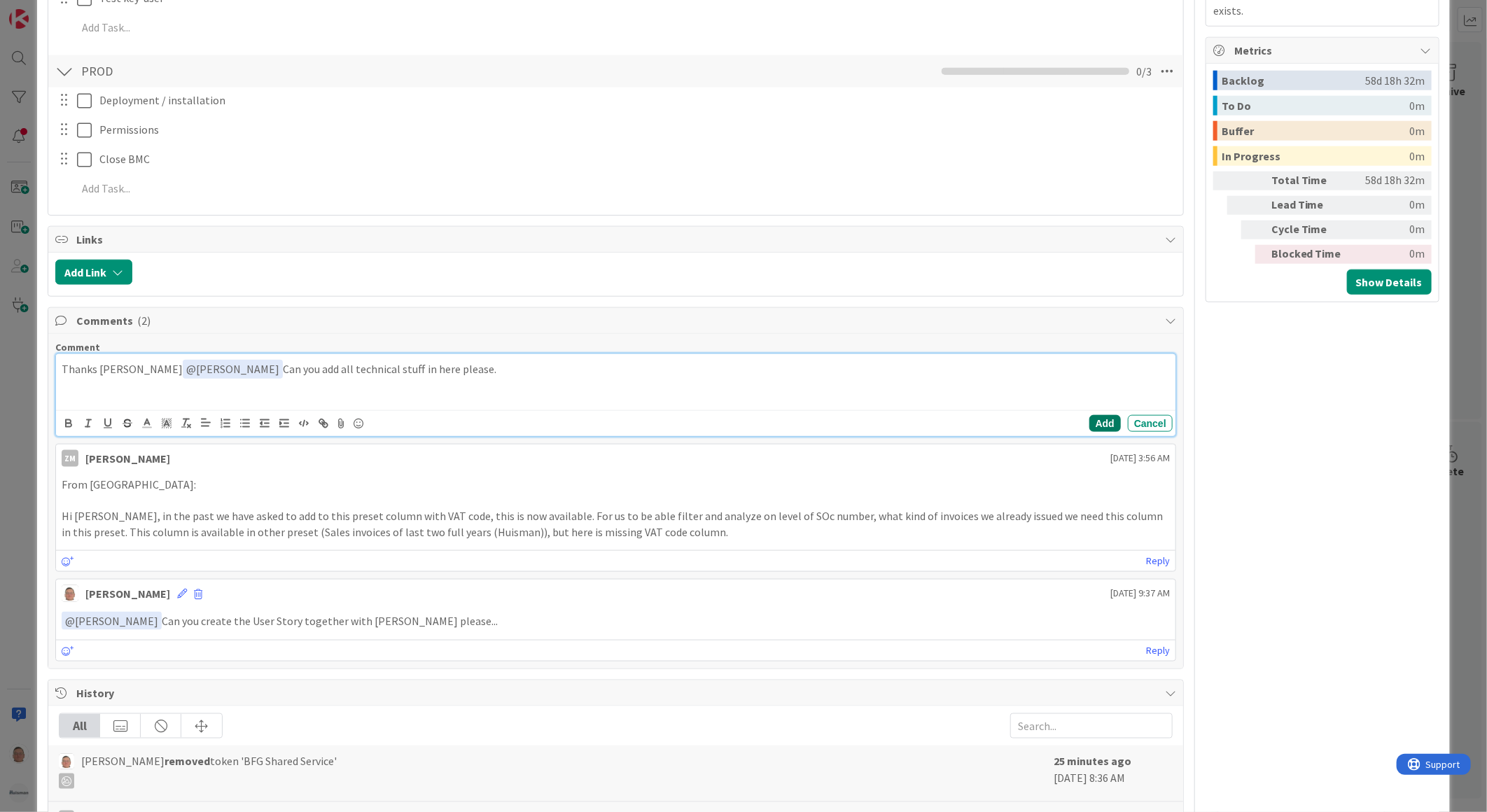
click at [1091, 425] on button "Add" at bounding box center [1105, 423] width 32 height 17
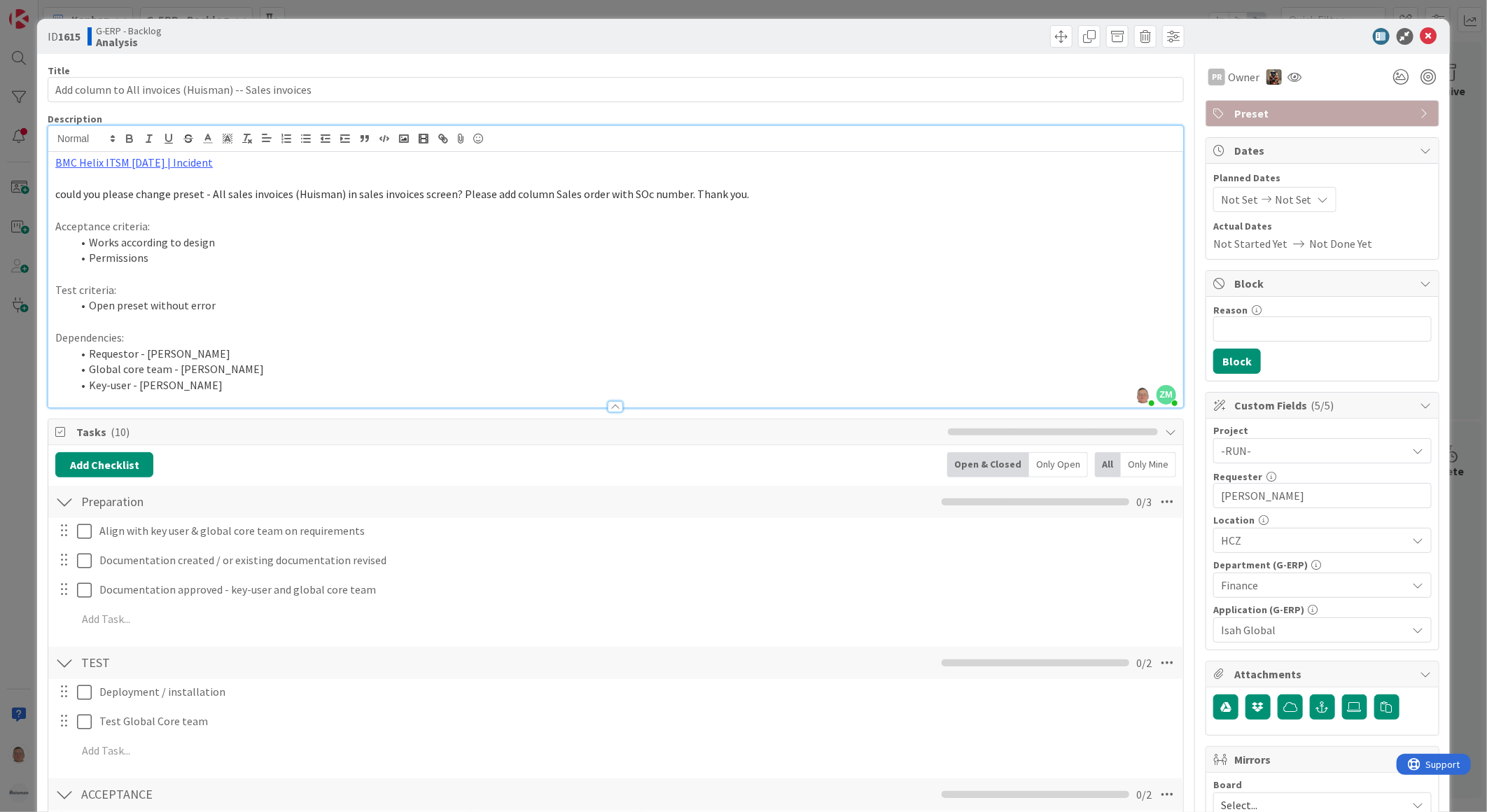
scroll to position [0, 0]
click at [1421, 36] on icon at bounding box center [1429, 36] width 17 height 17
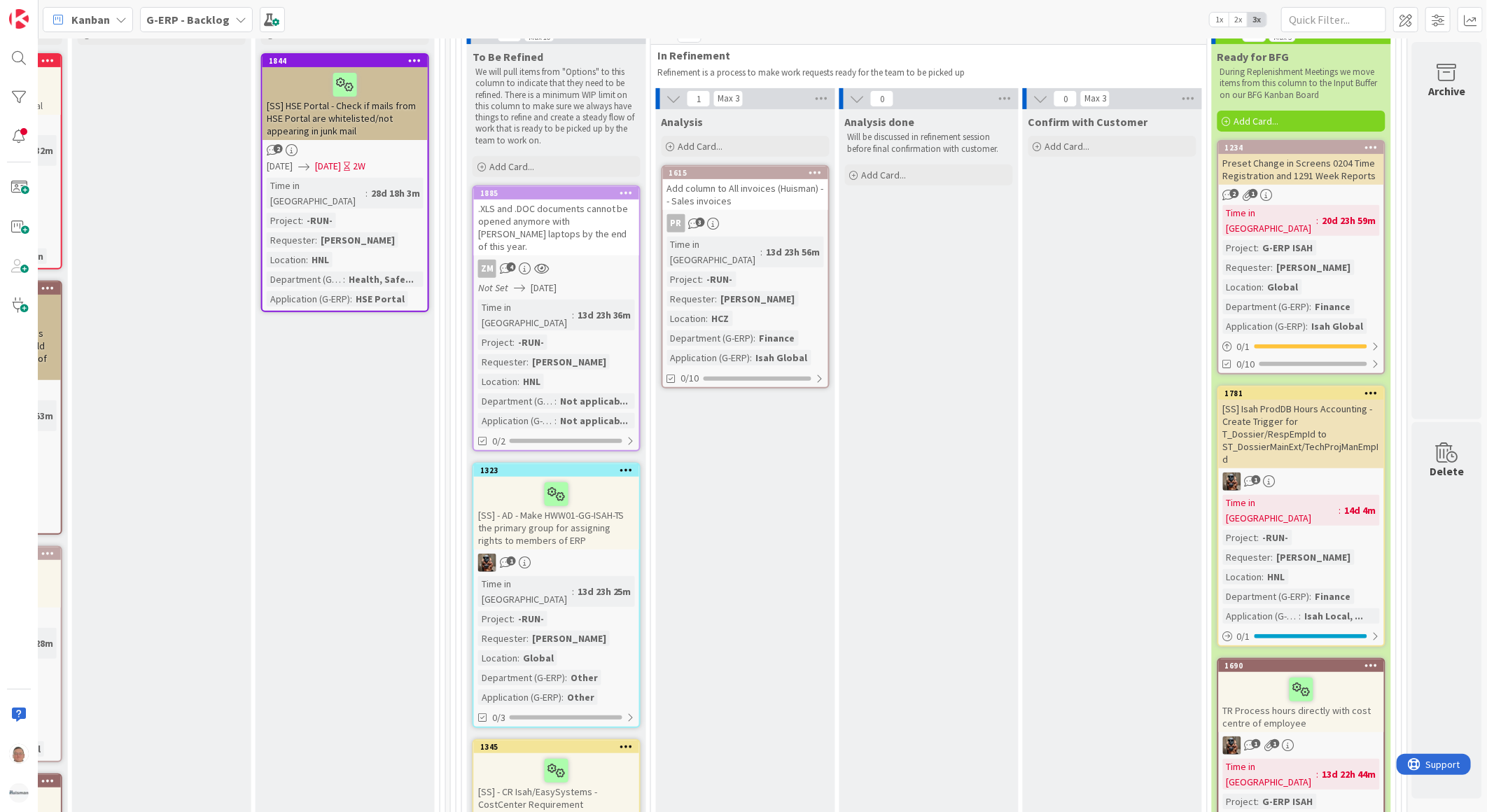
click at [540, 219] on div ".XLS and .DOC documents cannot be opened anymore with [PERSON_NAME] laptops by …" at bounding box center [556, 227] width 165 height 56
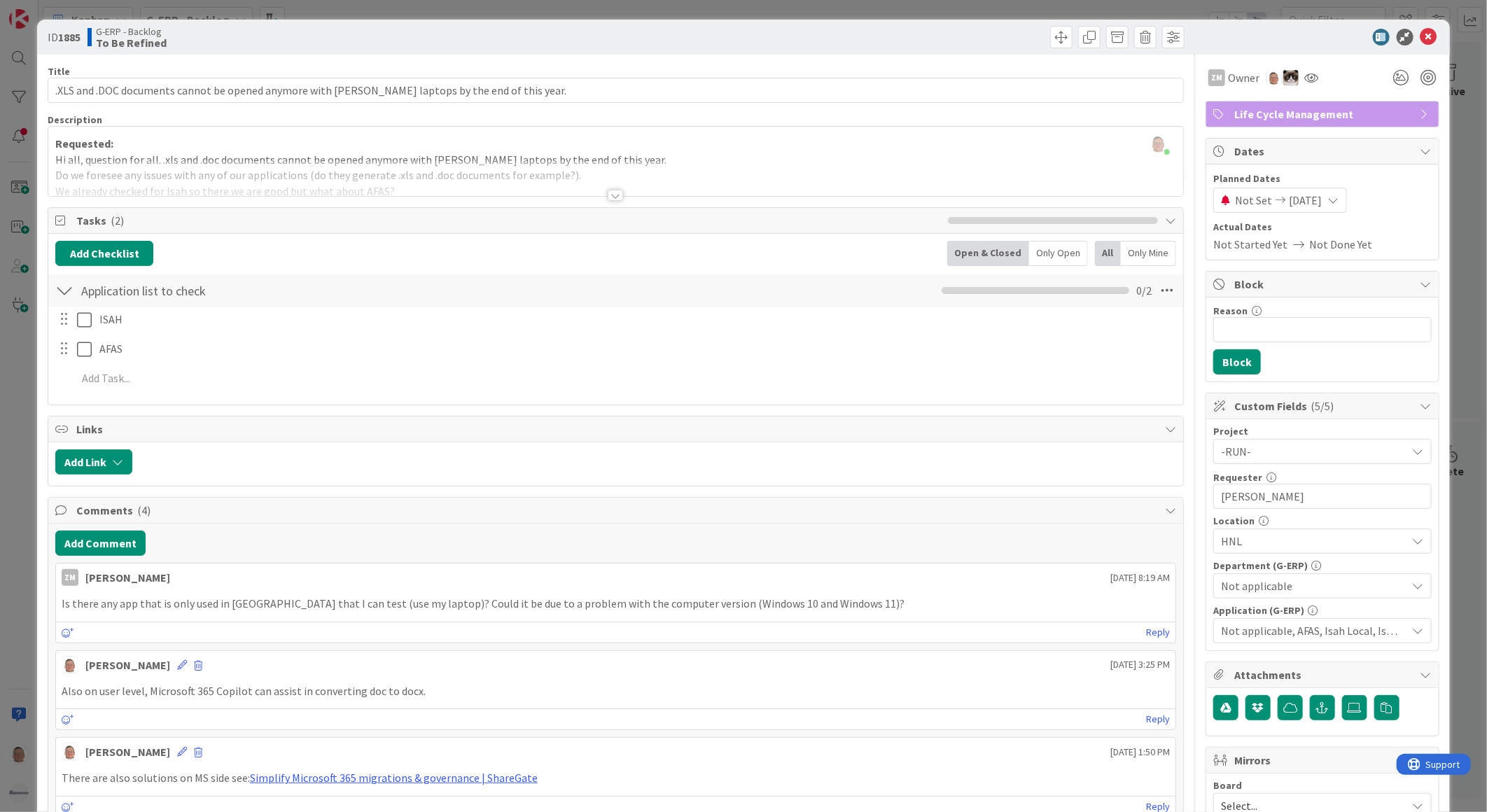
click at [612, 196] on div at bounding box center [615, 195] width 15 height 11
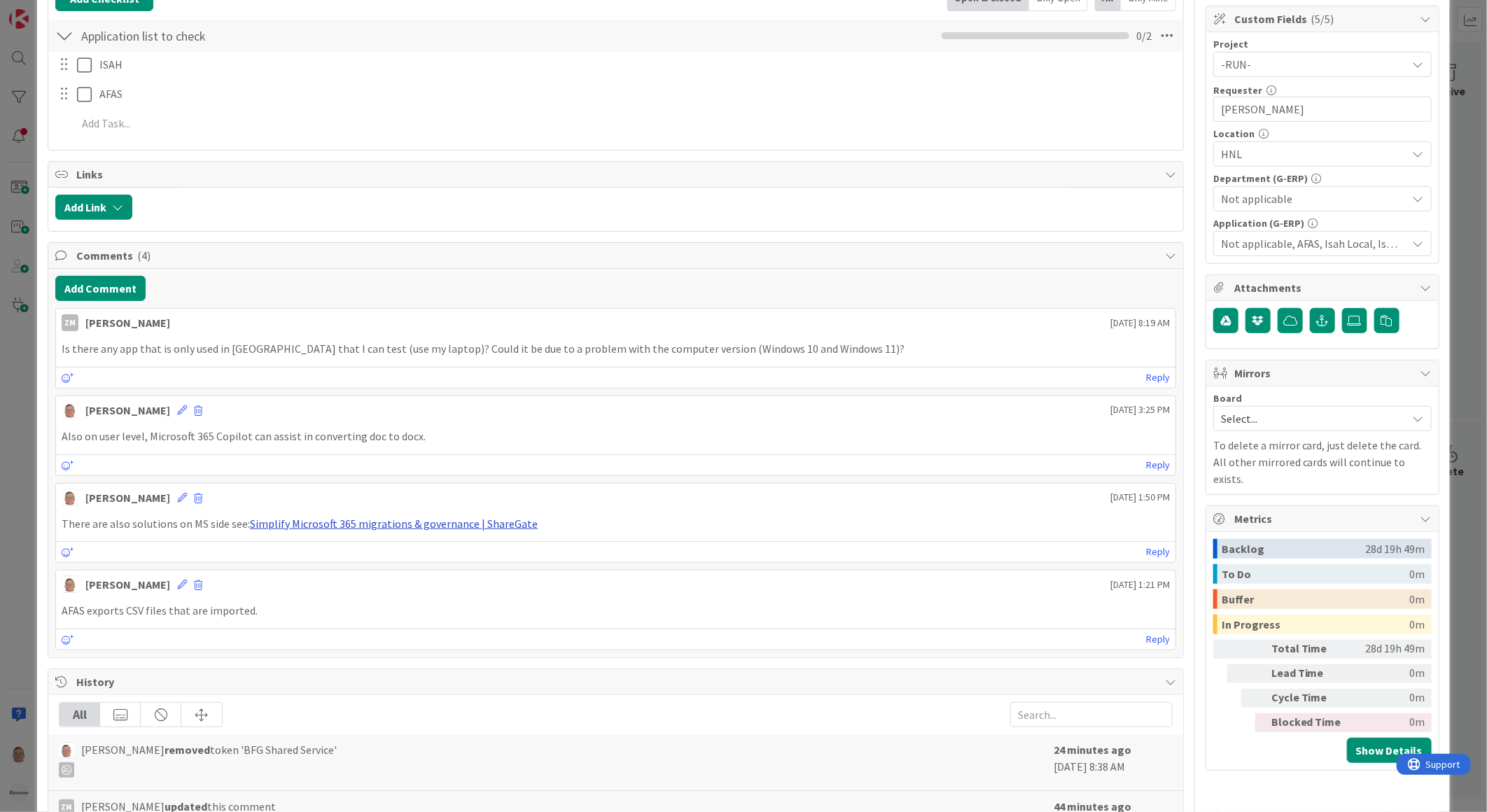
scroll to position [388, 0]
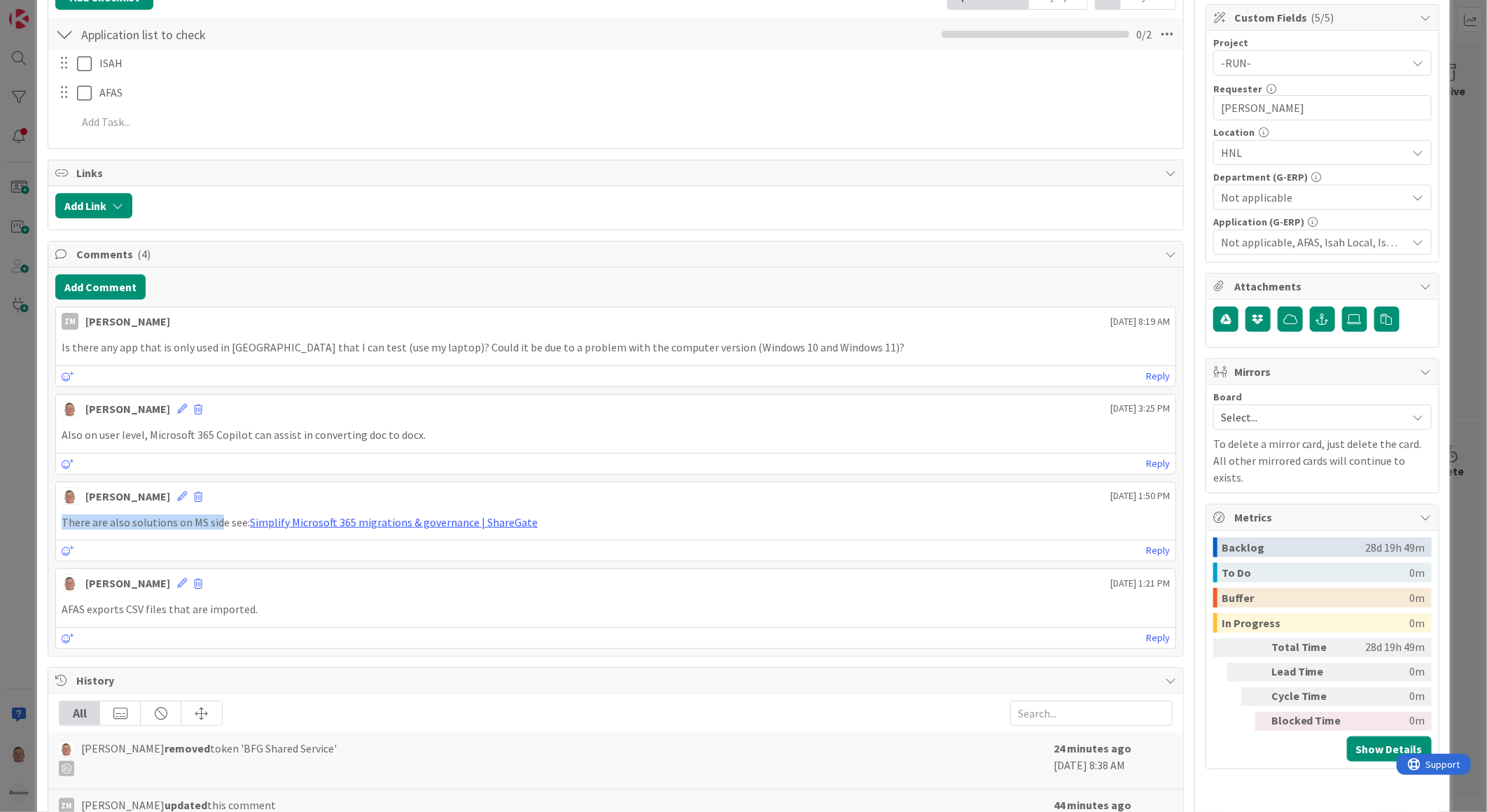
drag, startPoint x: 62, startPoint y: 523, endPoint x: 219, endPoint y: 525, distance: 157.0
click at [219, 525] on div "There are also solutions on MS side see: Simplify Microsoft 365 migrations & go…" at bounding box center [615, 522] width 1119 height 27
drag, startPoint x: 219, startPoint y: 525, endPoint x: 471, endPoint y: 450, distance: 262.9
click at [471, 450] on div "[PERSON_NAME] [DATE] 3:25 PM Also on user level, Microsoft 365 Copilot can assi…" at bounding box center [616, 433] width 1121 height 80
drag, startPoint x: 149, startPoint y: 438, endPoint x: 246, endPoint y: 434, distance: 97.1
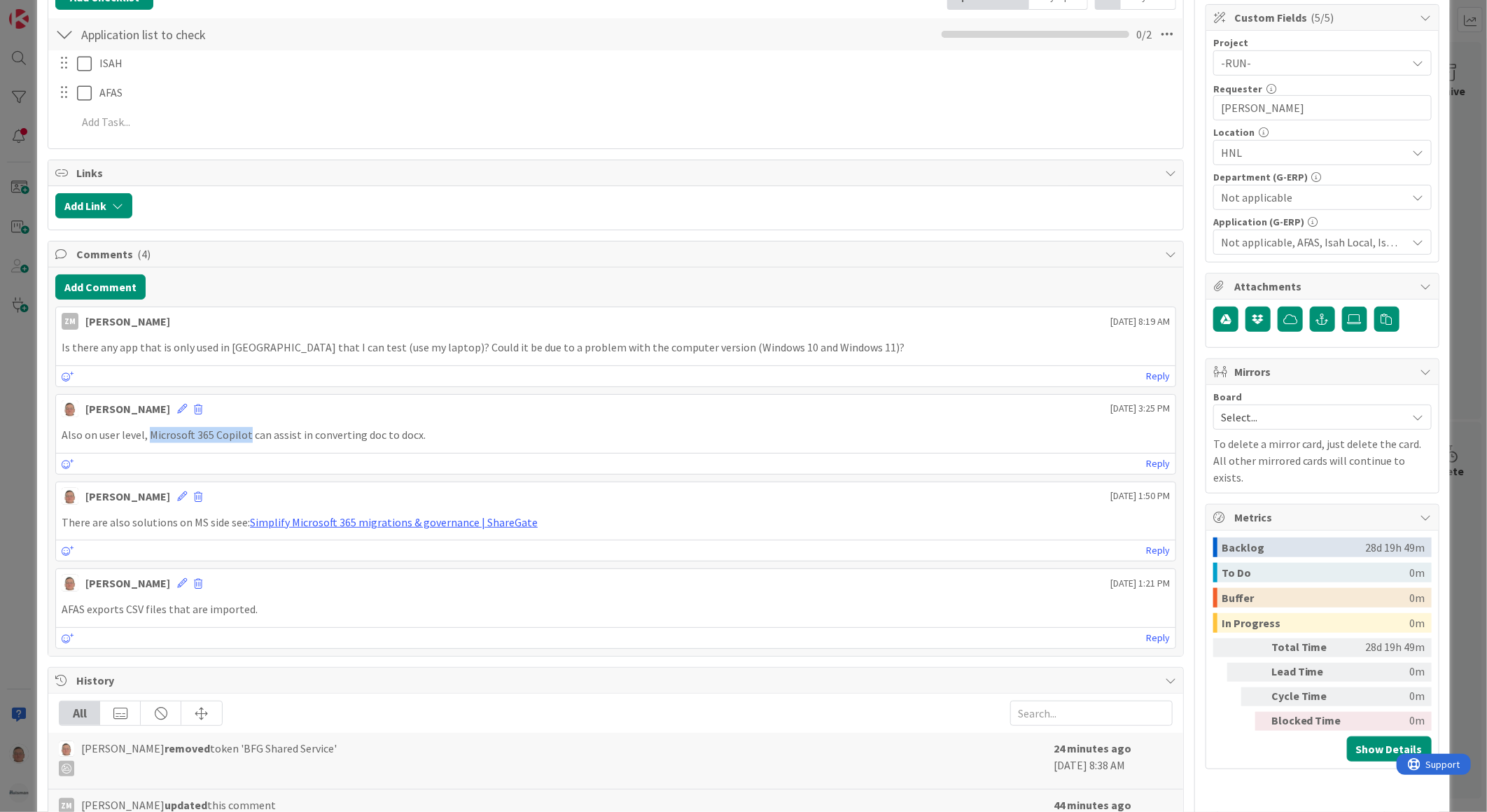
click at [246, 434] on p "Also on user level, Microsoft 365 Copilot can assist in converting doc to docx." at bounding box center [616, 435] width 1108 height 16
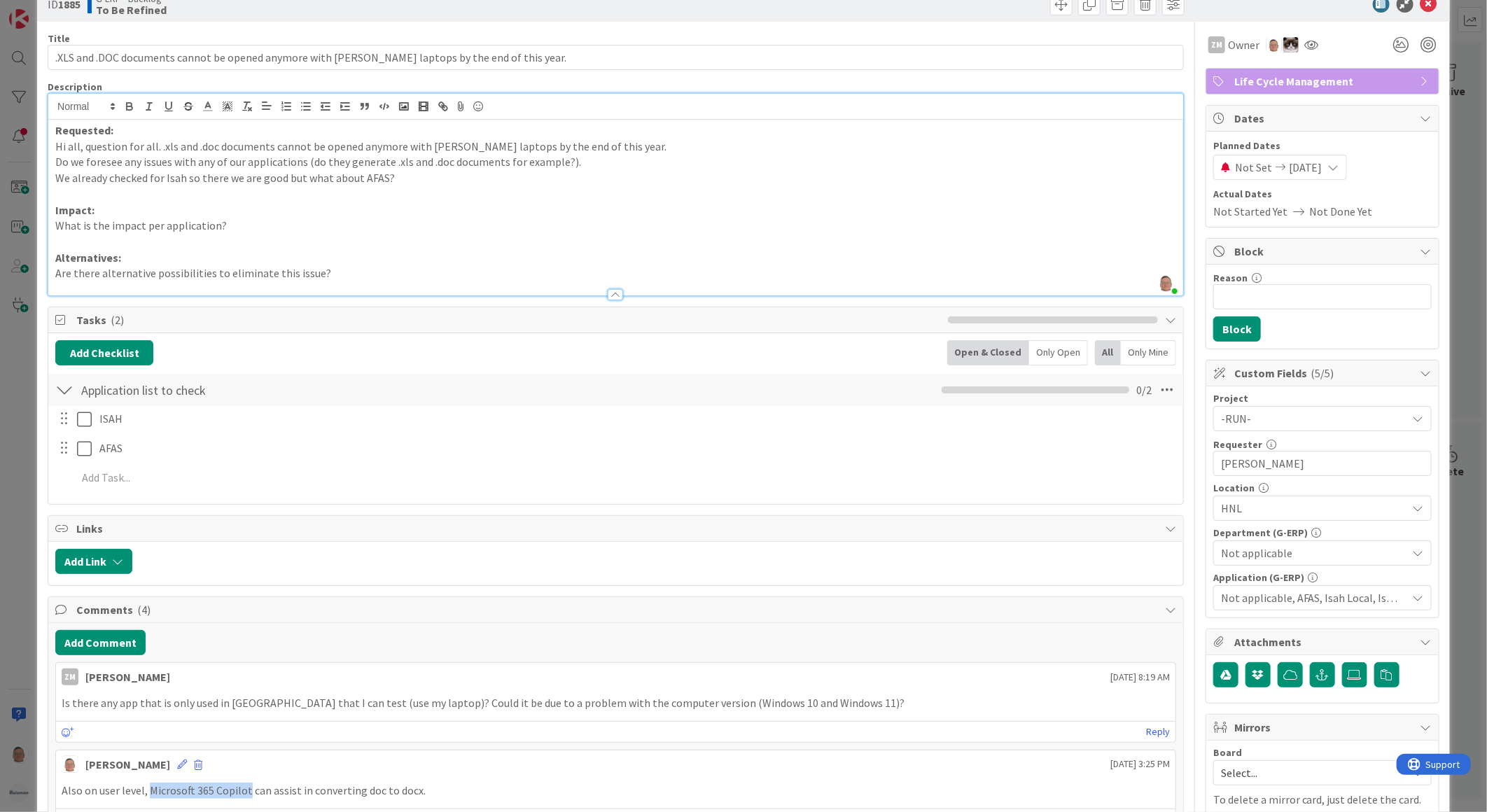
scroll to position [0, 0]
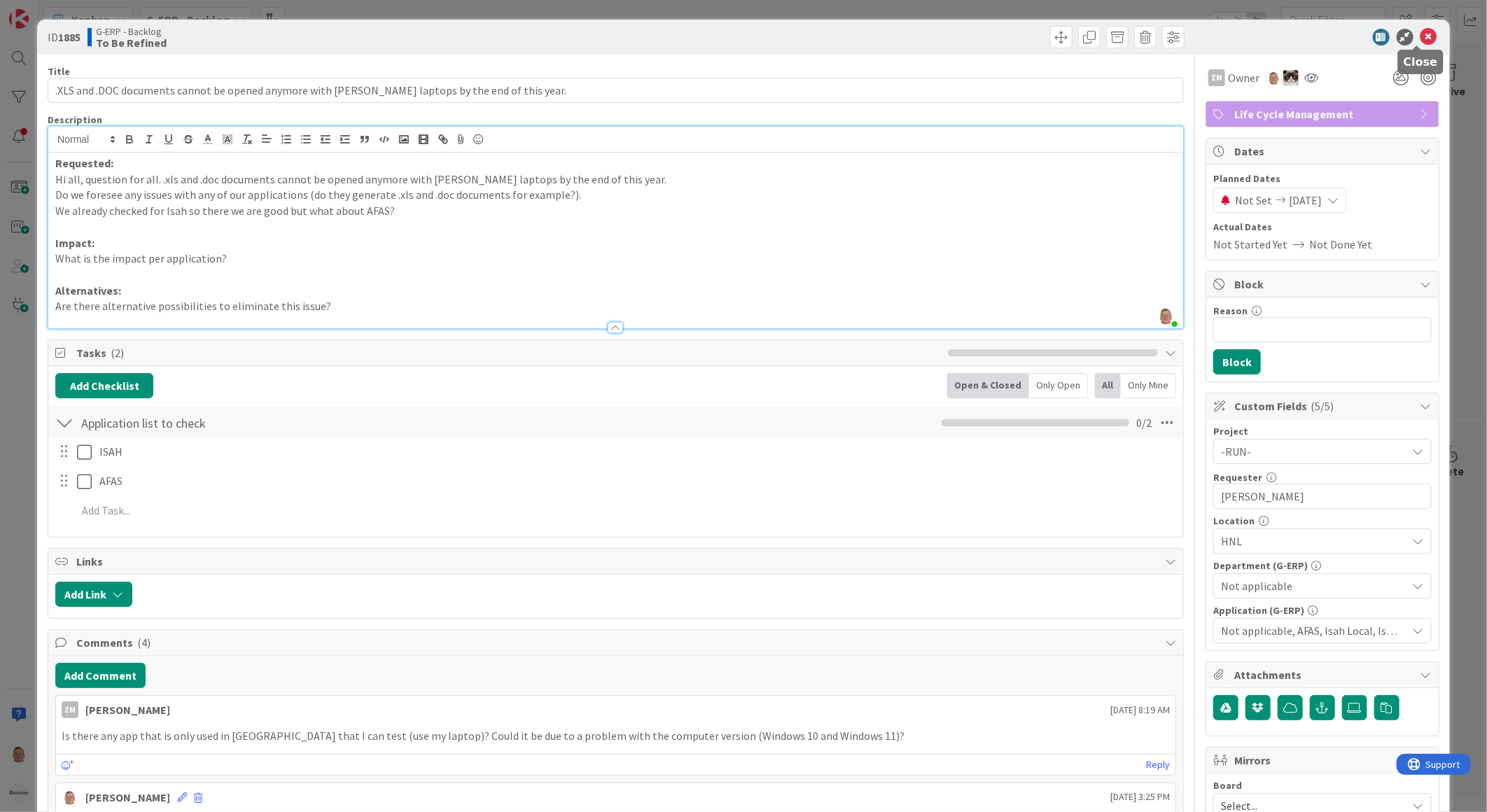
click at [1421, 35] on icon at bounding box center [1429, 36] width 17 height 17
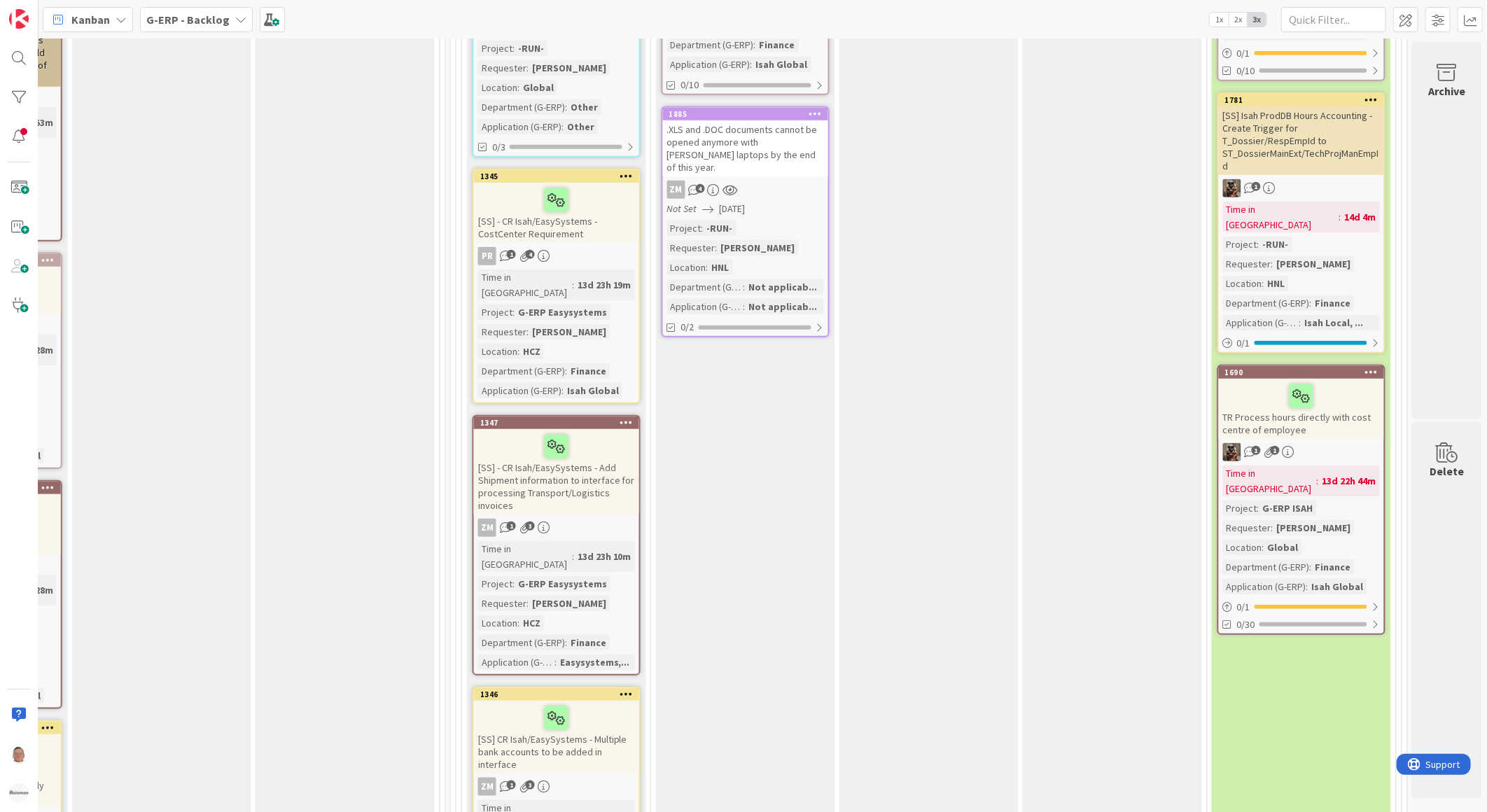
scroll to position [778, 1102]
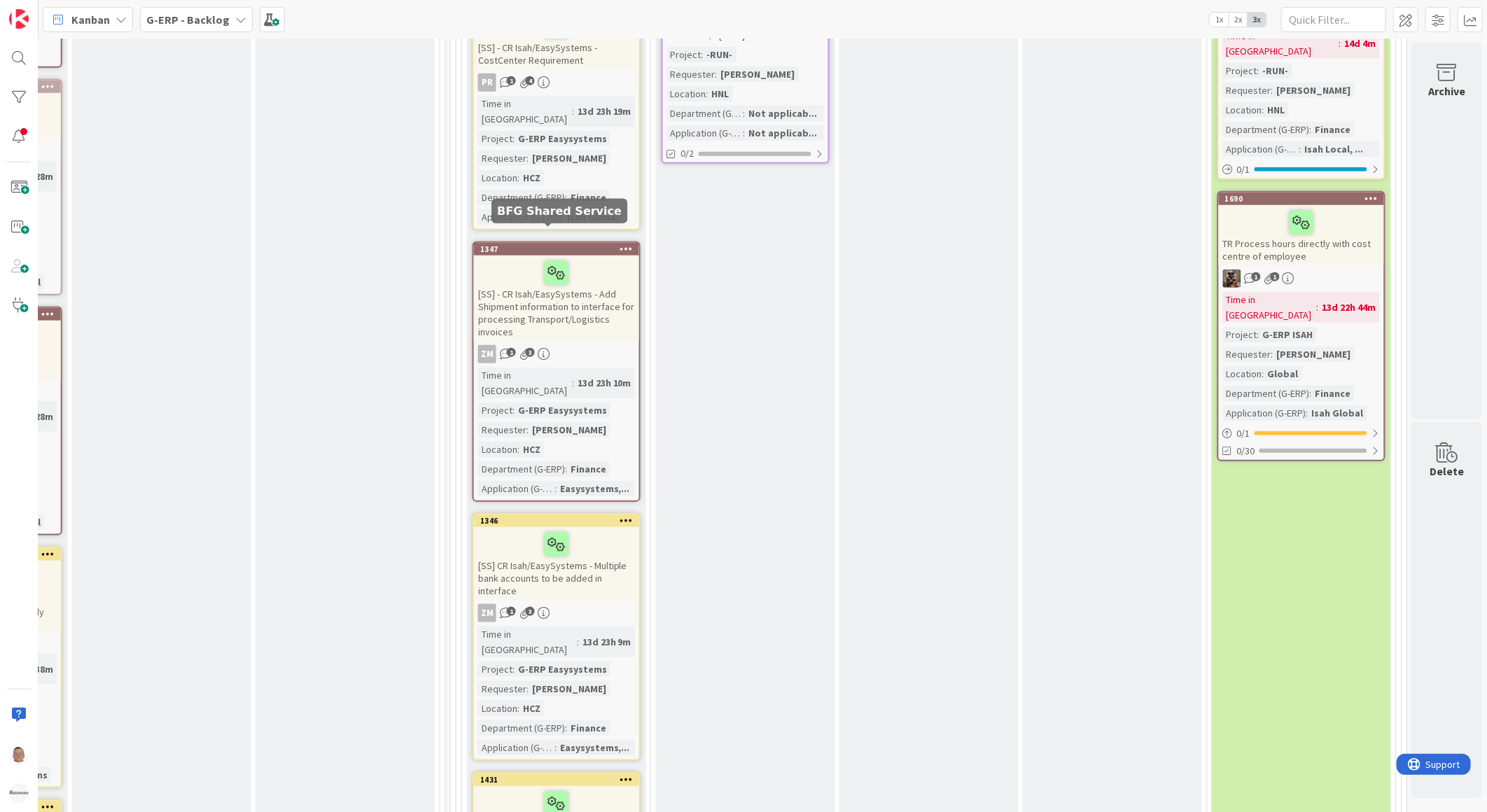
click at [0, 0] on icon at bounding box center [0, 0] width 0 height 0
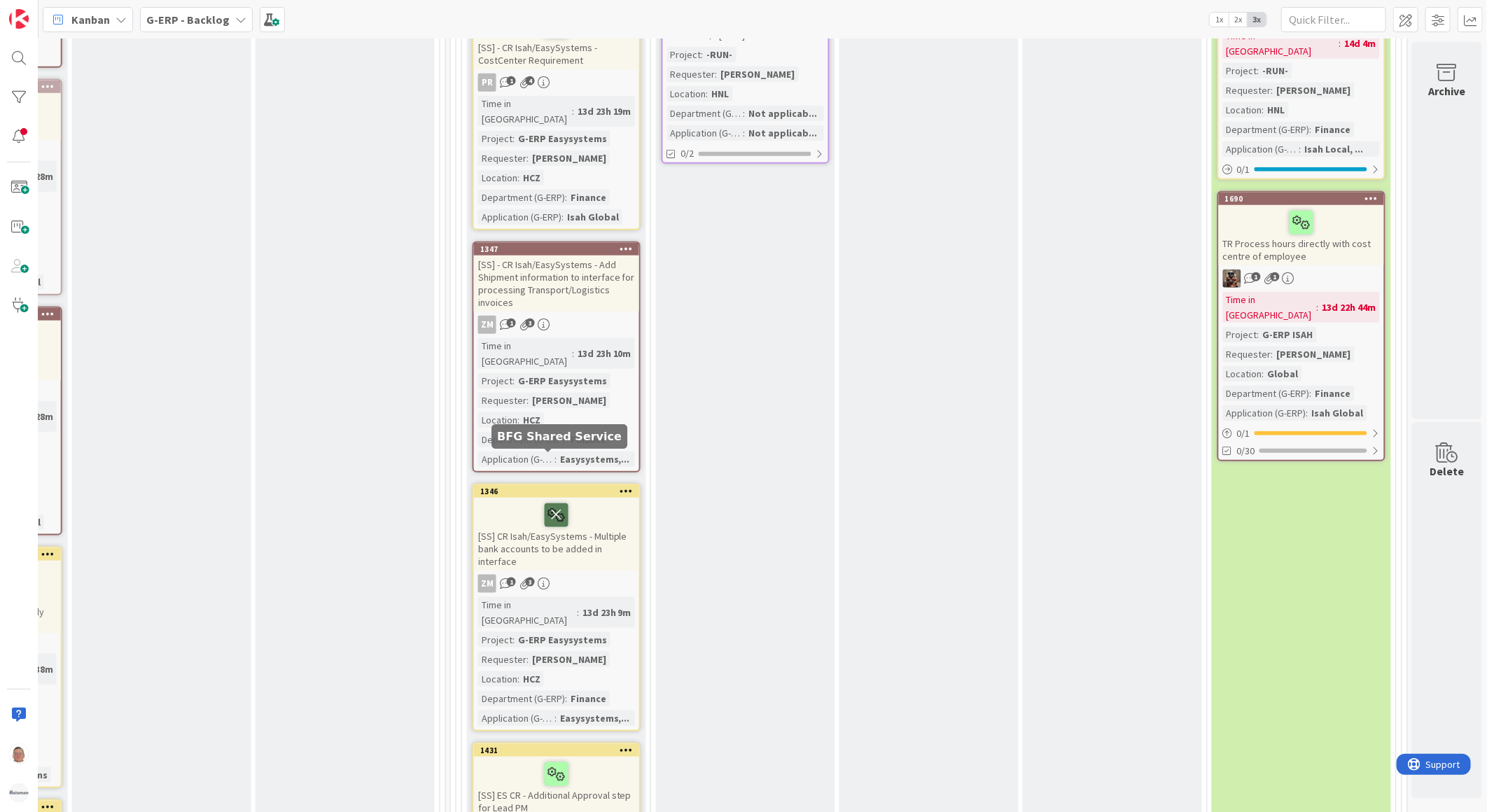
click at [546, 503] on icon at bounding box center [556, 514] width 24 height 22
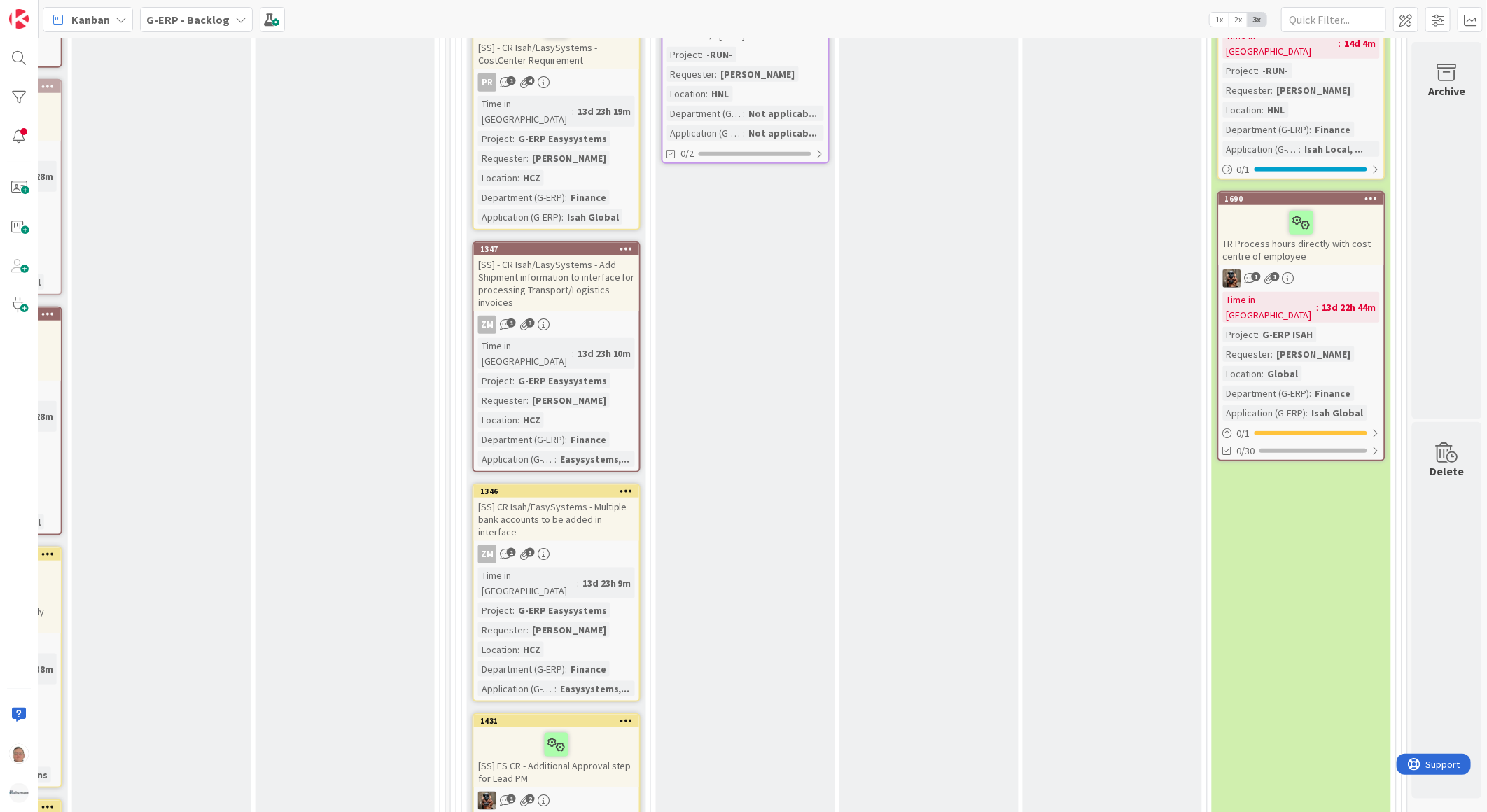
click at [528, 256] on div "[SS] - CR Isah/EasySystems - Add Shipment information to interface for processi…" at bounding box center [556, 283] width 165 height 56
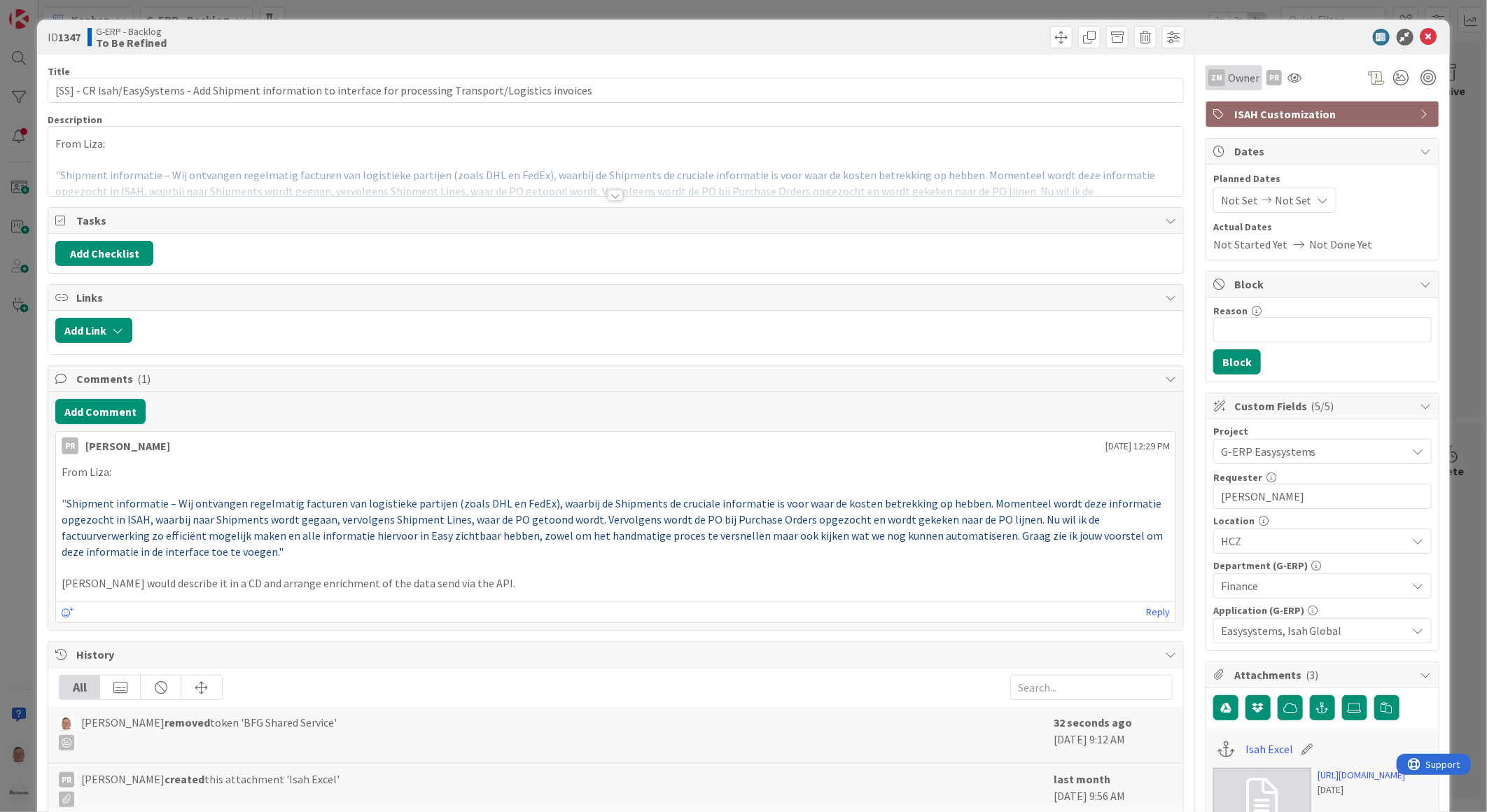
click at [1215, 79] on div "ZM Owner" at bounding box center [1234, 77] width 51 height 17
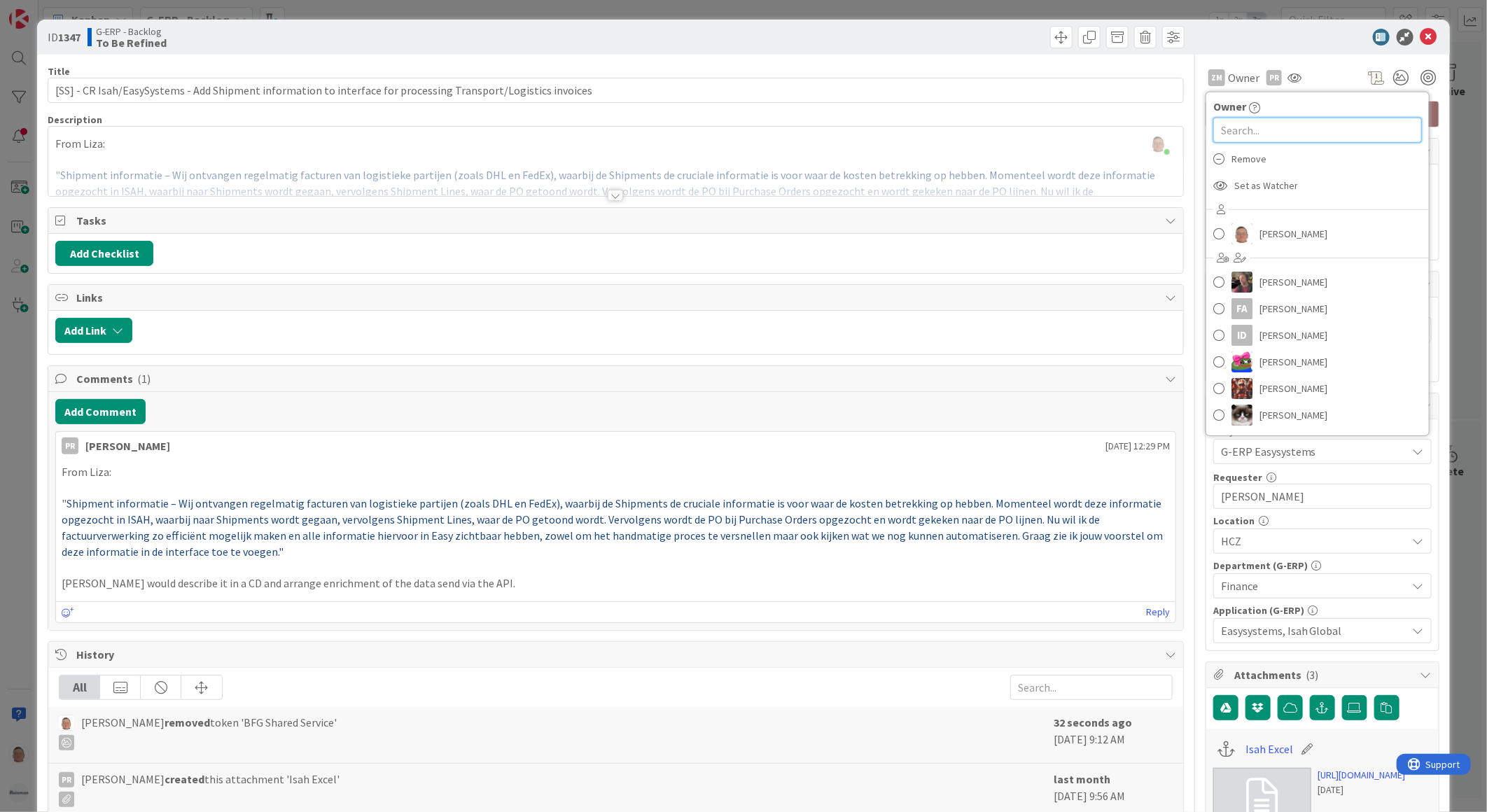
click at [1232, 134] on input "text" at bounding box center [1317, 130] width 209 height 25
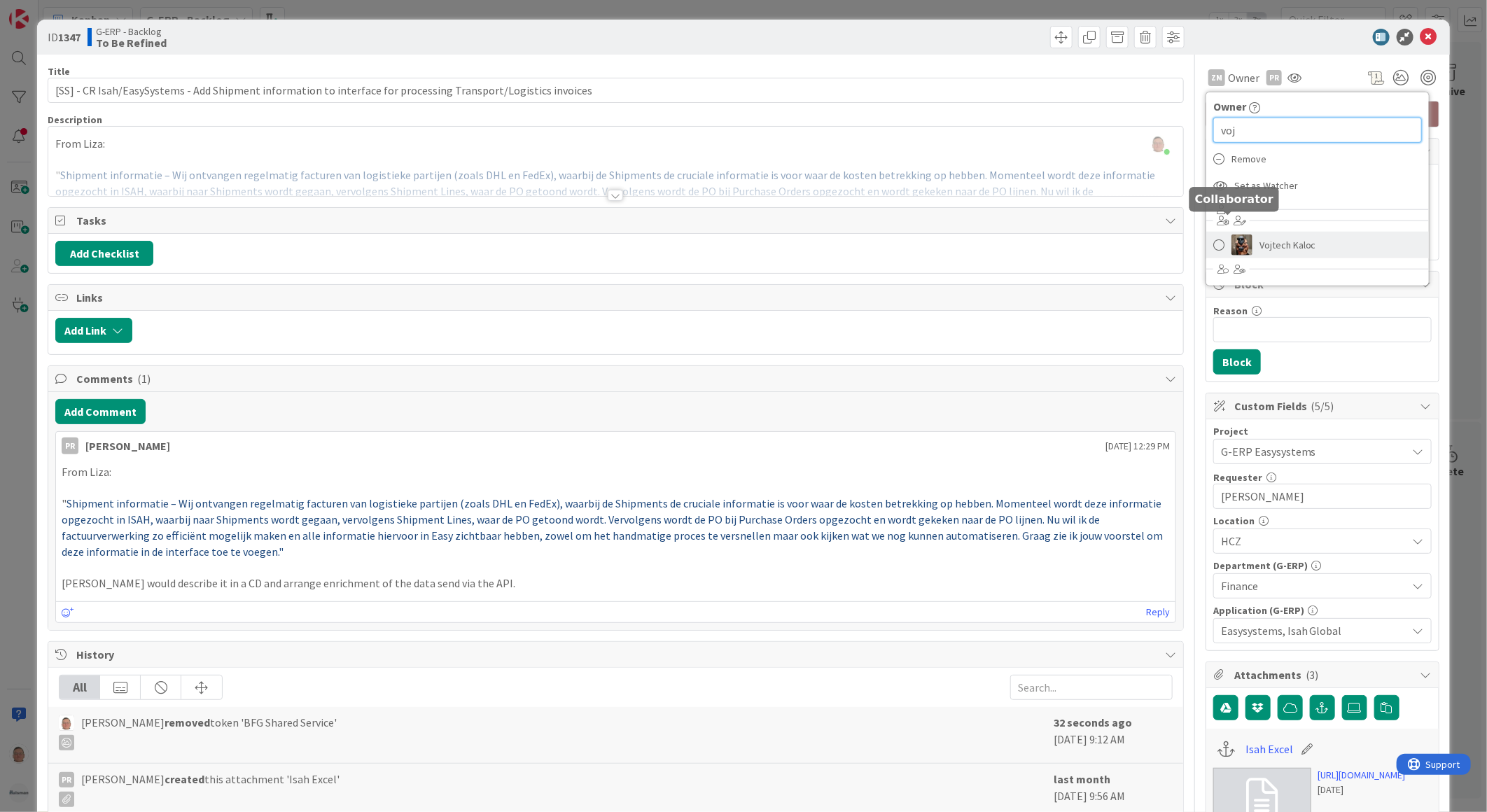
type input "voj"
click at [1262, 243] on span "Vojtech Kaloc" at bounding box center [1288, 245] width 57 height 21
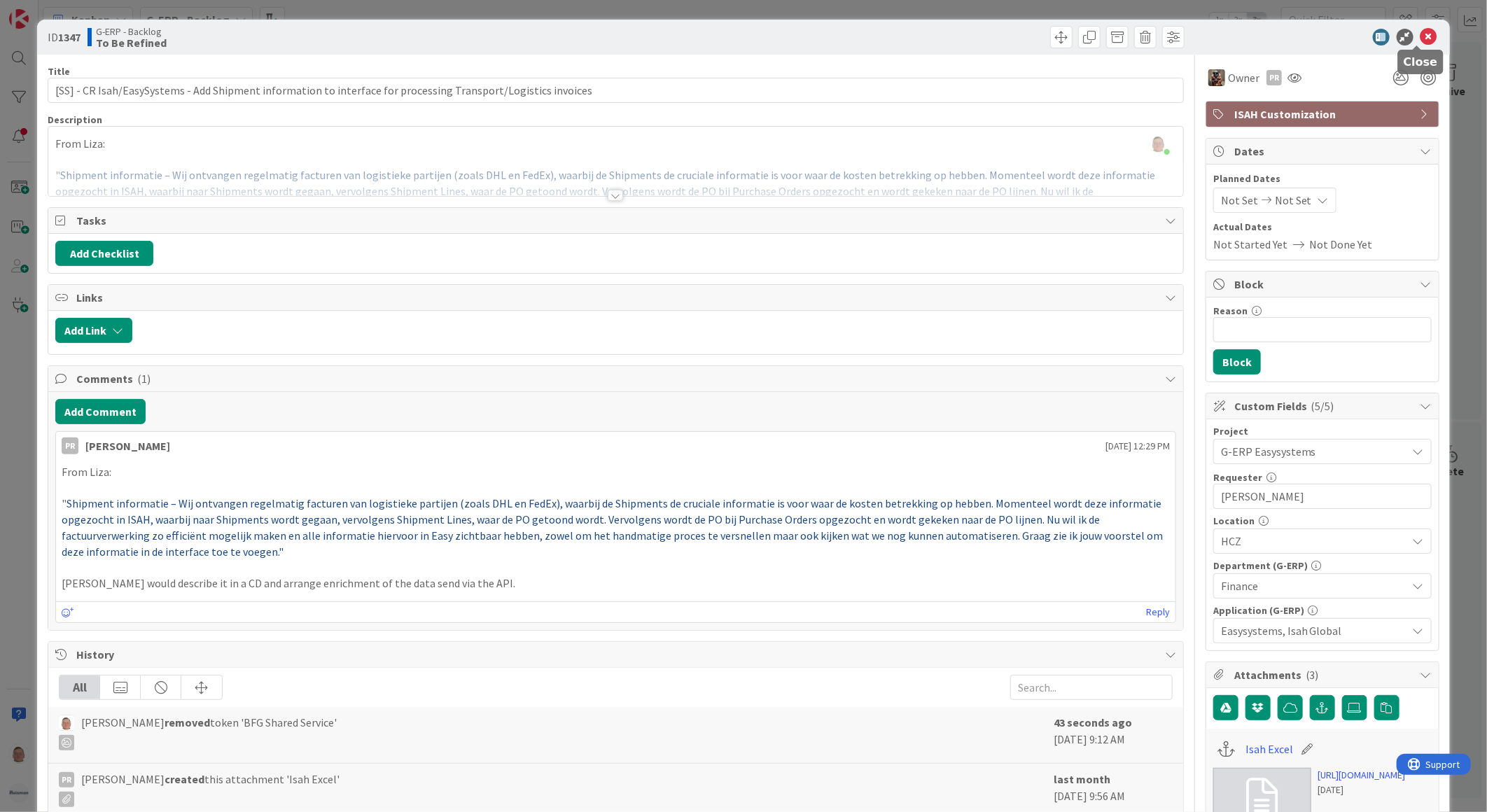
click at [1421, 35] on icon at bounding box center [1429, 36] width 17 height 17
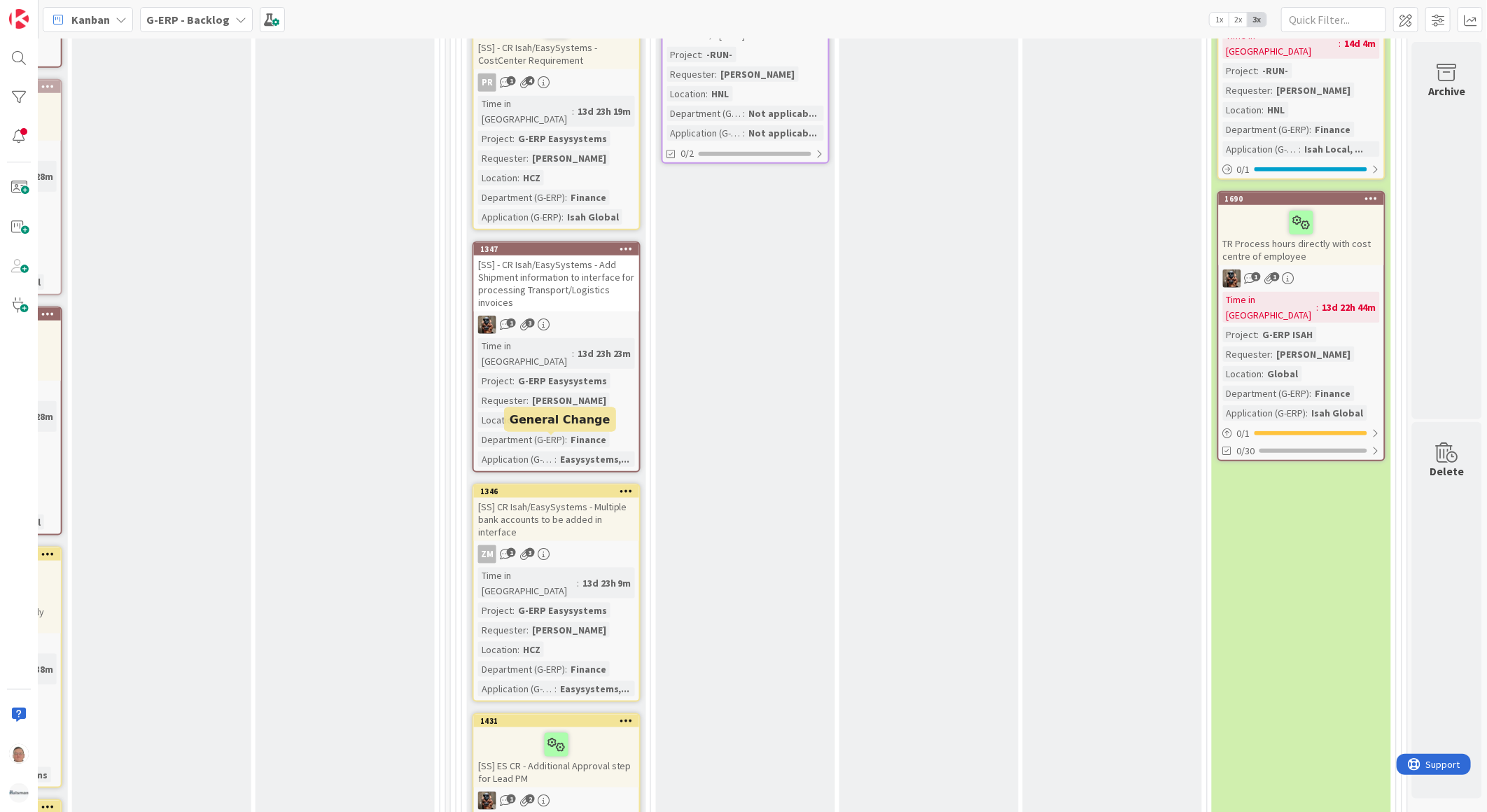
click at [560, 486] on div "1346" at bounding box center [560, 491] width 159 height 10
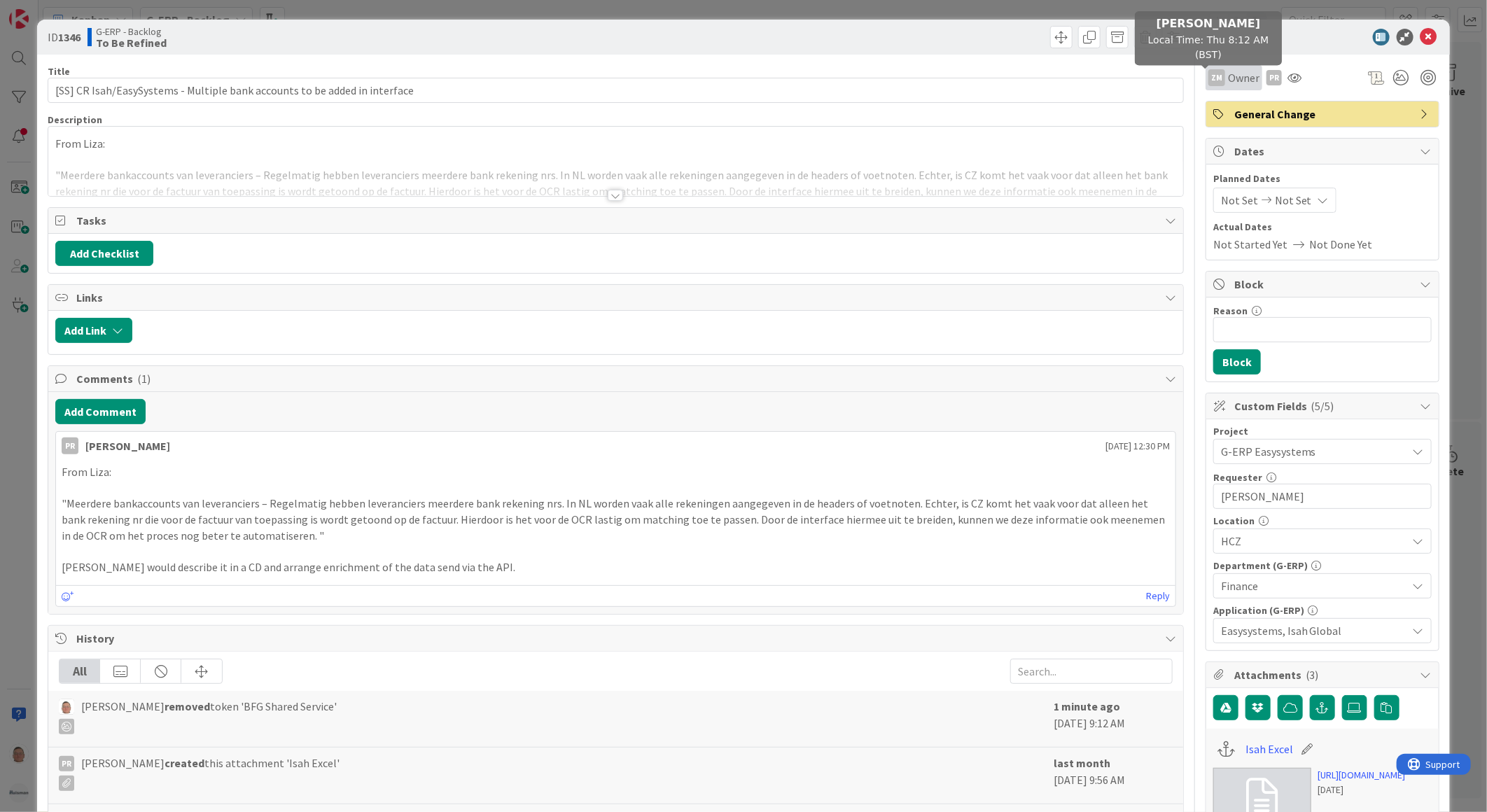
click at [1211, 80] on div "ZM" at bounding box center [1216, 77] width 17 height 17
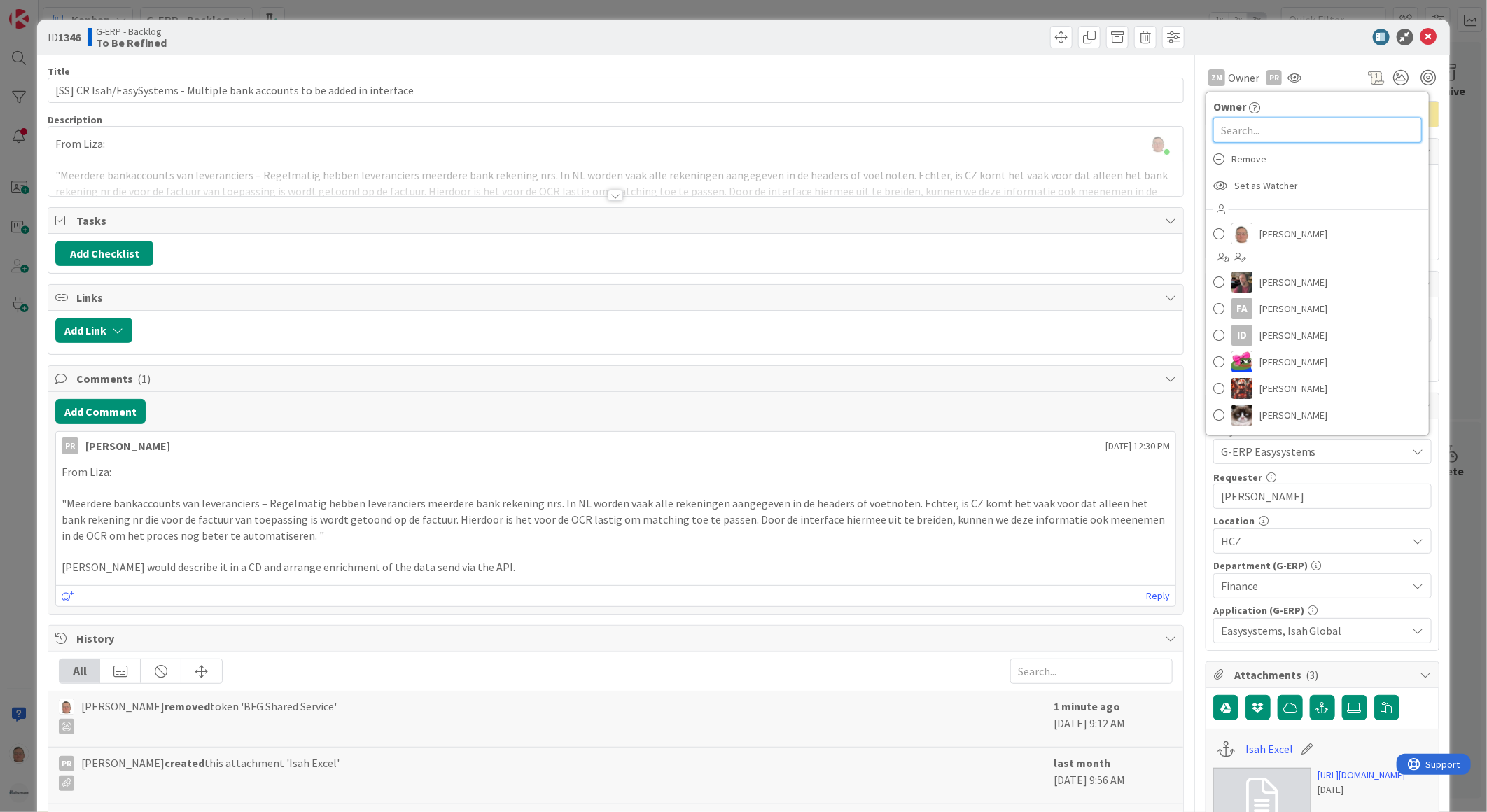
click at [1258, 129] on input "text" at bounding box center [1317, 130] width 209 height 25
type input "voj"
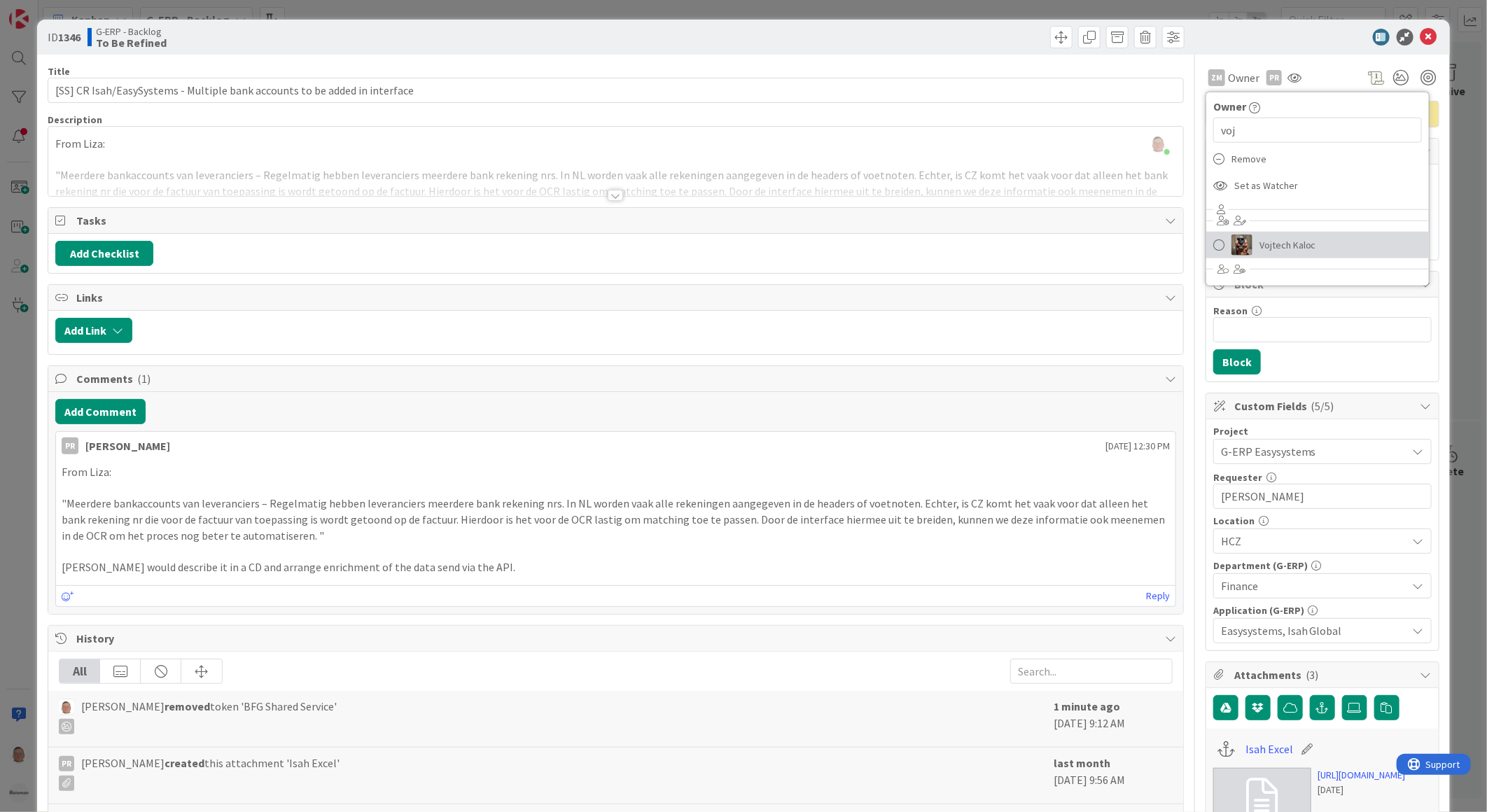
click at [1255, 234] on link "Vojtech Kaloc" at bounding box center [1317, 245] width 223 height 27
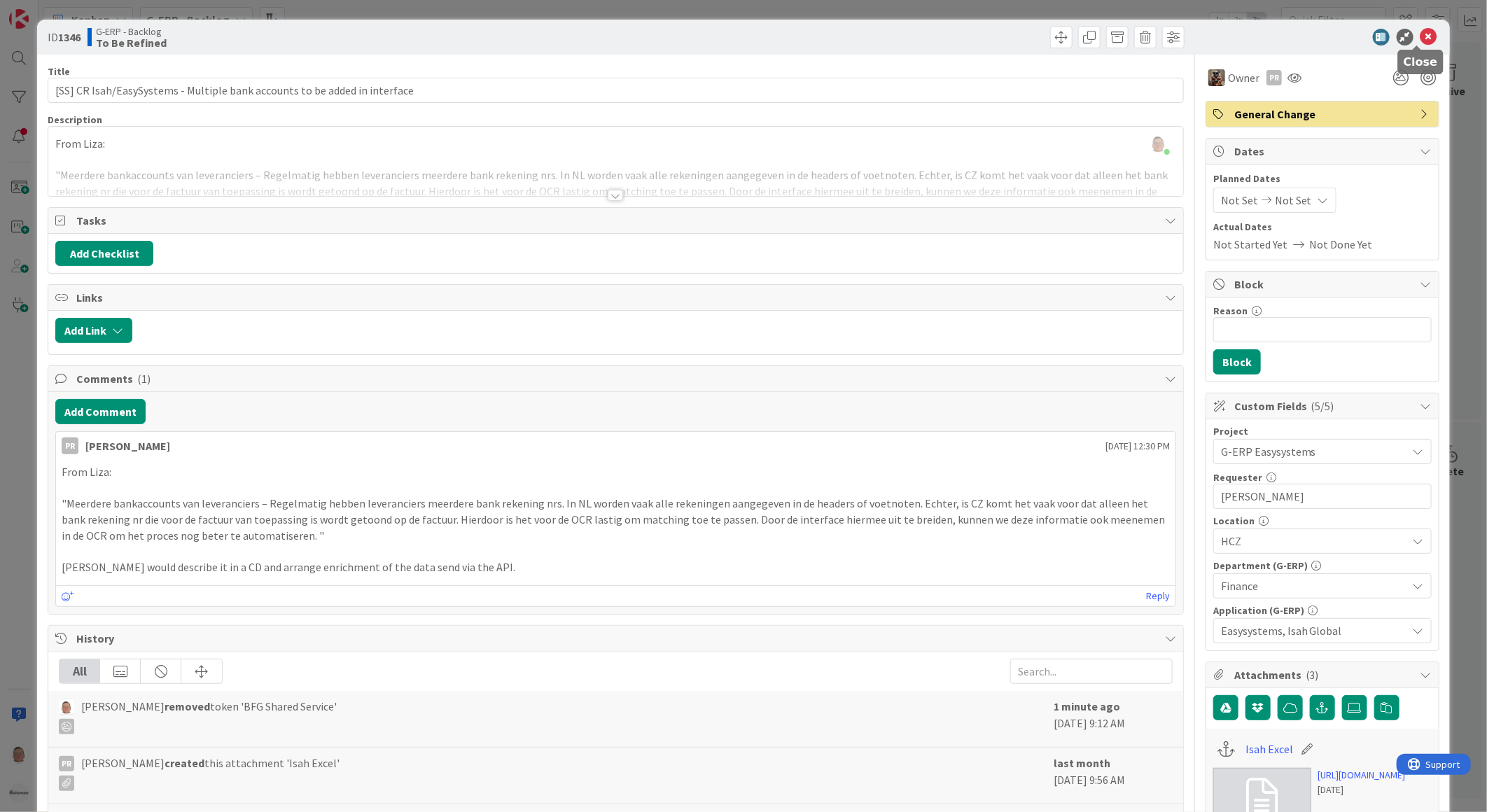
click at [1421, 35] on icon at bounding box center [1429, 36] width 17 height 17
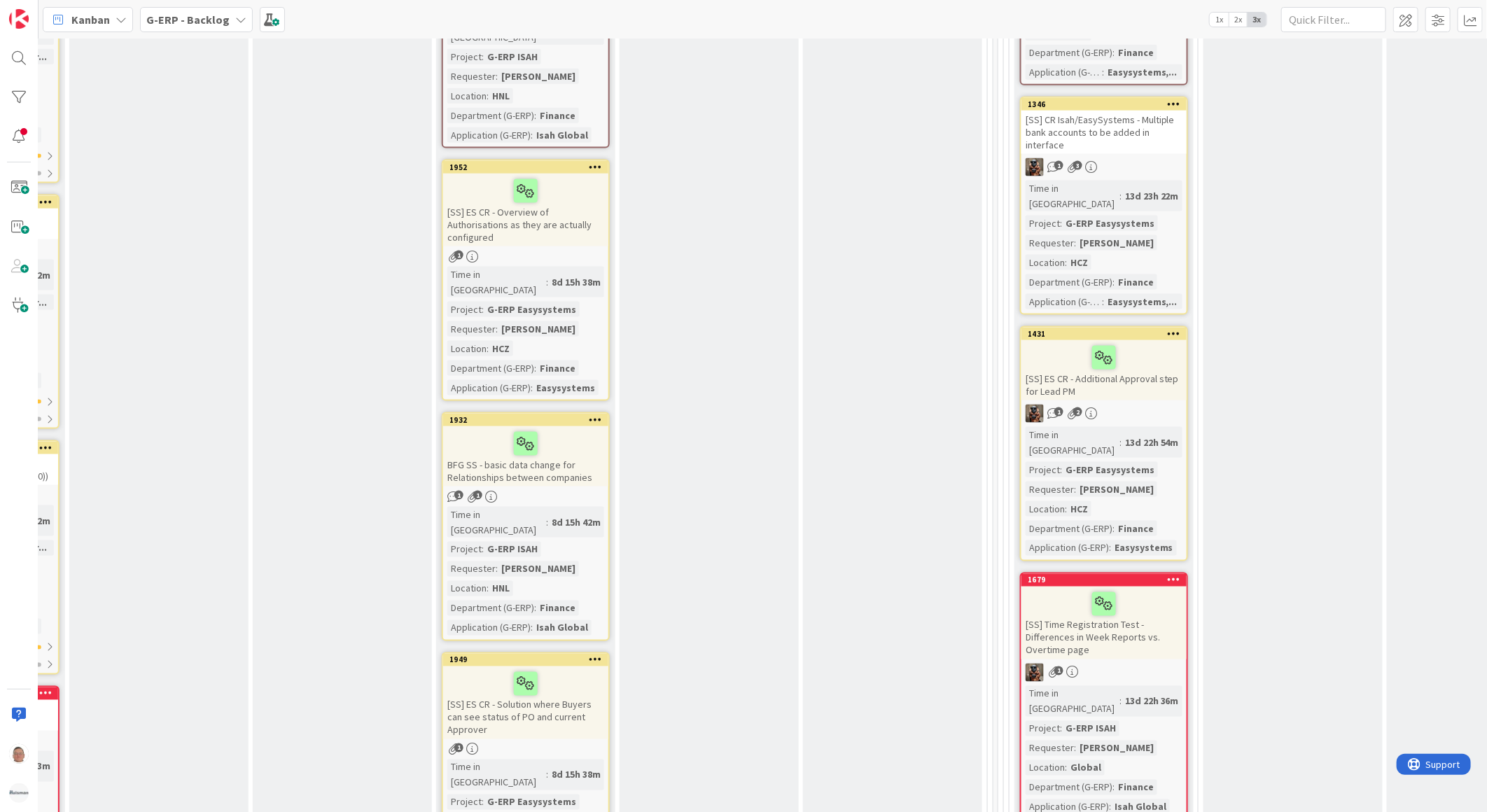
scroll to position [1166, 547]
click at [14, 91] on div at bounding box center [19, 97] width 28 height 28
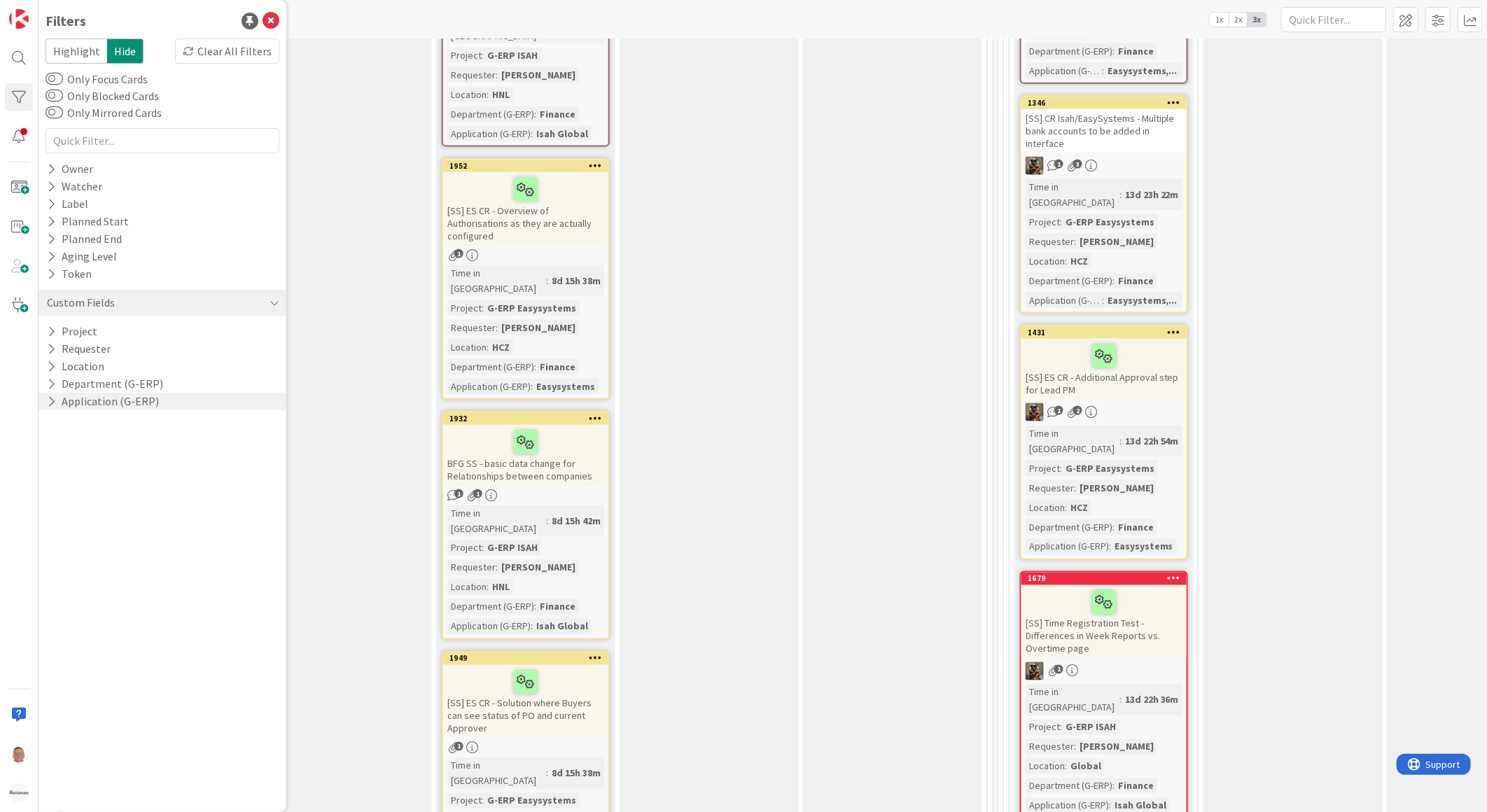
click at [132, 399] on button "Application (G-ERP)" at bounding box center [103, 402] width 115 height 18
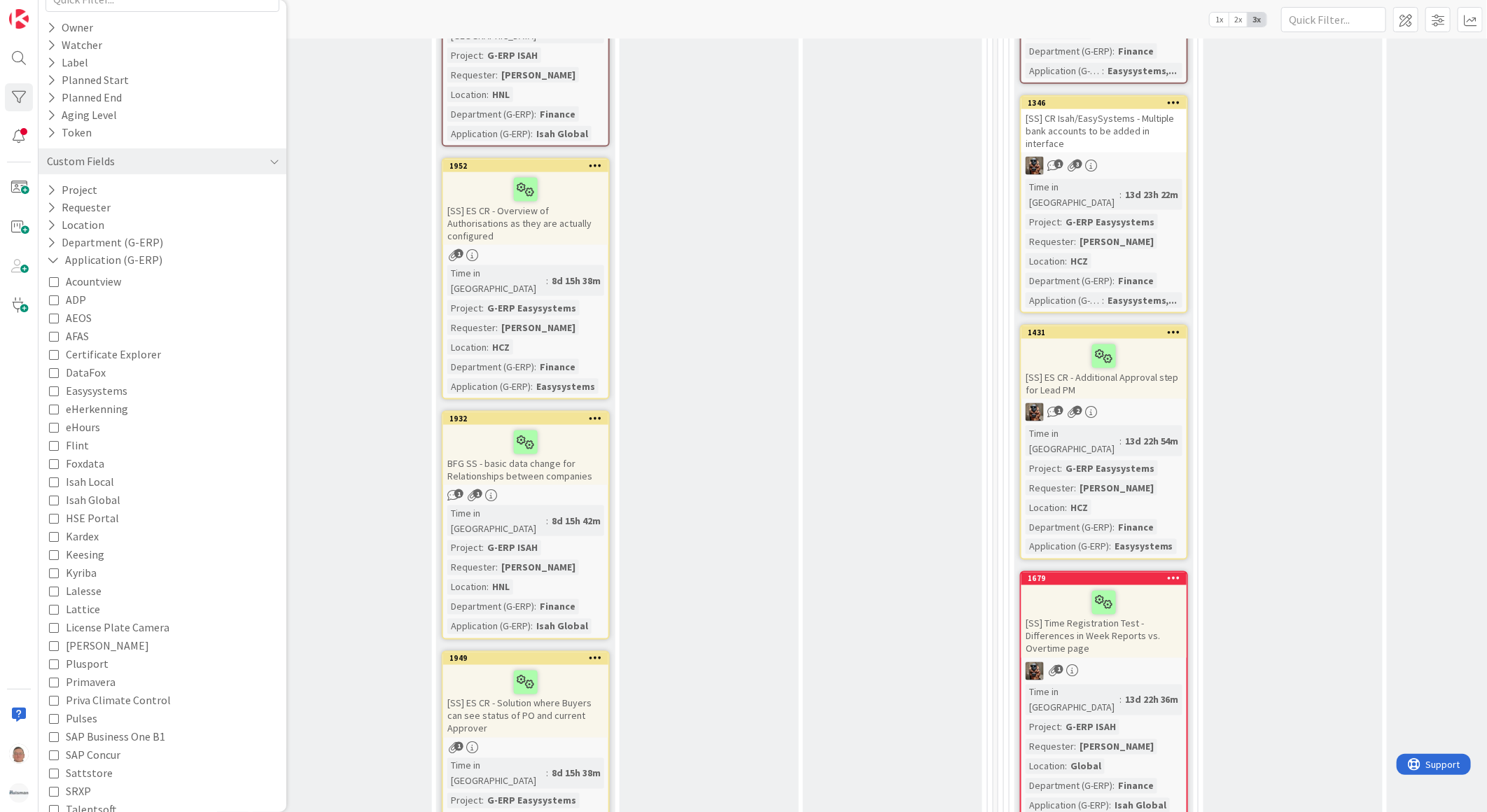
scroll to position [156, 0]
click at [85, 743] on span "SAP Concur" at bounding box center [93, 740] width 55 height 19
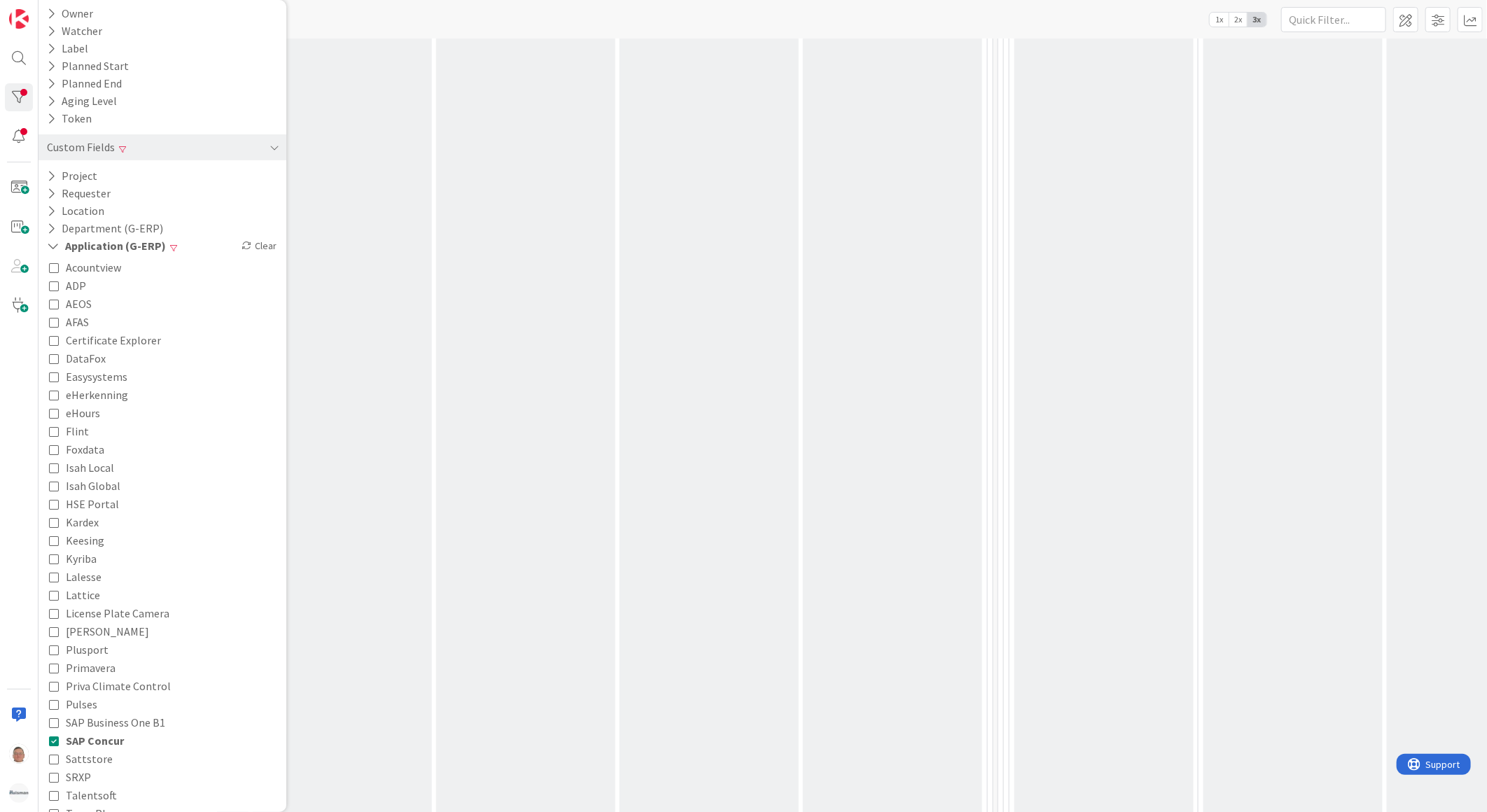
scroll to position [700, 547]
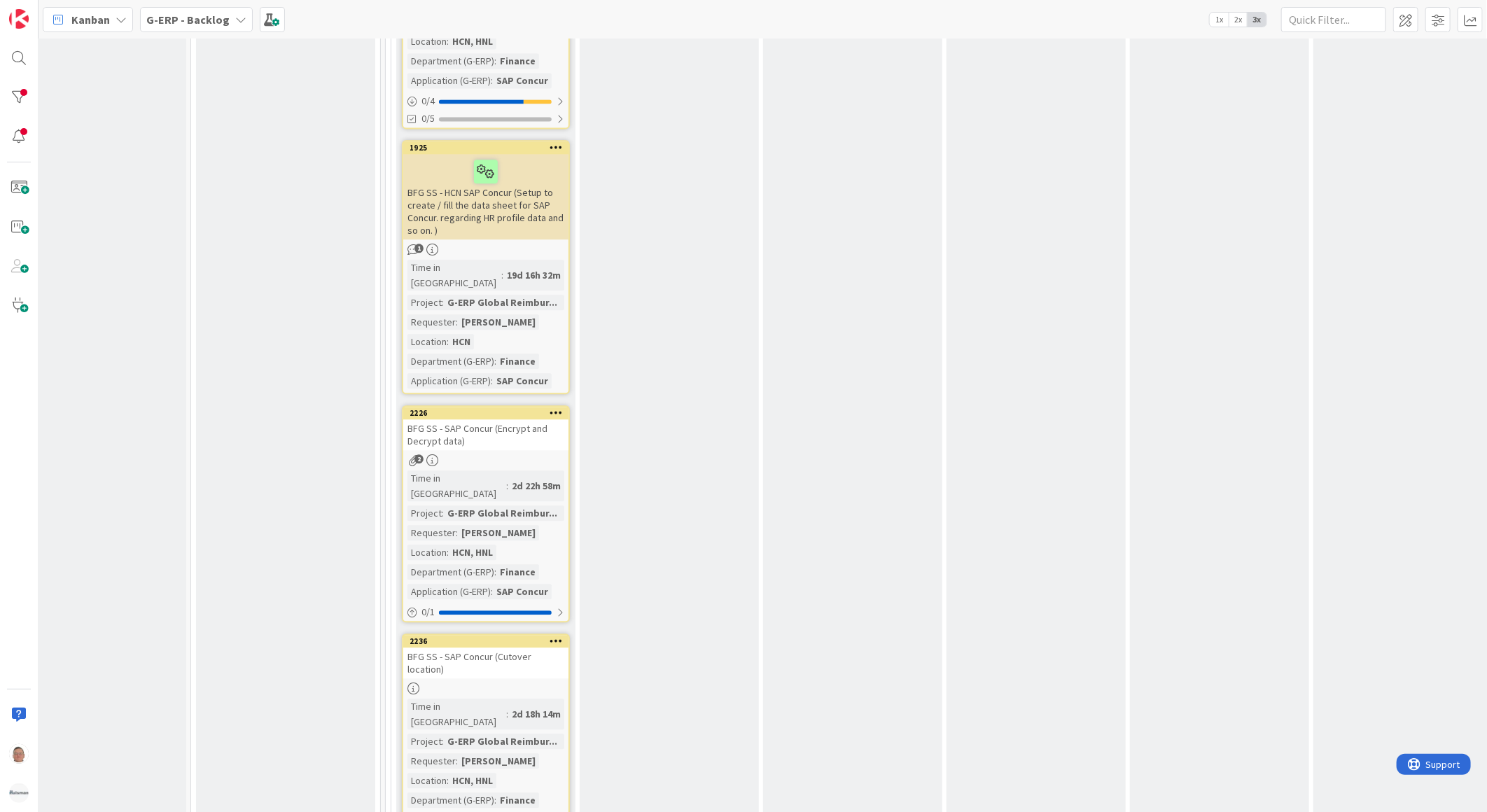
scroll to position [1914, 36]
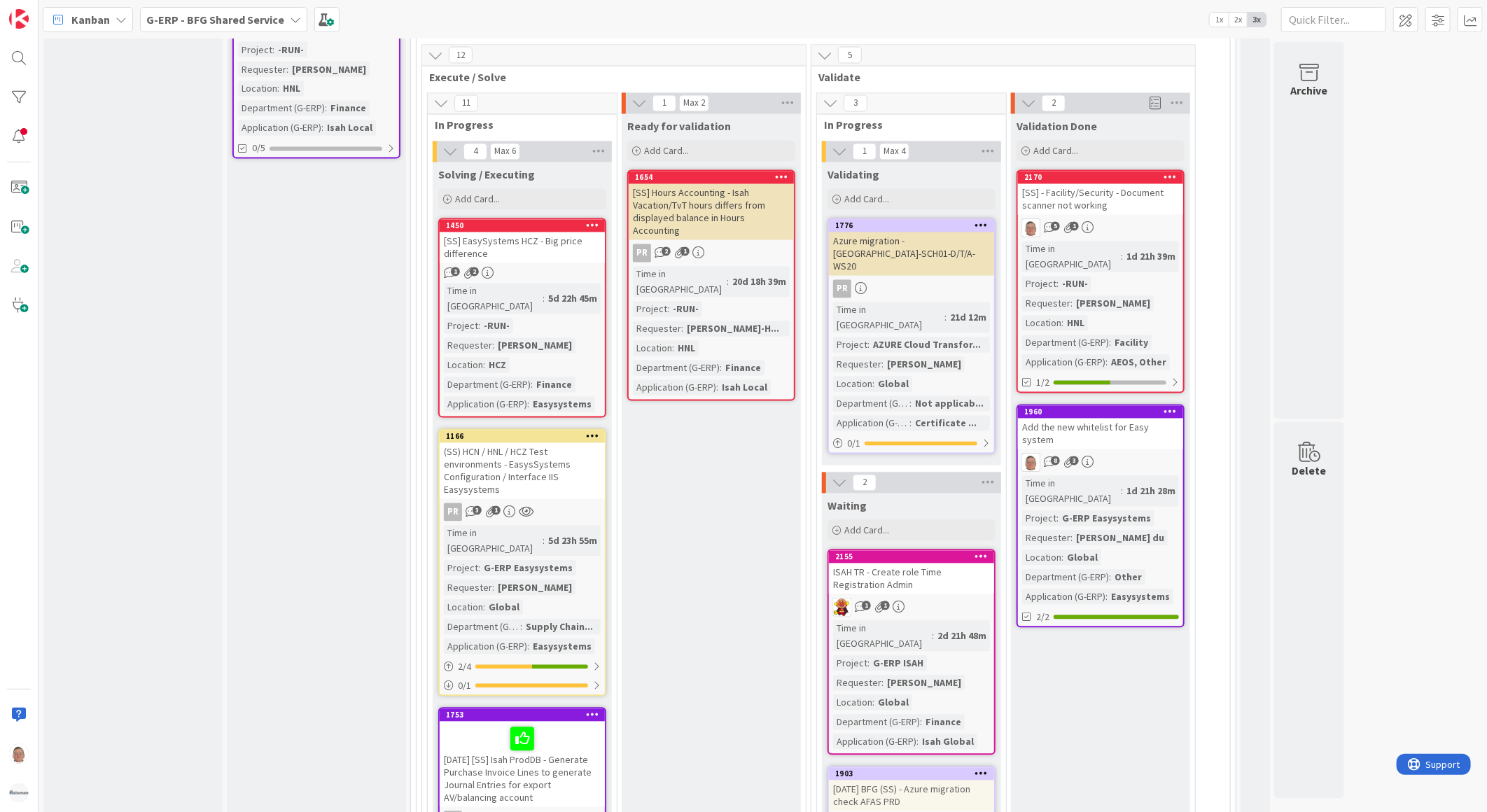
scroll to position [1943, 0]
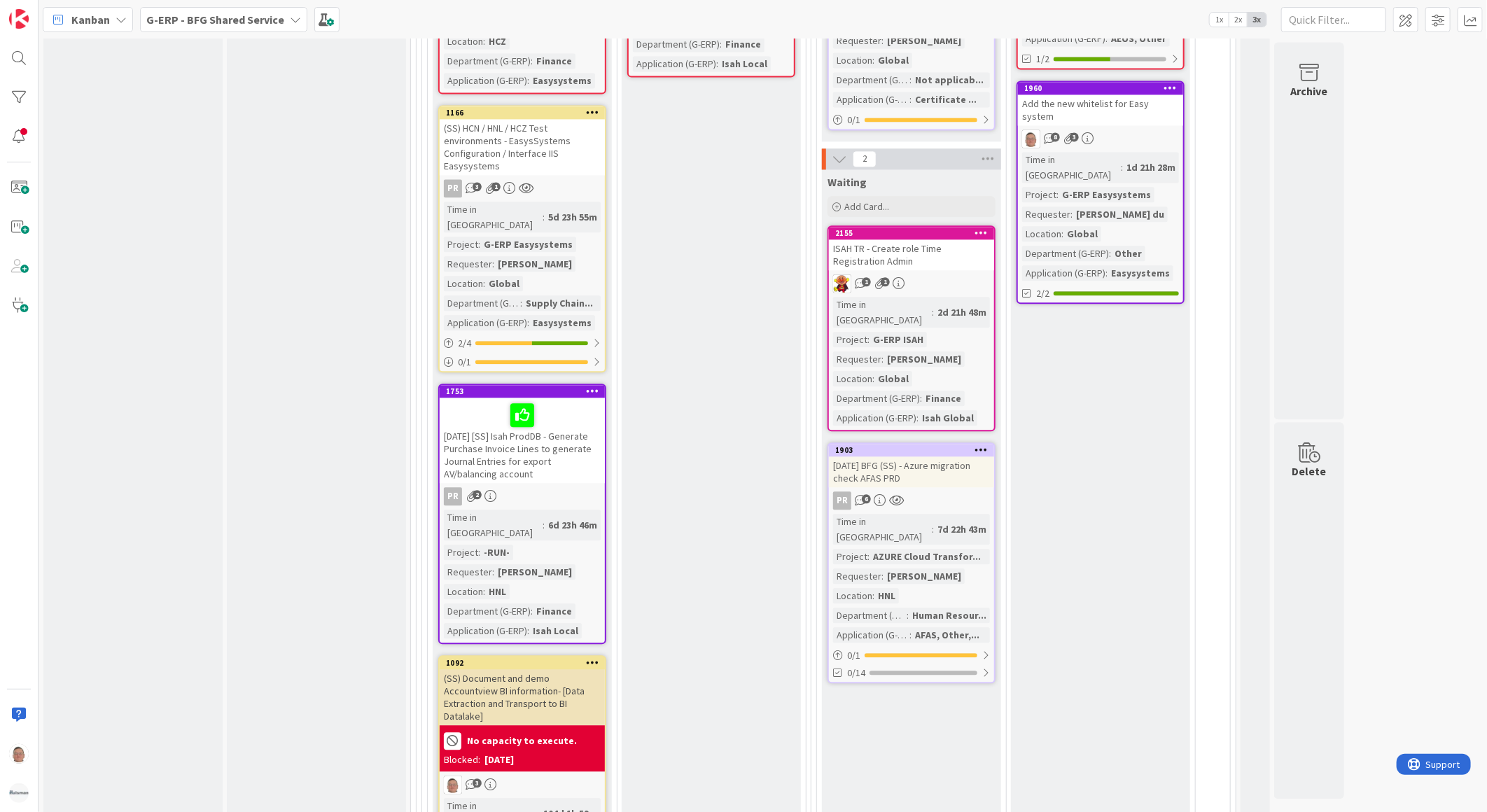
click at [925, 456] on div "[DATE] BFG (SS) - Azure migration check AFAS PRD" at bounding box center [911, 471] width 165 height 31
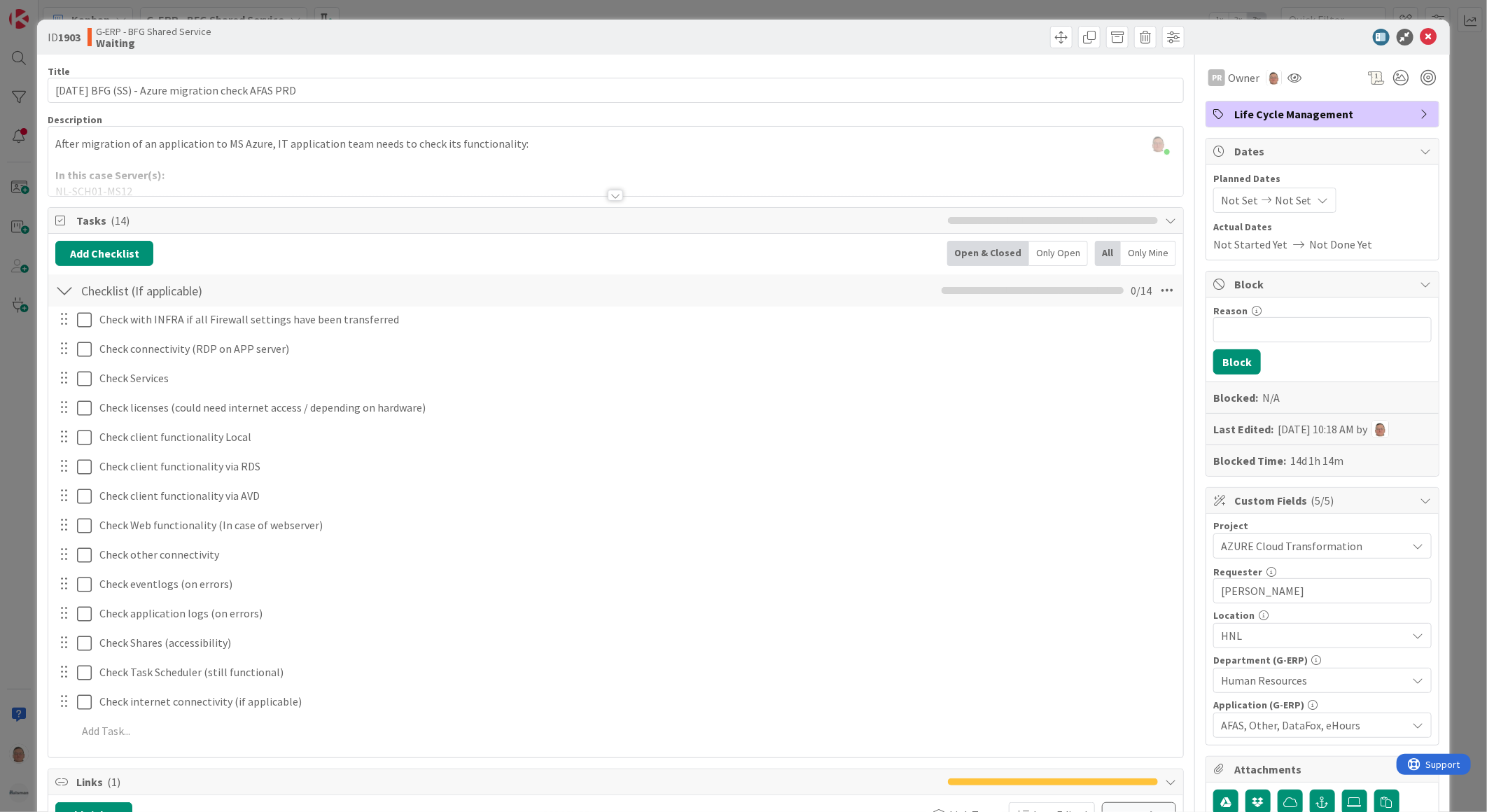
click at [612, 192] on div at bounding box center [615, 195] width 15 height 11
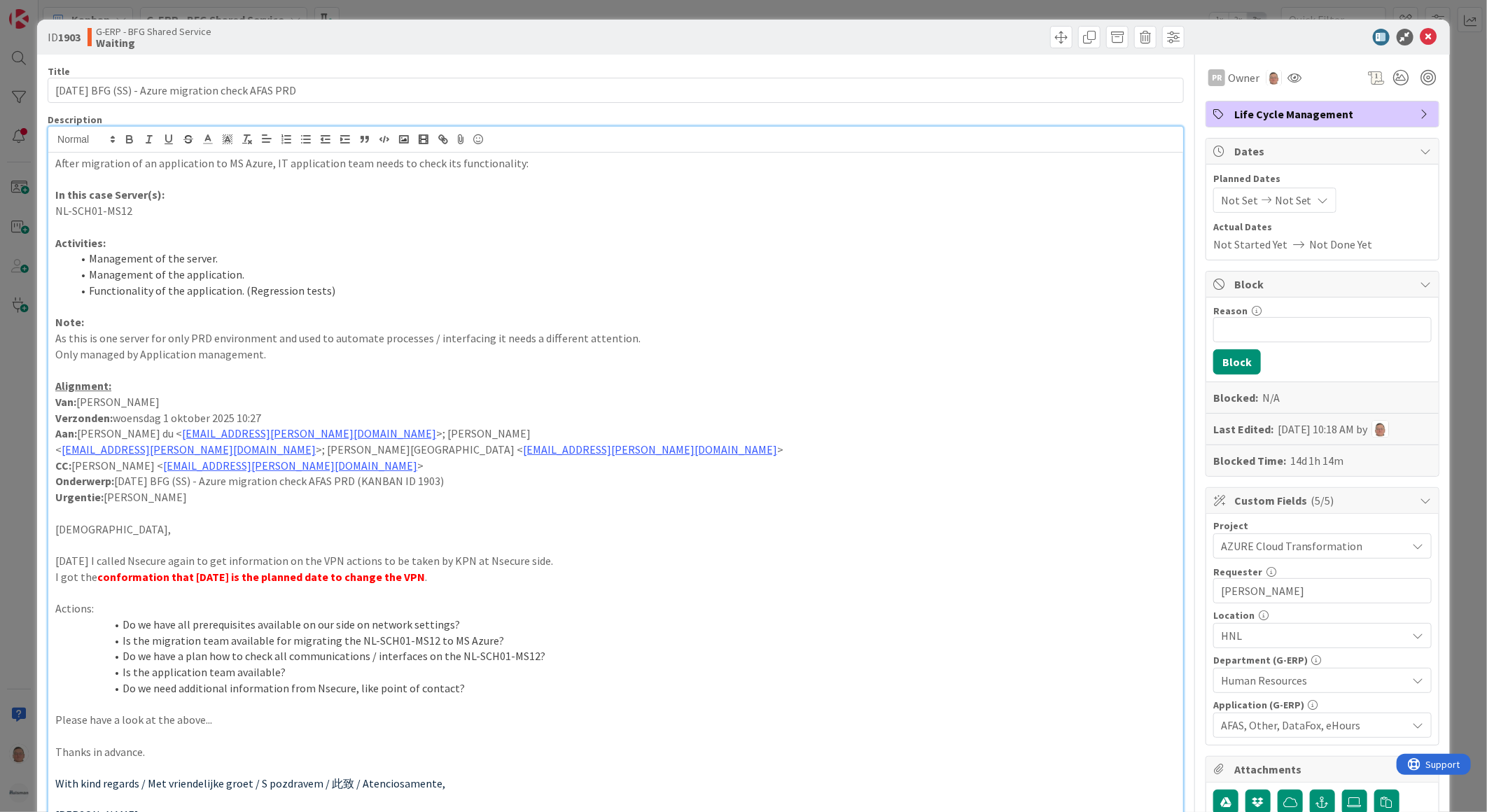
click at [455, 479] on p "Onderwerp: 3-10-2025 BFG (SS) - Azure migration check AFAS PRD (KANBAN ID 1903)" at bounding box center [616, 481] width 1121 height 16
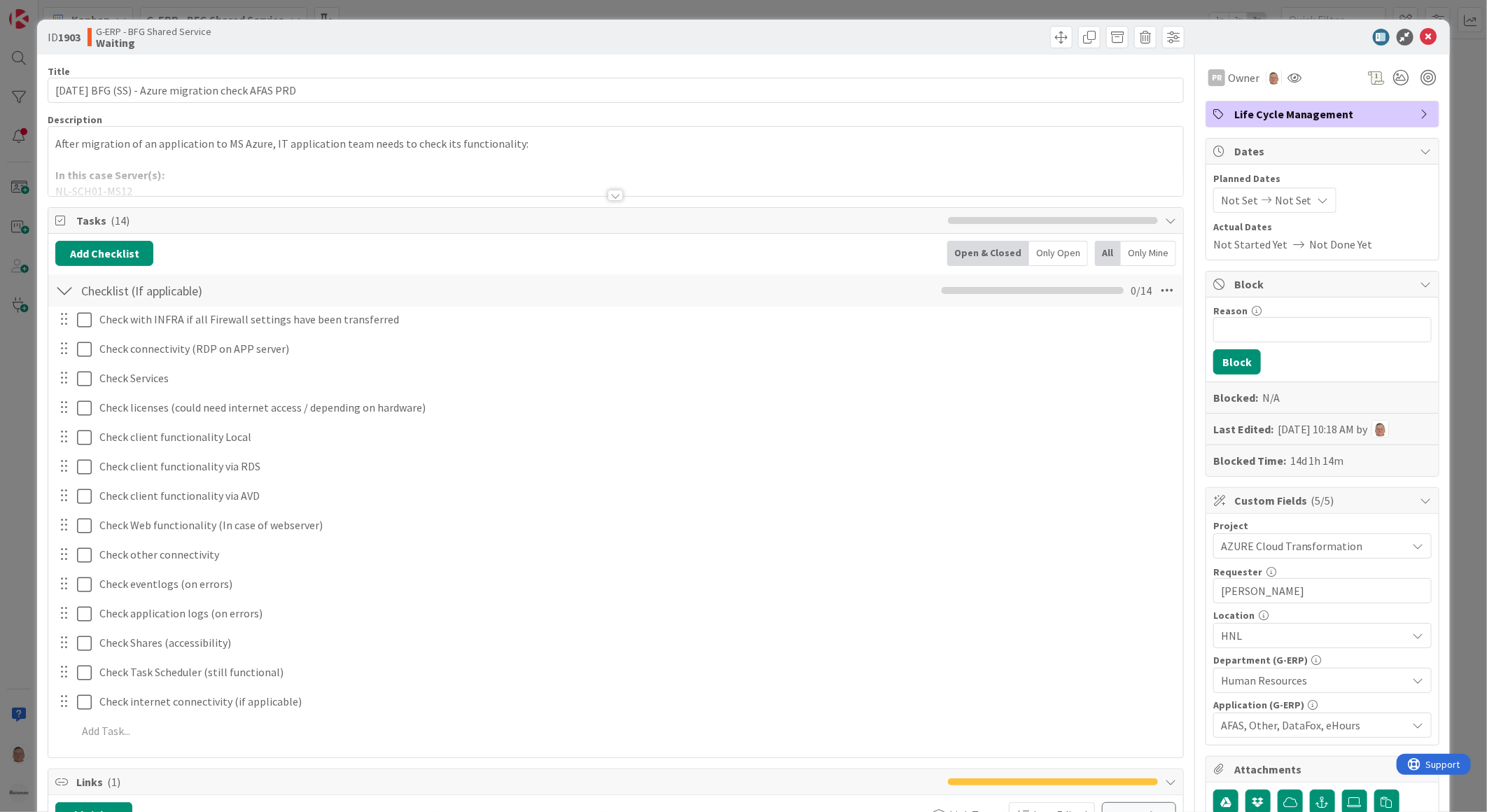
click at [612, 199] on div at bounding box center [615, 195] width 15 height 11
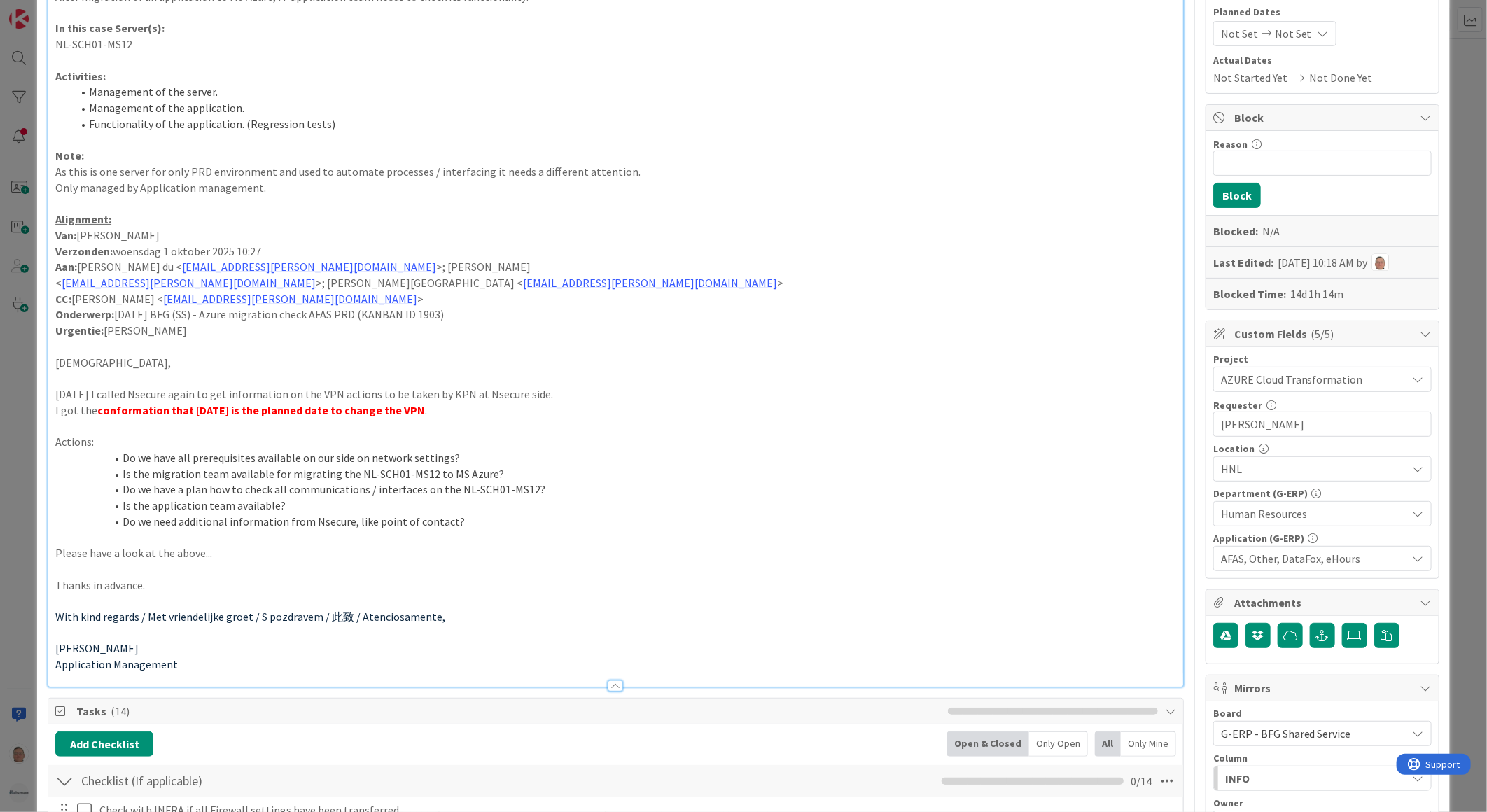
scroll to position [622, 0]
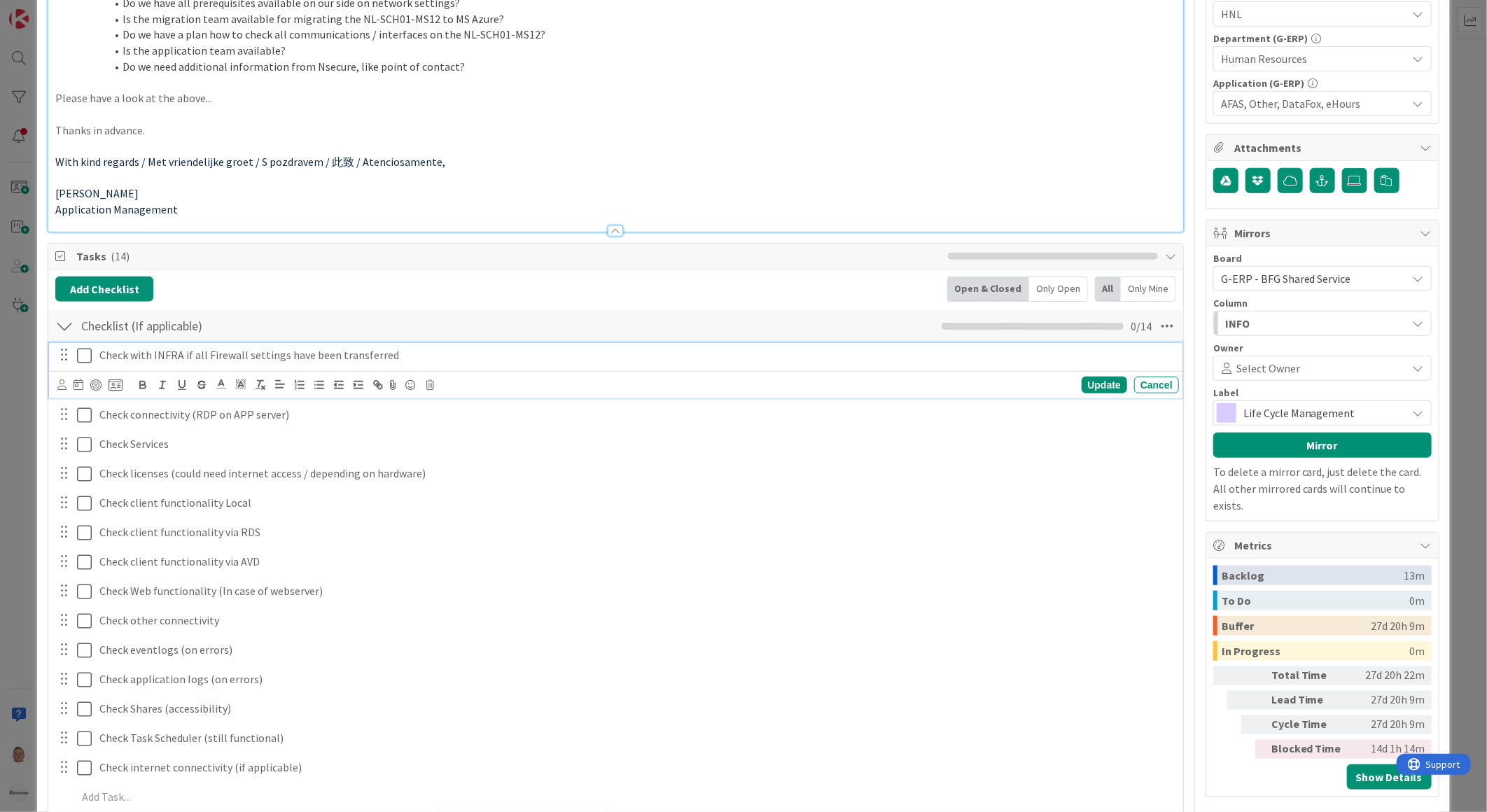
click at [84, 361] on icon at bounding box center [84, 355] width 15 height 17
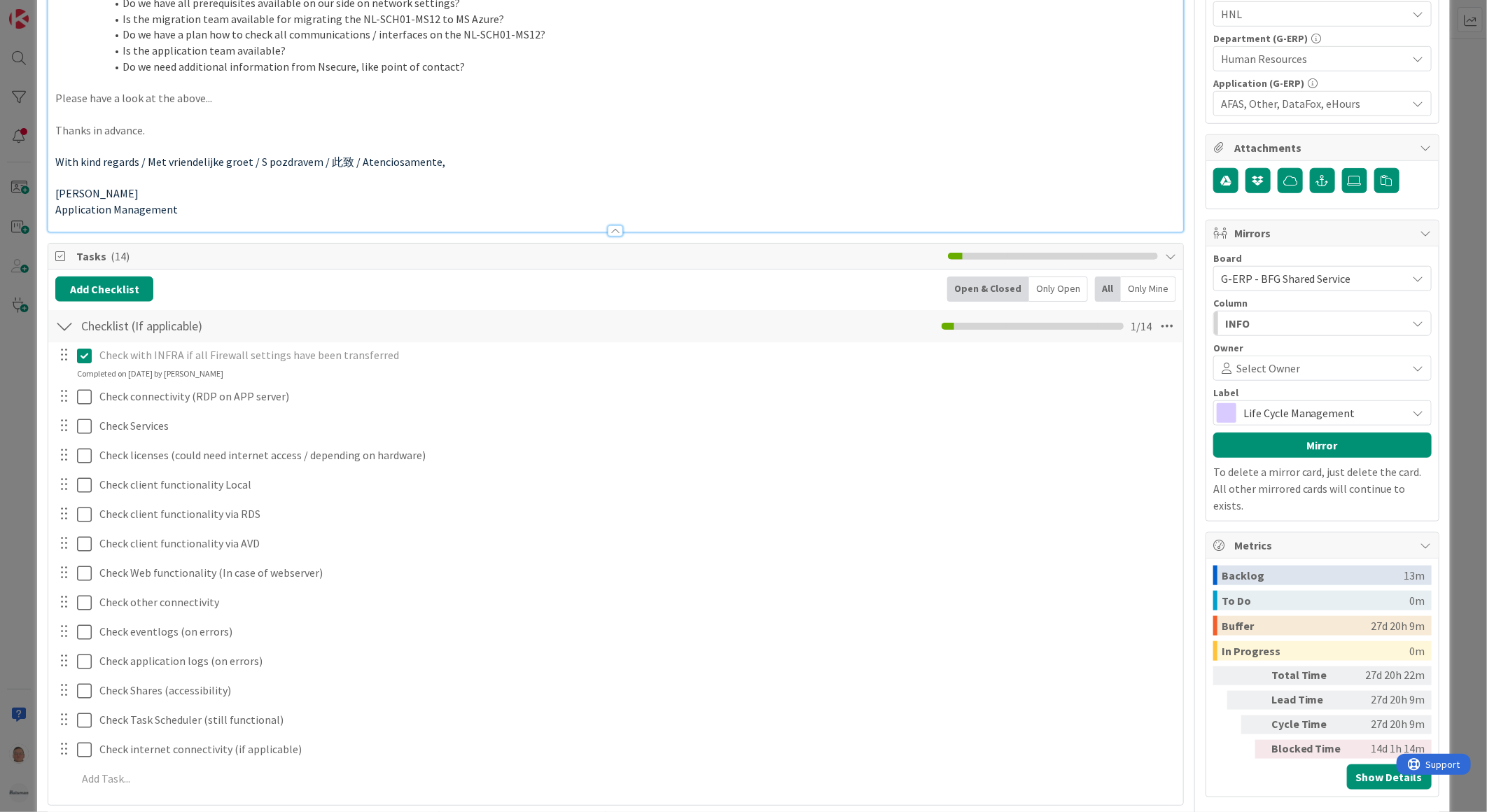
click at [65, 548] on div at bounding box center [64, 543] width 19 height 21
click at [186, 546] on p "Check client functionality via AVD" at bounding box center [635, 543] width 1073 height 16
click at [431, 570] on icon at bounding box center [429, 572] width 8 height 10
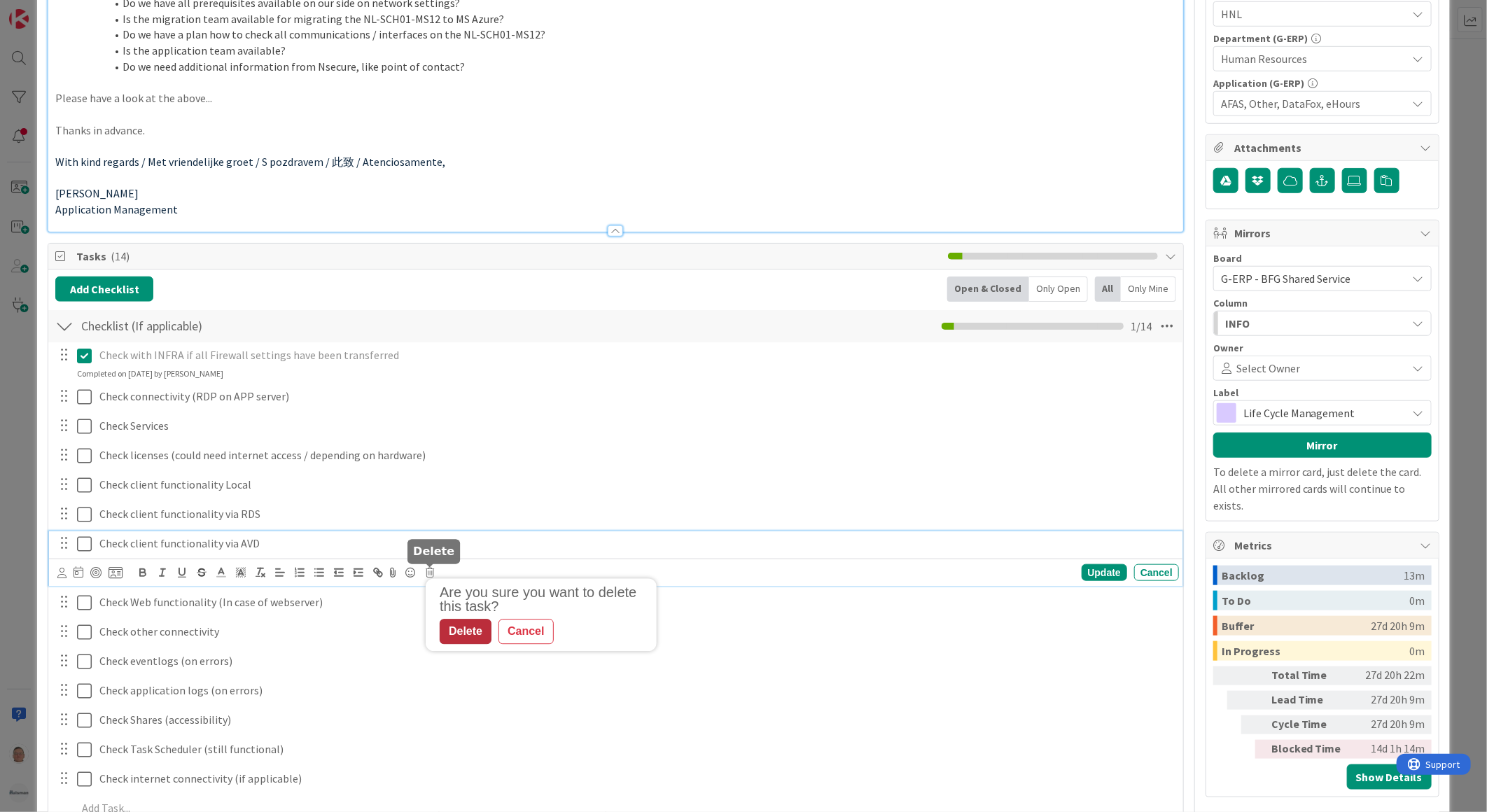
click at [462, 628] on div "Delete" at bounding box center [465, 632] width 52 height 25
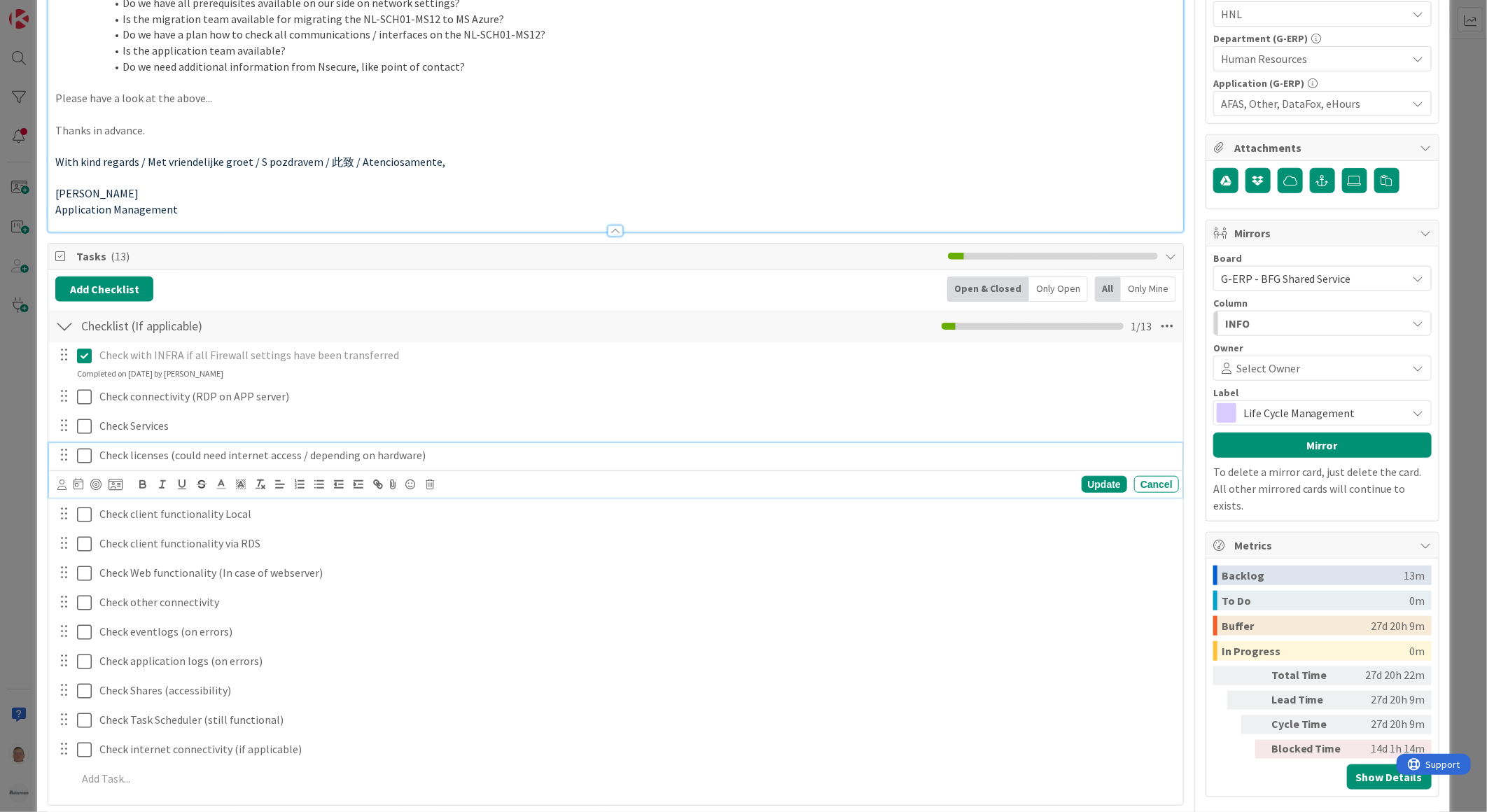
click at [451, 455] on p "Check licenses (could need internet access / depending on hardware)" at bounding box center [635, 456] width 1073 height 16
click at [428, 485] on icon at bounding box center [429, 484] width 8 height 10
click at [459, 542] on div "Delete" at bounding box center [465, 544] width 52 height 25
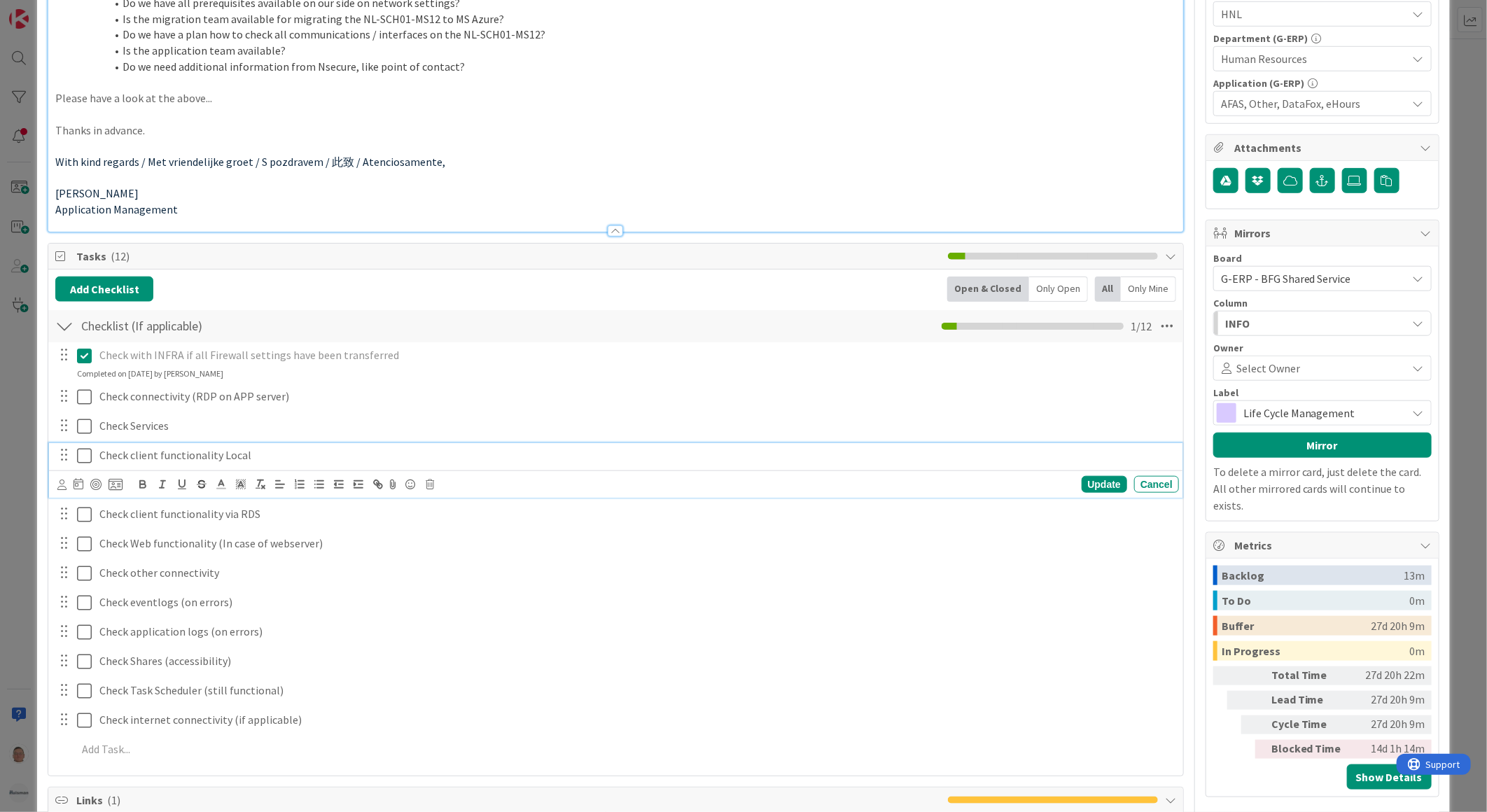
click at [283, 456] on p "Check client functionality Local" at bounding box center [635, 456] width 1073 height 16
click at [434, 486] on icon at bounding box center [429, 484] width 8 height 10
click at [469, 540] on div "Delete" at bounding box center [465, 544] width 52 height 25
